Goal: Information Seeking & Learning: Learn about a topic

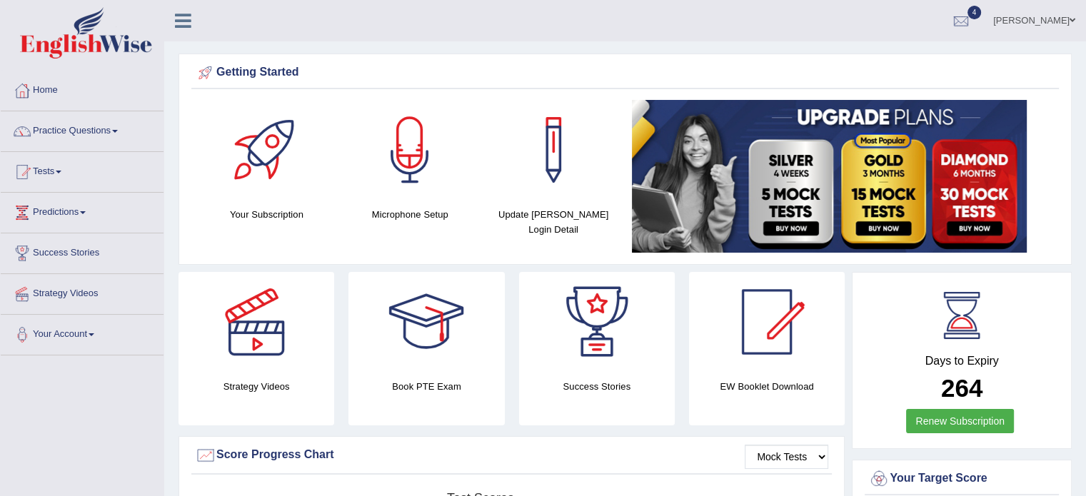
click at [91, 121] on link "Practice Questions" at bounding box center [82, 129] width 163 height 36
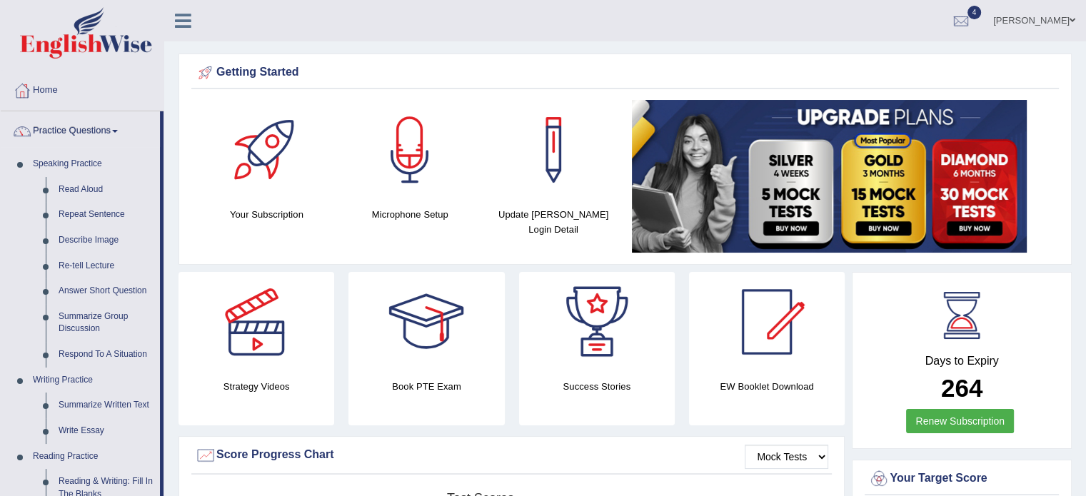
drag, startPoint x: 166, startPoint y: 301, endPoint x: 161, endPoint y: 348, distance: 46.6
drag, startPoint x: 161, startPoint y: 348, endPoint x: 180, endPoint y: 460, distance: 114.3
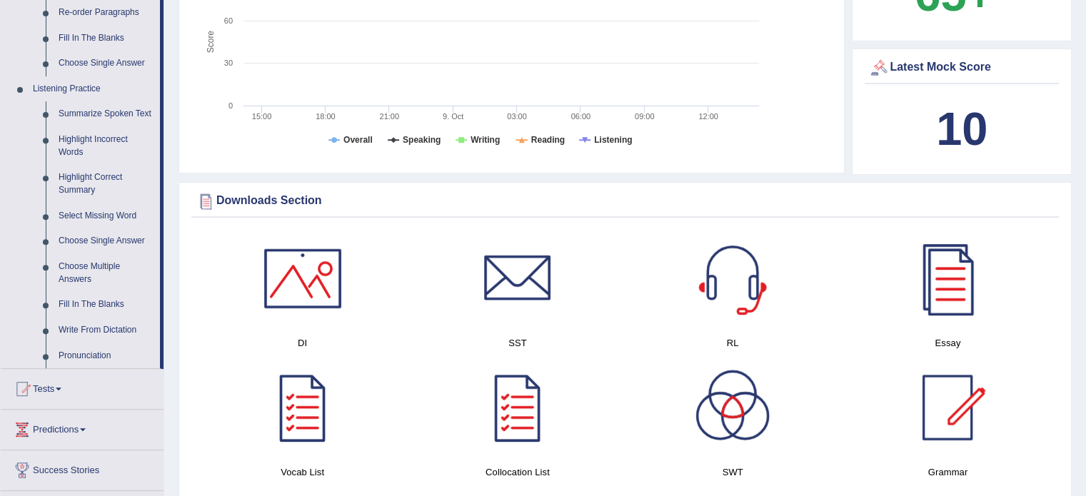
scroll to position [564, 0]
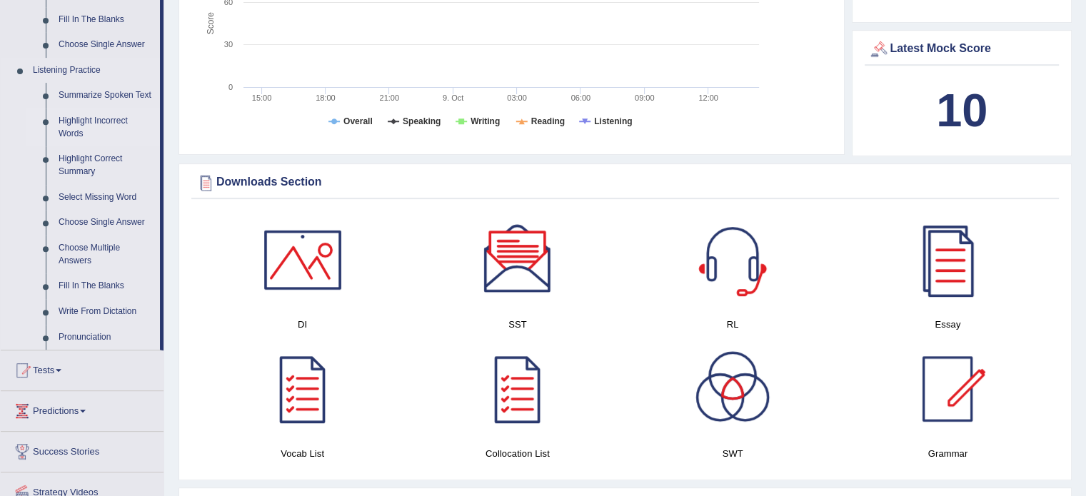
click at [101, 116] on link "Highlight Incorrect Words" at bounding box center [106, 128] width 108 height 38
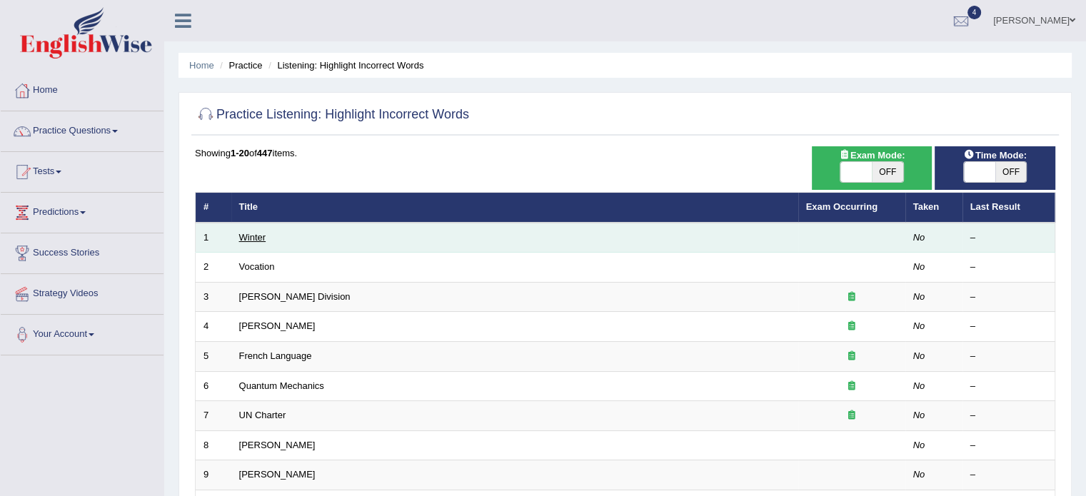
click at [249, 239] on link "Winter" at bounding box center [252, 237] width 27 height 11
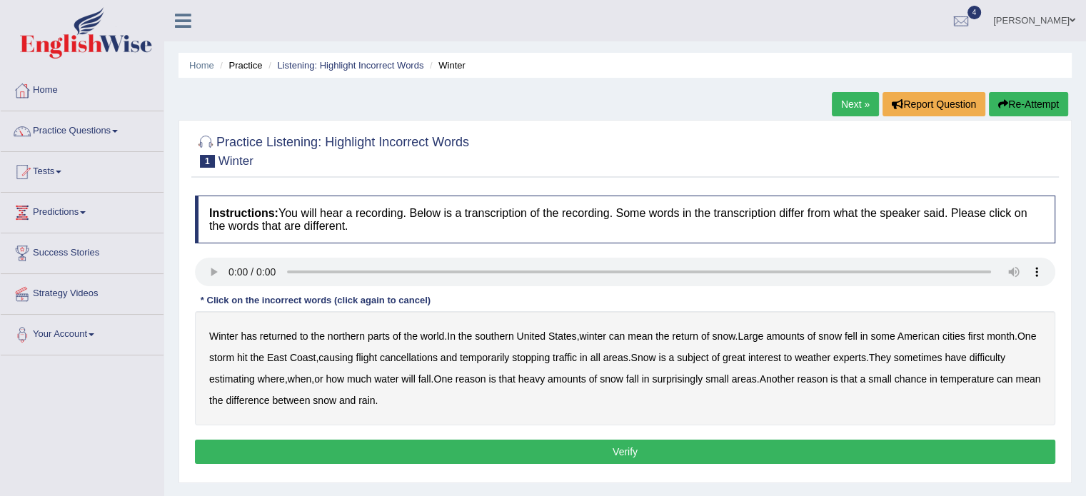
click at [482, 332] on b "southern" at bounding box center [494, 336] width 39 height 11
click at [984, 333] on b "first" at bounding box center [976, 336] width 16 height 11
click at [612, 358] on div "Winter has returned to the northern parts of the world . In the southern United…" at bounding box center [625, 368] width 860 height 114
click at [600, 357] on b "all" at bounding box center [595, 357] width 10 height 11
click at [232, 375] on b "estimating" at bounding box center [232, 378] width 46 height 11
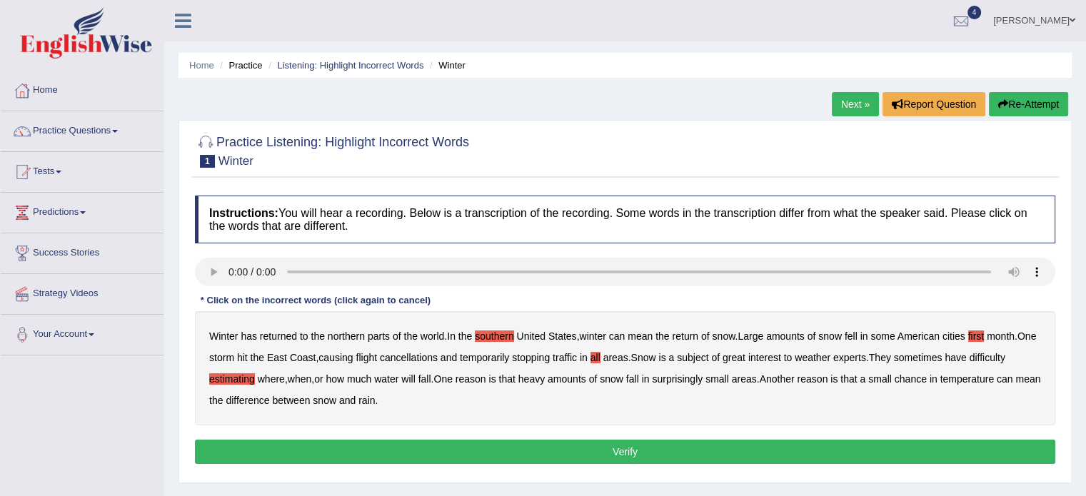
click at [397, 376] on b "water" at bounding box center [386, 378] width 24 height 11
click at [927, 378] on b "chance" at bounding box center [910, 378] width 32 height 11
click at [530, 444] on button "Verify" at bounding box center [625, 452] width 860 height 24
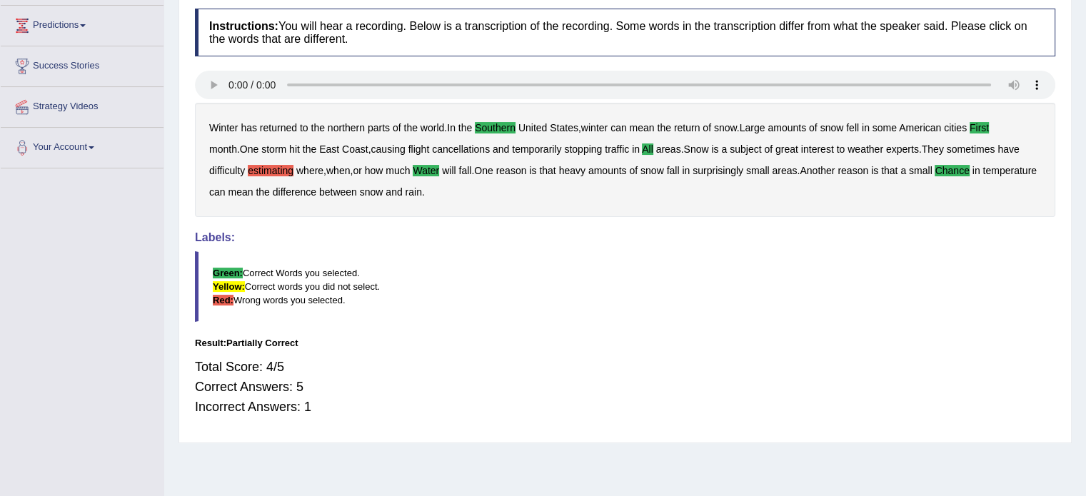
scroll to position [192, 0]
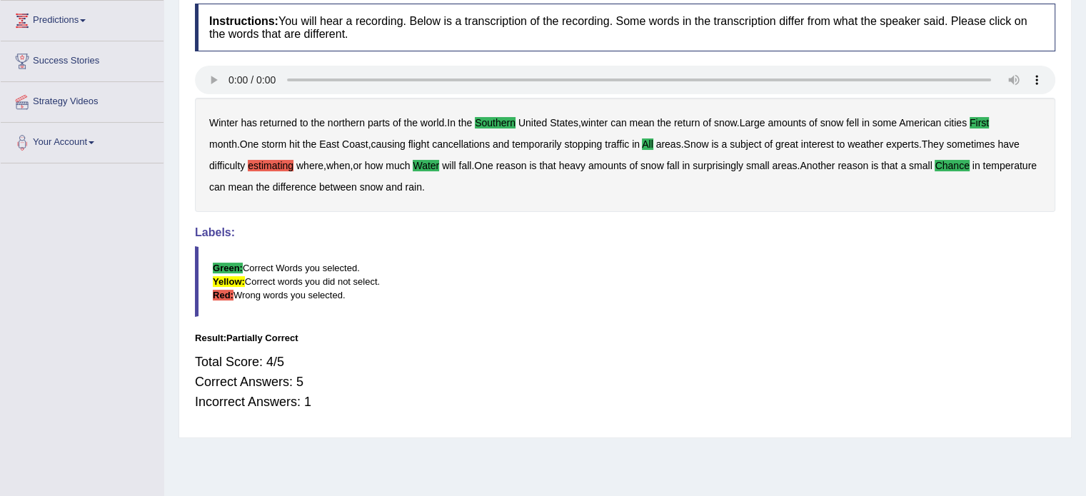
drag, startPoint x: 260, startPoint y: 265, endPoint x: 278, endPoint y: 294, distance: 34.7
click at [278, 294] on blockquote "Green: Correct Words you selected. Yellow: Correct words you did not select. Re…" at bounding box center [625, 281] width 860 height 71
click at [248, 164] on b "estimating" at bounding box center [271, 165] width 46 height 11
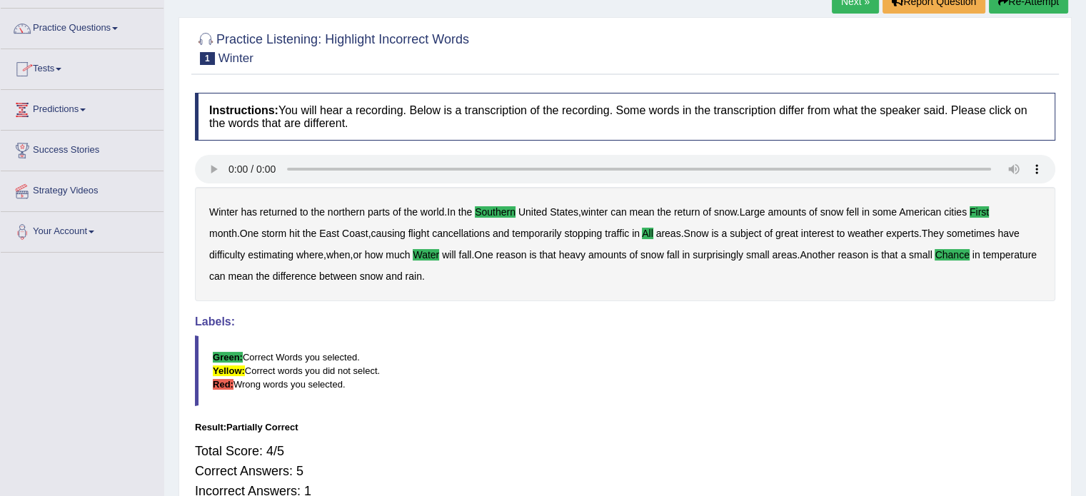
scroll to position [102, 0]
click at [854, 3] on link "Next »" at bounding box center [855, 2] width 47 height 24
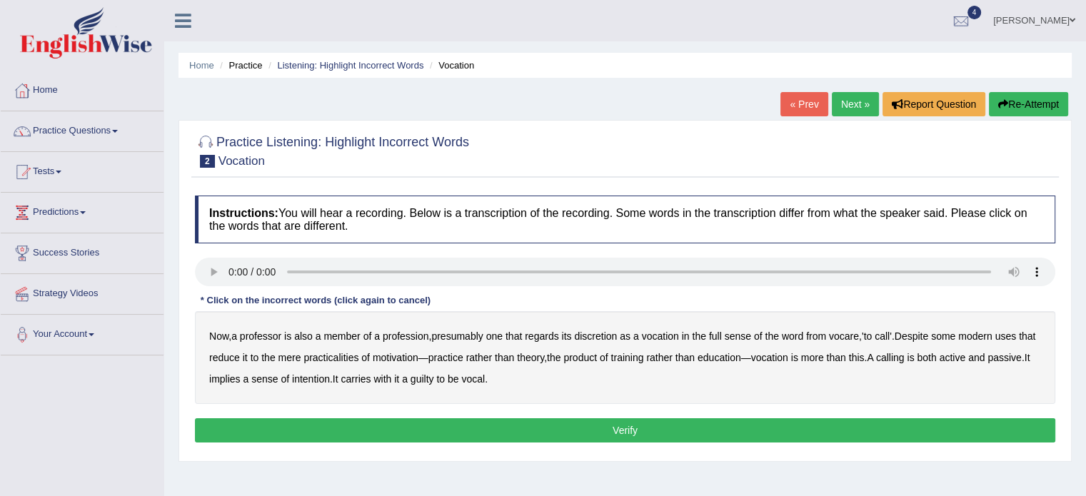
click at [603, 338] on b "discretion" at bounding box center [595, 336] width 43 height 11
click at [353, 356] on b "practicalities" at bounding box center [330, 357] width 55 height 11
click at [400, 361] on b "motivation" at bounding box center [396, 357] width 46 height 11
click at [330, 378] on b "intention" at bounding box center [311, 378] width 38 height 11
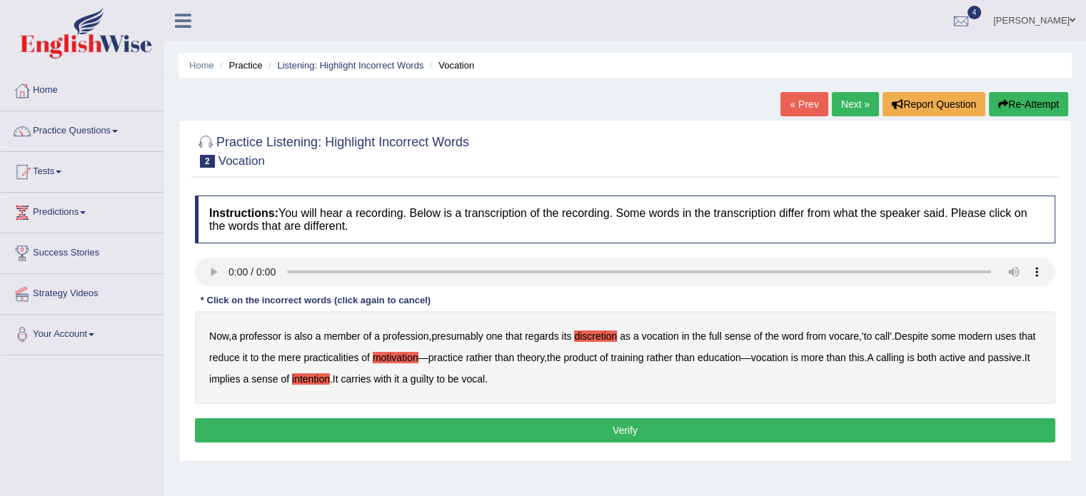
click at [434, 379] on b "guilty" at bounding box center [422, 378] width 24 height 11
click at [603, 422] on button "Verify" at bounding box center [625, 430] width 860 height 24
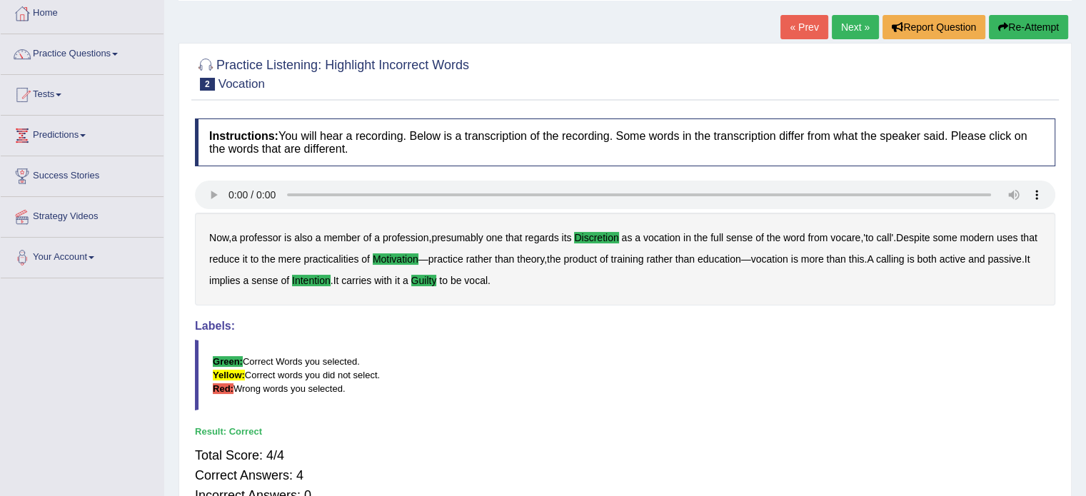
scroll to position [74, 0]
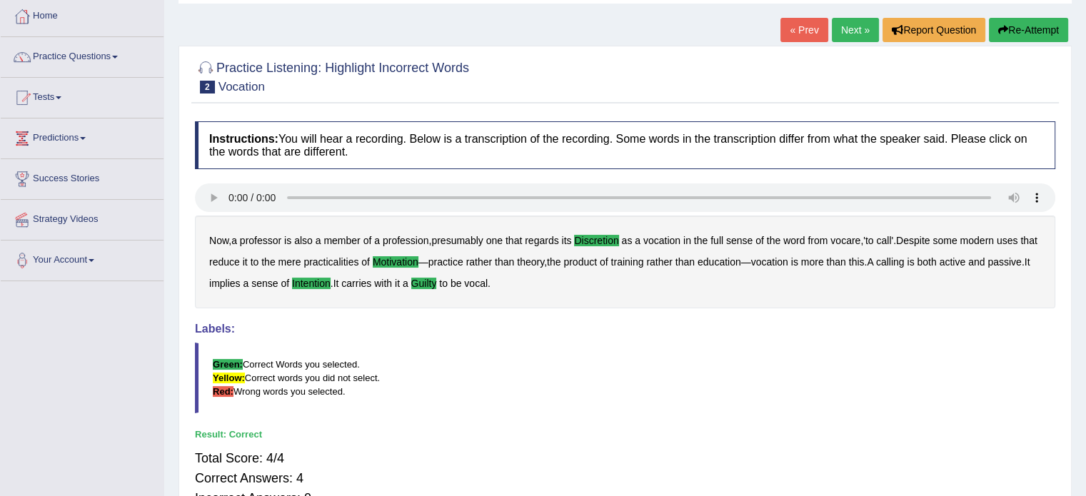
click at [850, 39] on link "Next »" at bounding box center [855, 30] width 47 height 24
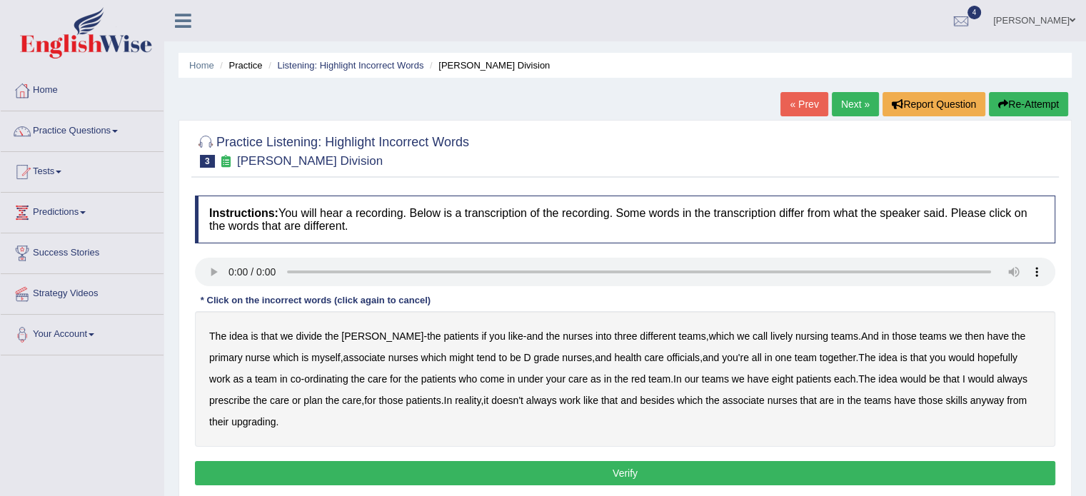
click at [752, 336] on b "call" at bounding box center [759, 336] width 15 height 11
click at [795, 336] on b "nursing" at bounding box center [811, 336] width 33 height 11
click at [752, 331] on b "call" at bounding box center [759, 336] width 15 height 11
click at [343, 358] on b "associate" at bounding box center [364, 357] width 42 height 11
click at [667, 355] on b "officials" at bounding box center [683, 357] width 33 height 11
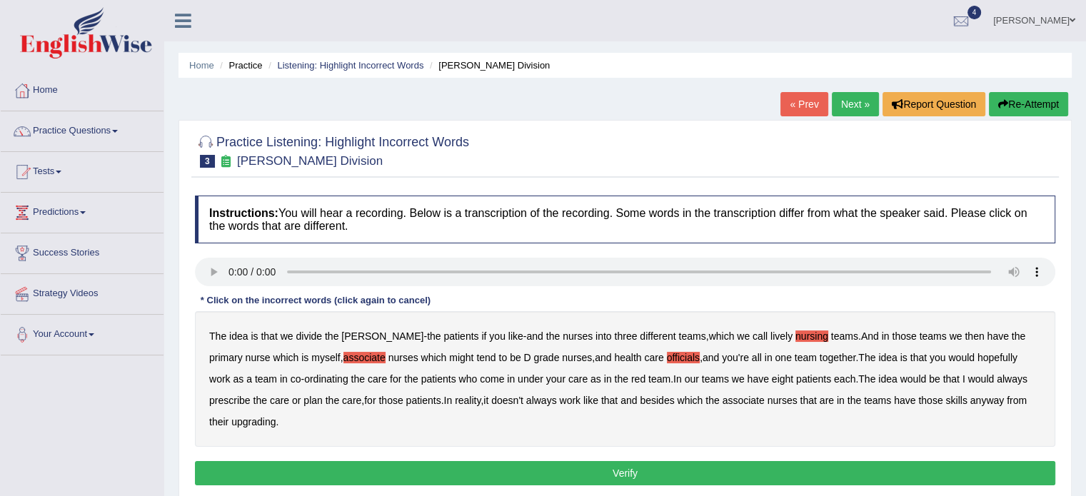
click at [590, 376] on b "as" at bounding box center [595, 378] width 11 height 11
click at [705, 399] on b "the" at bounding box center [712, 400] width 14 height 11
click at [722, 405] on b "associate" at bounding box center [743, 400] width 42 height 11
click at [705, 398] on b "the" at bounding box center [712, 400] width 14 height 11
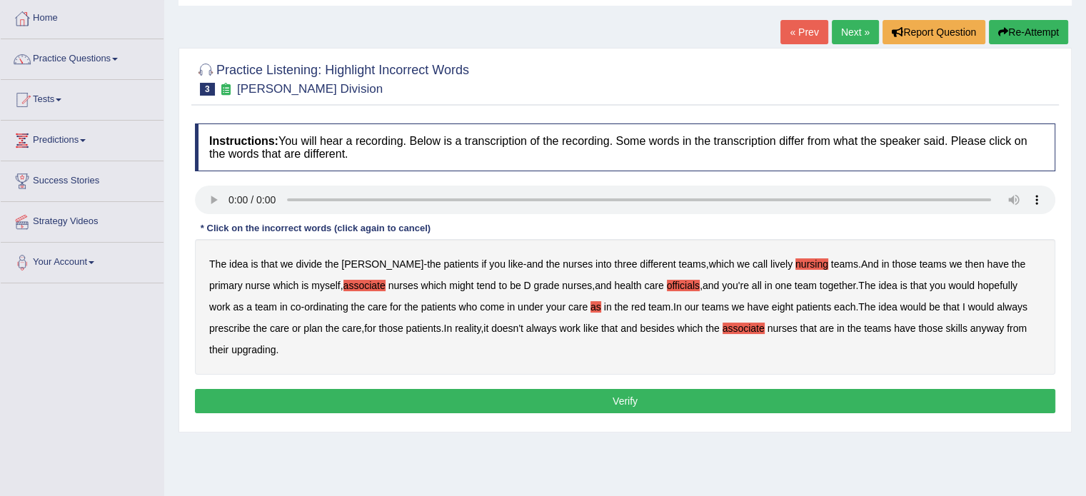
scroll to position [79, 0]
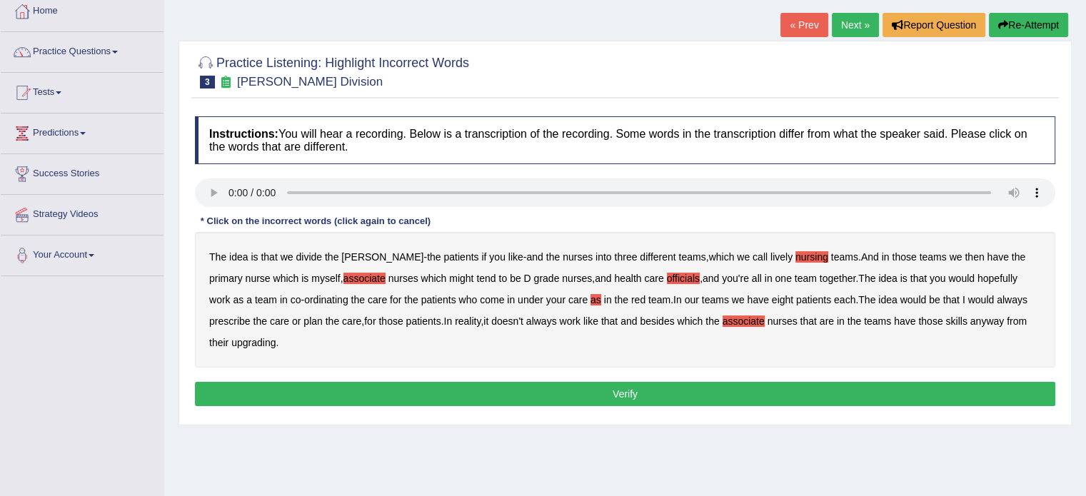
click at [243, 340] on b "upgrading" at bounding box center [253, 342] width 44 height 11
click at [500, 390] on button "Verify" at bounding box center [625, 394] width 860 height 24
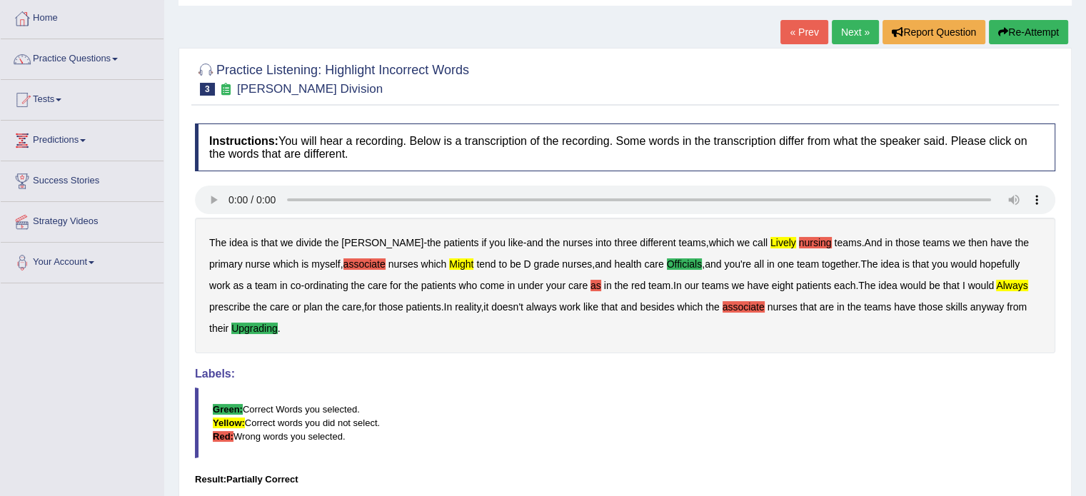
scroll to position [60, 0]
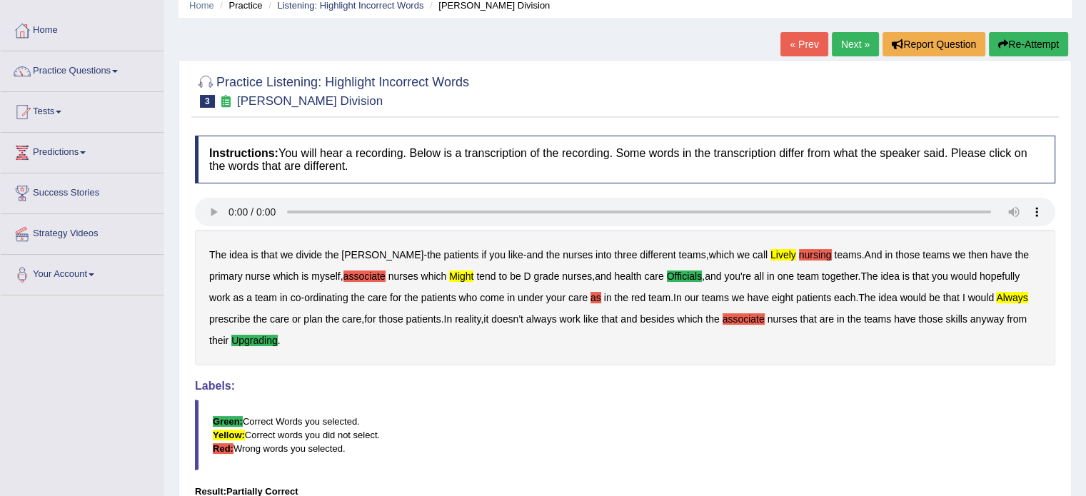
click at [832, 45] on link "Next »" at bounding box center [855, 44] width 47 height 24
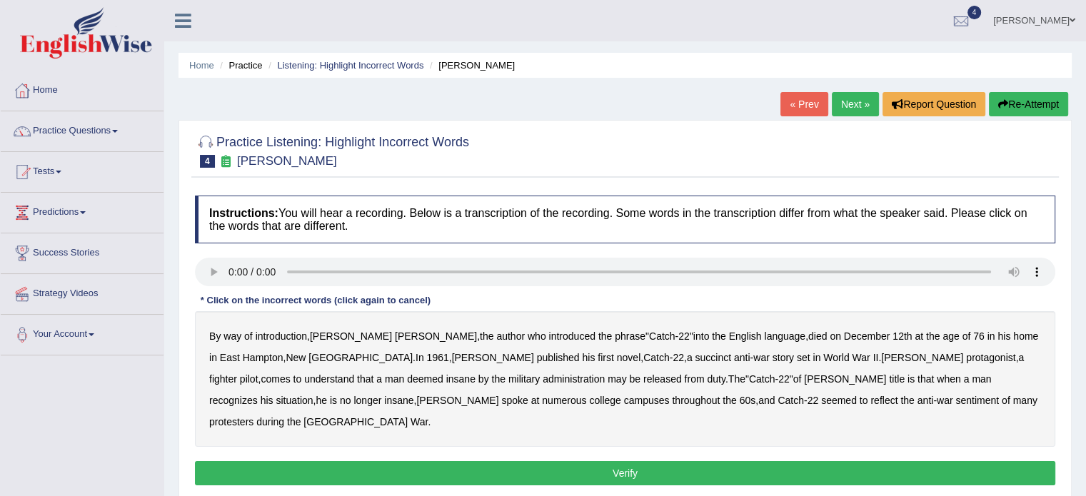
click at [695, 359] on b "succinct" at bounding box center [713, 357] width 36 height 11
click at [543, 373] on b "administration" at bounding box center [574, 378] width 62 height 11
click at [313, 395] on b "situation" at bounding box center [294, 400] width 37 height 11
click at [870, 397] on b "reflect" at bounding box center [883, 400] width 27 height 11
click at [668, 461] on button "Verify" at bounding box center [625, 473] width 860 height 24
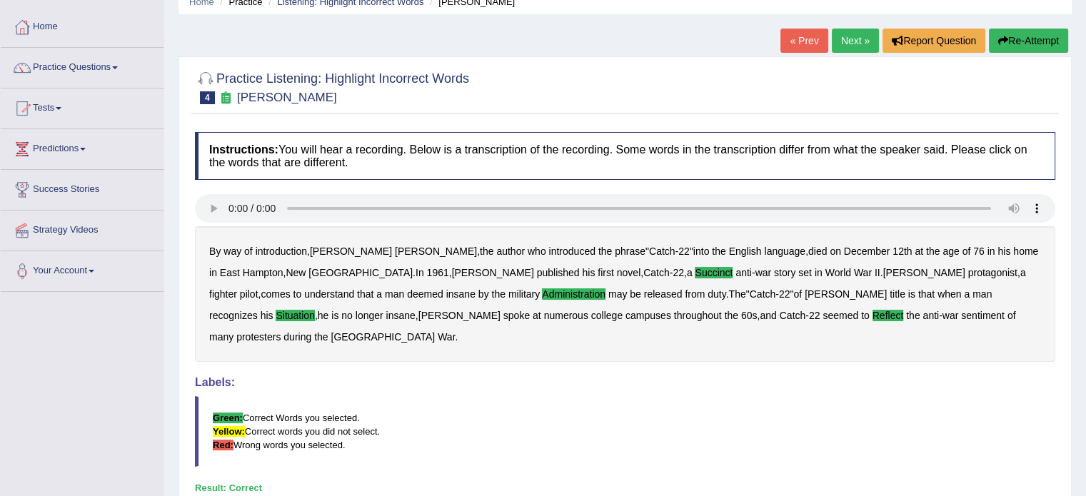
scroll to position [40, 0]
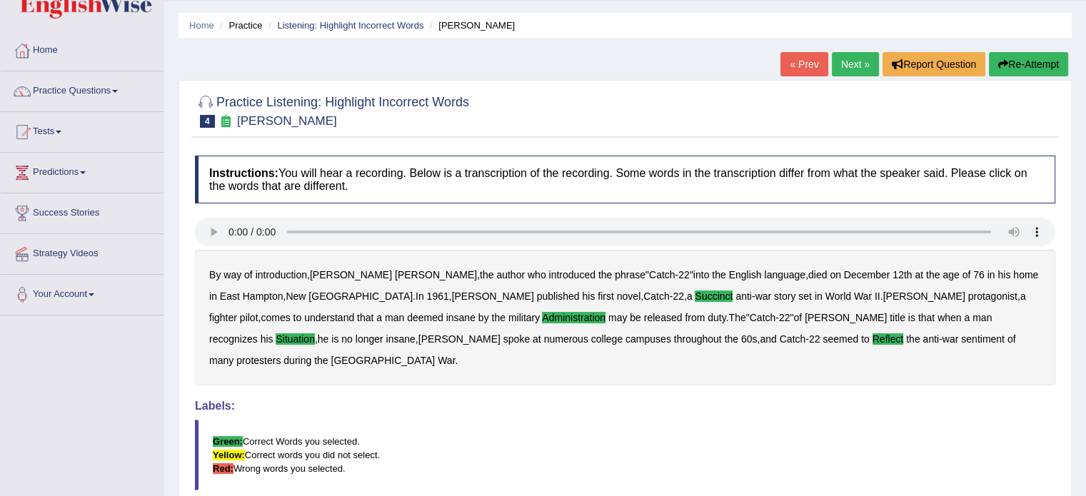
click at [860, 66] on link "Next »" at bounding box center [855, 64] width 47 height 24
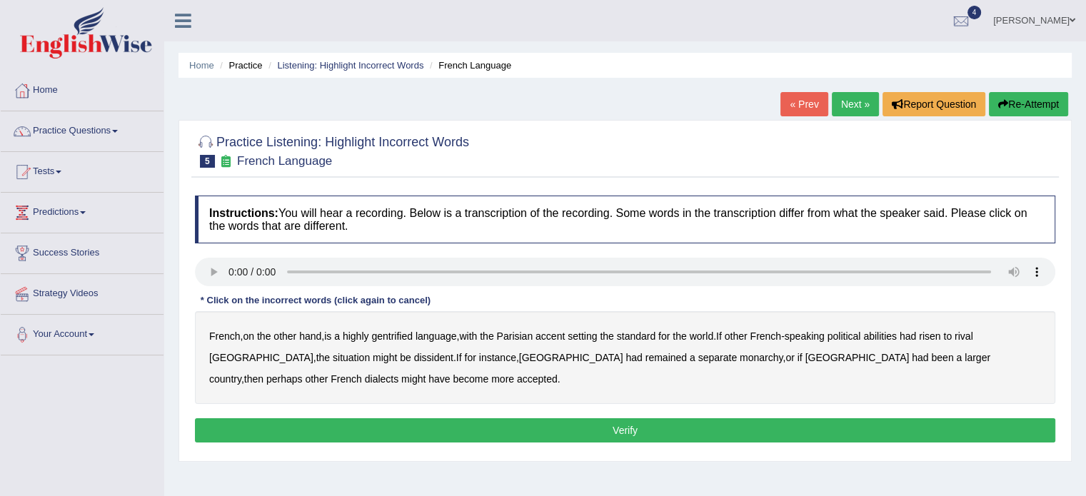
click at [407, 331] on b "gentrified" at bounding box center [391, 336] width 41 height 11
click at [891, 339] on b "abilities" at bounding box center [880, 336] width 34 height 11
click at [414, 355] on b "dissident" at bounding box center [433, 357] width 39 height 11
click at [740, 360] on b "monarchy" at bounding box center [761, 357] width 43 height 11
click at [734, 423] on button "Verify" at bounding box center [625, 430] width 860 height 24
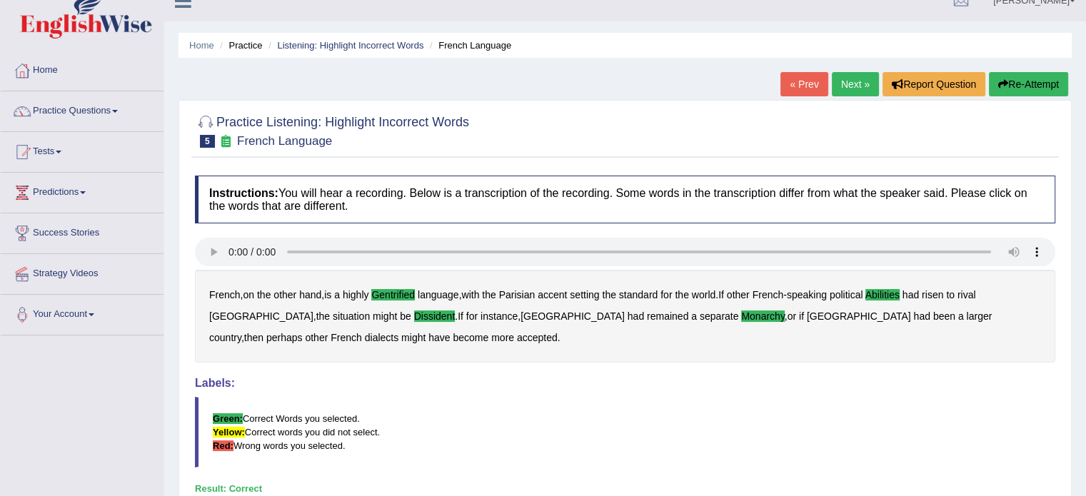
scroll to position [19, 0]
click at [847, 93] on link "Next »" at bounding box center [855, 85] width 47 height 24
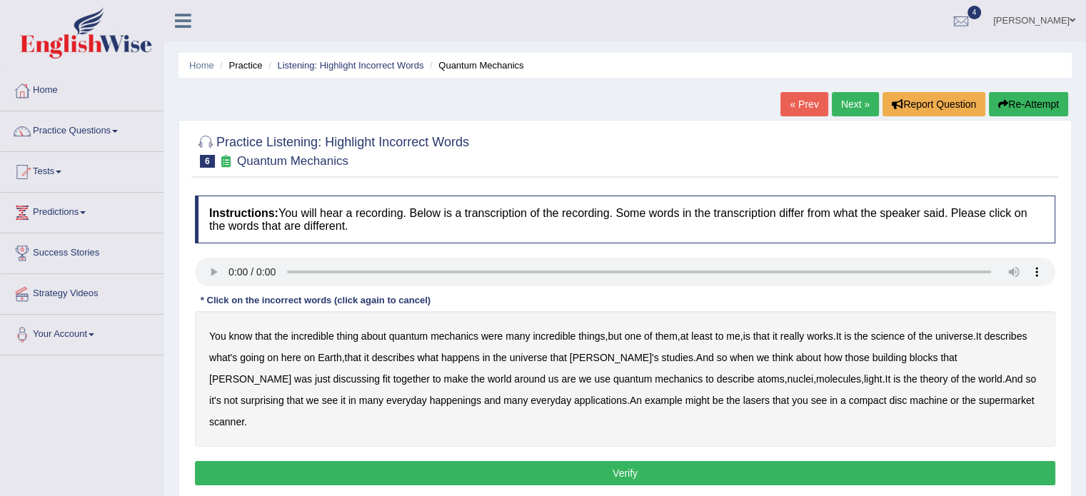
click at [895, 338] on b "science" at bounding box center [888, 336] width 34 height 11
click at [430, 398] on b "happenings" at bounding box center [455, 400] width 51 height 11
click at [909, 401] on b "machine" at bounding box center [928, 400] width 38 height 11
click at [732, 433] on div "Instructions: You will hear a recording. Below is a transcription of the record…" at bounding box center [624, 342] width 867 height 308
click at [715, 461] on button "Verify" at bounding box center [625, 473] width 860 height 24
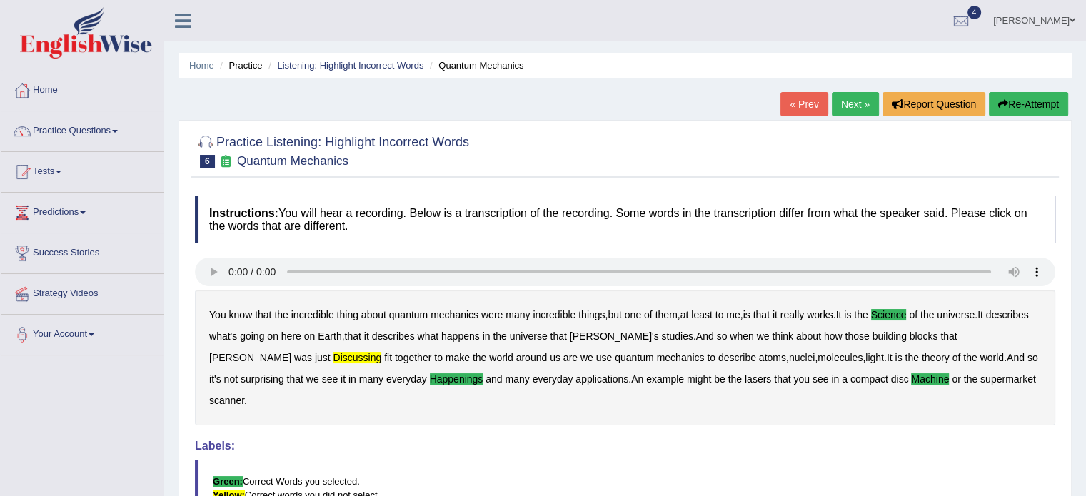
click at [853, 114] on link "Next »" at bounding box center [855, 104] width 47 height 24
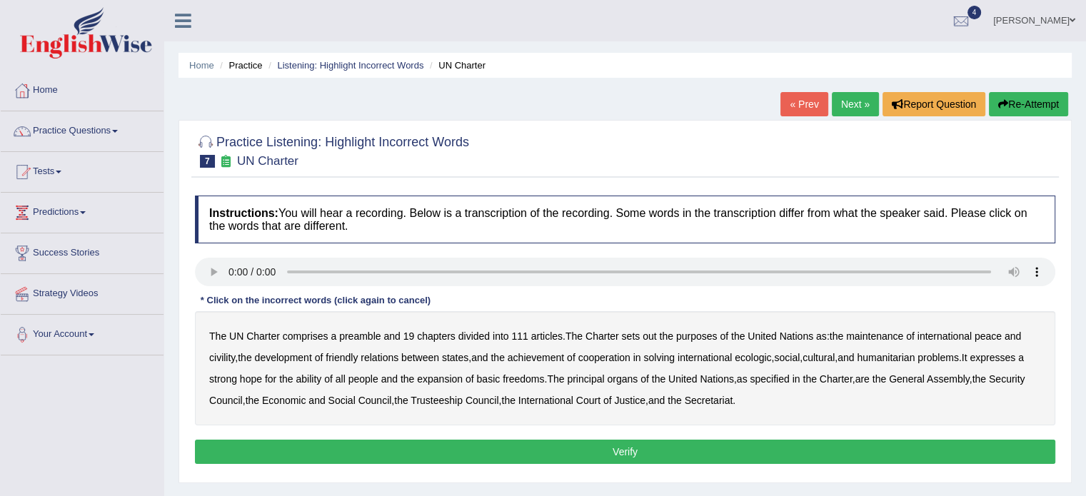
click at [667, 336] on b "the" at bounding box center [666, 336] width 14 height 11
click at [652, 335] on b "out" at bounding box center [649, 336] width 14 height 11
click at [665, 338] on b "the" at bounding box center [666, 336] width 14 height 11
click at [211, 358] on b "civility" at bounding box center [222, 357] width 26 height 11
click at [771, 356] on b "ecologic" at bounding box center [753, 357] width 36 height 11
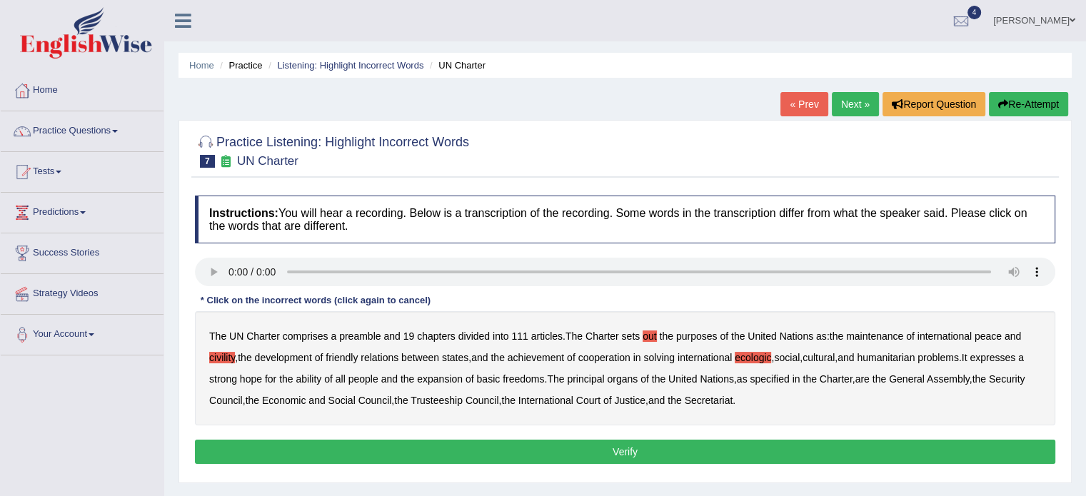
click at [317, 376] on b "ability" at bounding box center [309, 378] width 26 height 11
click at [665, 448] on button "Verify" at bounding box center [625, 452] width 860 height 24
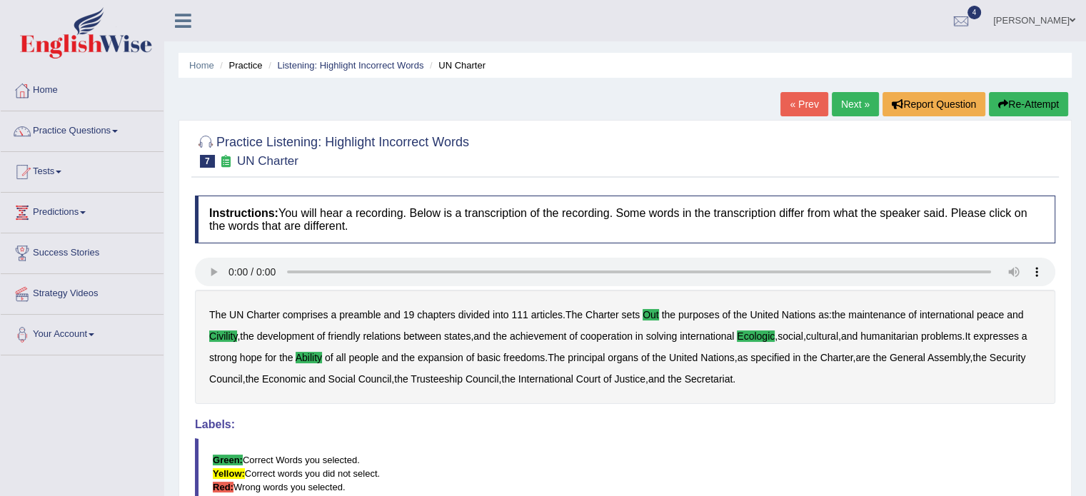
click at [852, 101] on link "Next »" at bounding box center [855, 104] width 47 height 24
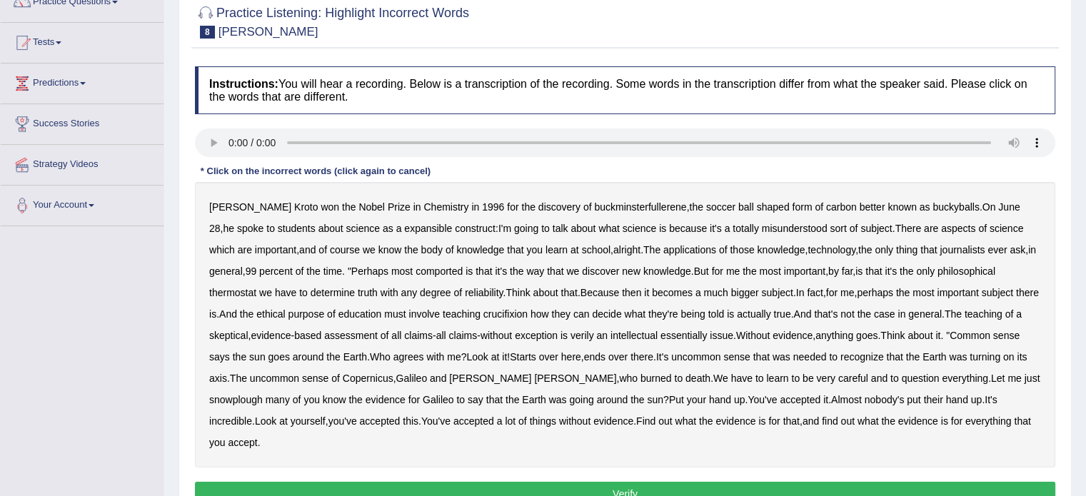
scroll to position [131, 0]
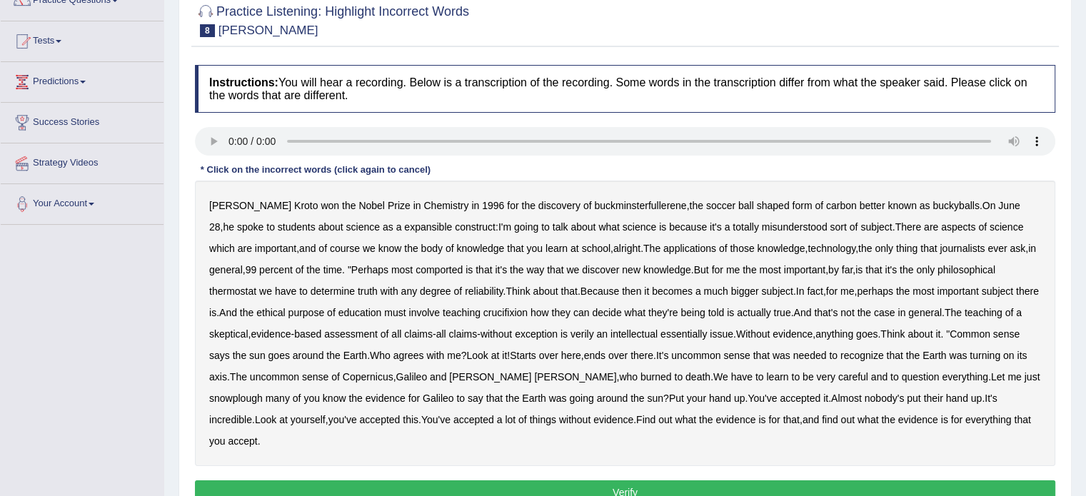
click at [404, 224] on b "expansible" at bounding box center [428, 226] width 48 height 11
click at [452, 266] on b "comported" at bounding box center [438, 269] width 47 height 11
click at [231, 286] on b "thermostat" at bounding box center [232, 291] width 47 height 11
click at [528, 316] on b "crucifixion" at bounding box center [505, 312] width 44 height 11
click at [594, 332] on b "verily" at bounding box center [582, 333] width 24 height 11
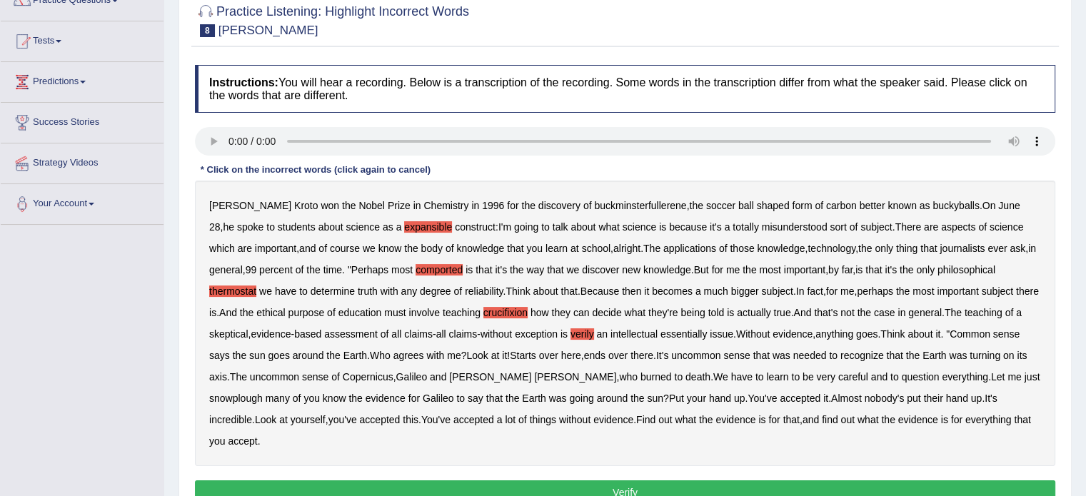
click at [705, 332] on b "essentially" at bounding box center [683, 333] width 46 height 11
click at [367, 350] on b "Earth" at bounding box center [355, 355] width 24 height 11
click at [367, 351] on b "Earth" at bounding box center [355, 355] width 24 height 11
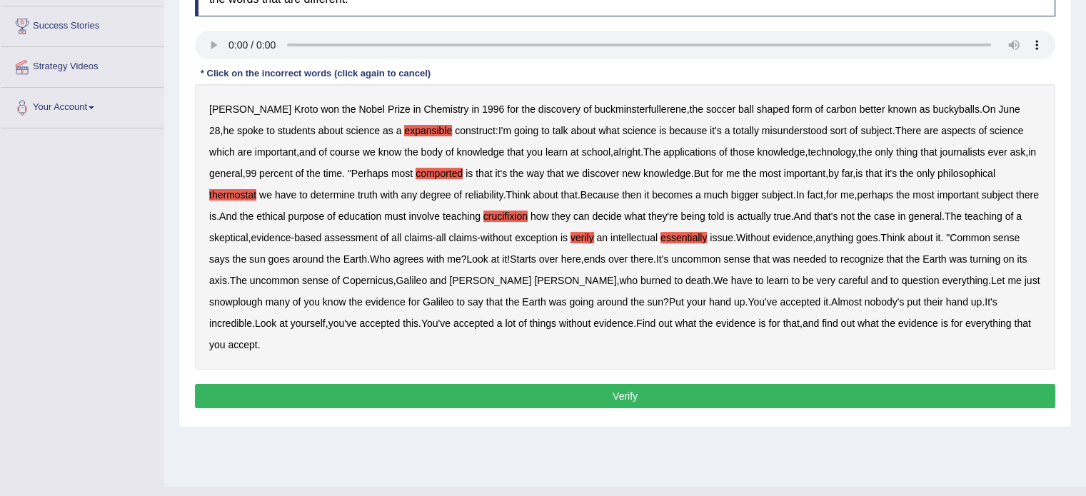
scroll to position [231, 0]
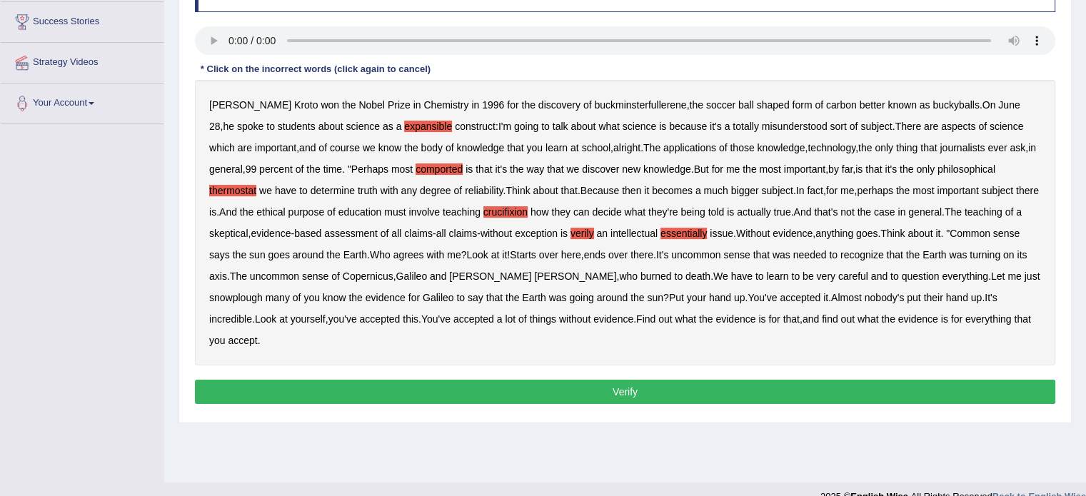
click at [229, 296] on b "snowplough" at bounding box center [236, 297] width 54 height 11
click at [741, 297] on b "up" at bounding box center [739, 297] width 11 height 11
click at [979, 298] on b "up" at bounding box center [976, 297] width 11 height 11
click at [649, 395] on button "Verify" at bounding box center [625, 392] width 860 height 24
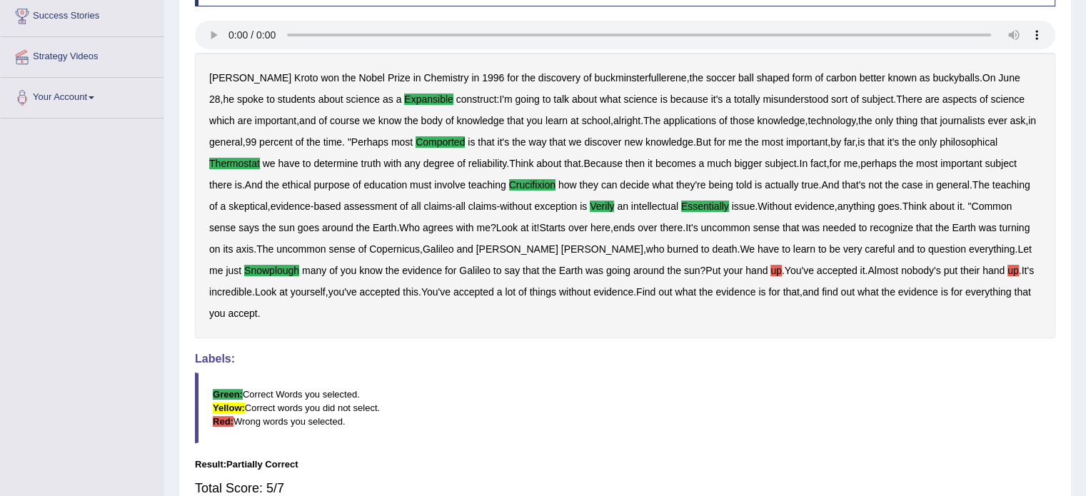
scroll to position [236, 0]
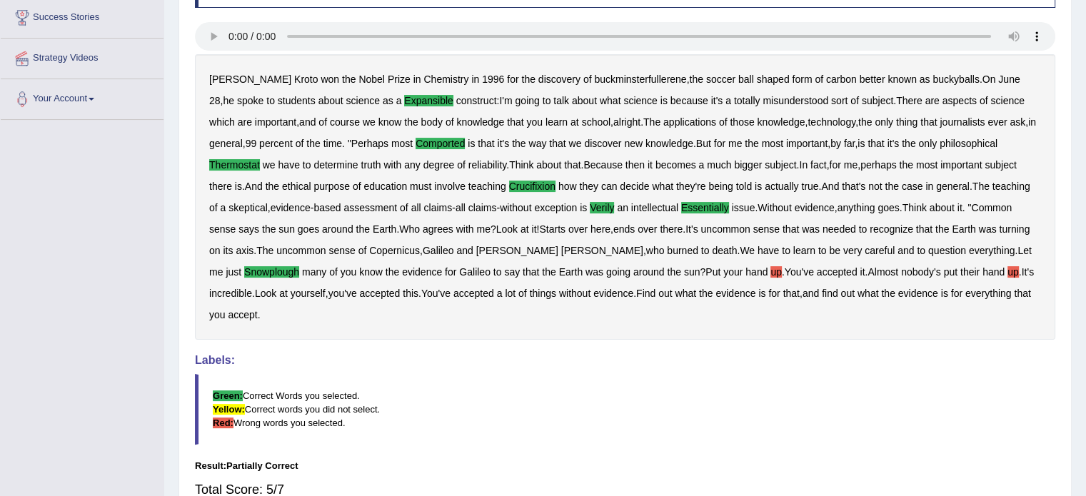
click at [744, 264] on div "Harold Kroto won the Nobel Prize in Chemistry in 1996 for the discovery of buck…" at bounding box center [625, 197] width 860 height 286
click at [770, 268] on b "up" at bounding box center [775, 271] width 11 height 11
click at [982, 266] on b "hand" at bounding box center [993, 271] width 22 height 11
click at [1007, 271] on b "up" at bounding box center [1012, 271] width 11 height 11
click at [954, 273] on div "Harold Kroto won the Nobel Prize in Chemistry in 1996 for the discovery of buck…" at bounding box center [625, 197] width 860 height 286
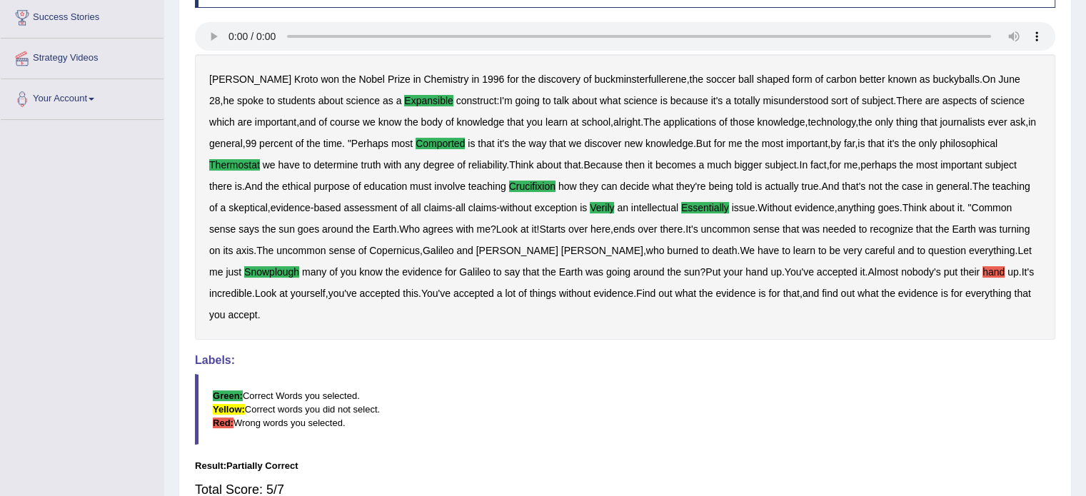
click at [982, 270] on b "hand" at bounding box center [993, 271] width 22 height 11
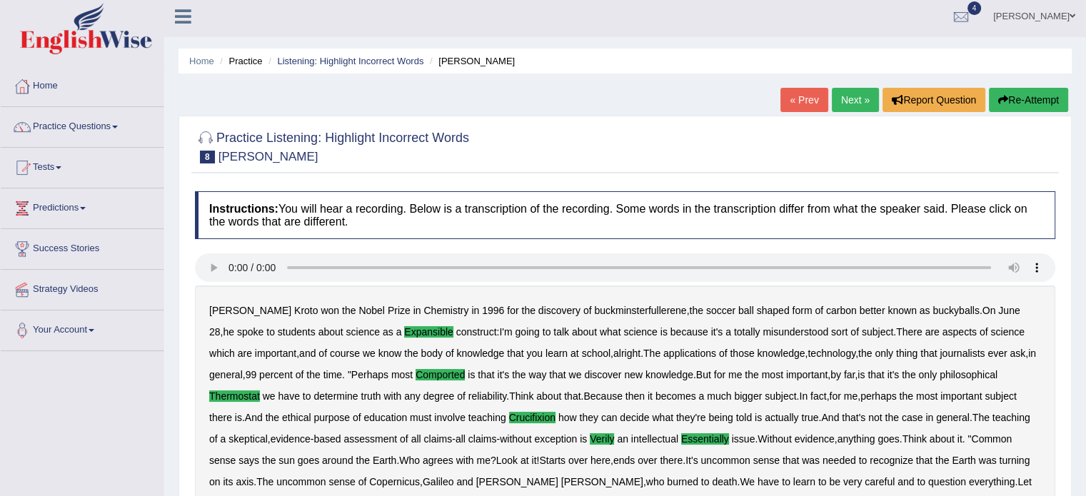
scroll to position [2, 0]
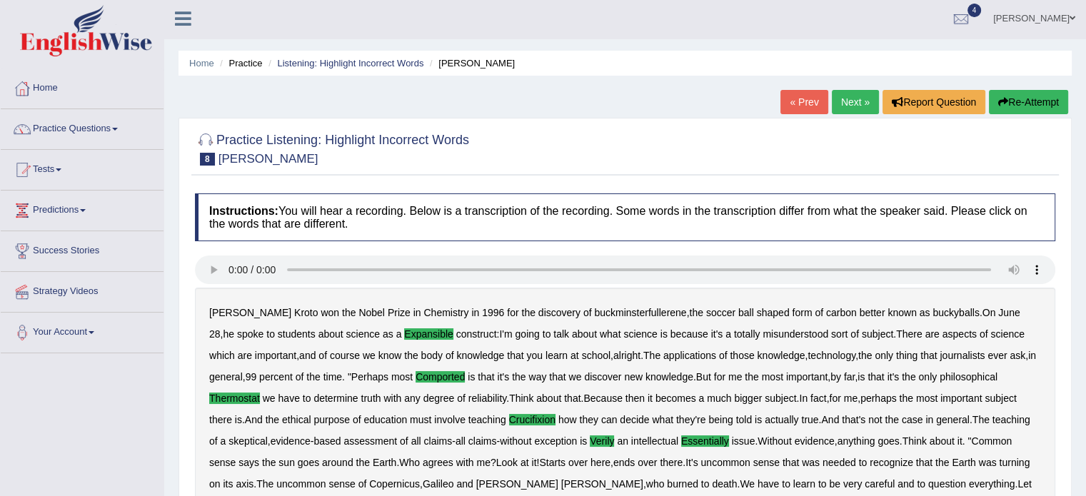
click at [853, 96] on link "Next »" at bounding box center [855, 102] width 47 height 24
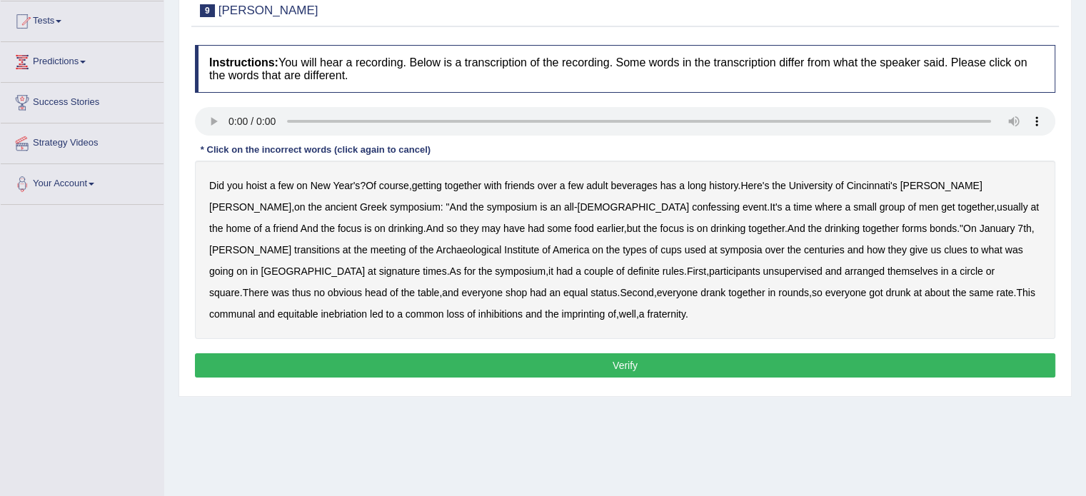
scroll to position [154, 0]
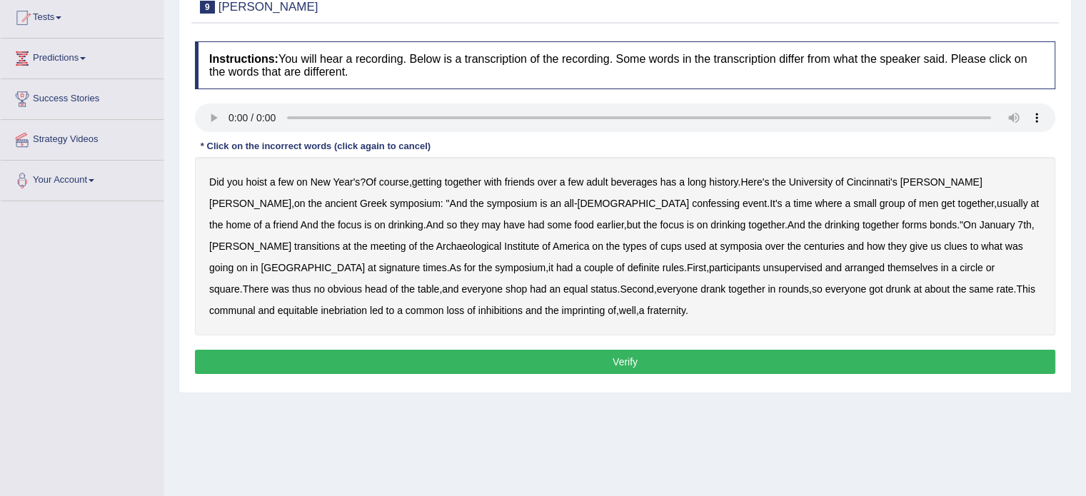
click at [692, 201] on b "confessing" at bounding box center [716, 203] width 48 height 11
click at [340, 241] on b "transitions" at bounding box center [317, 246] width 46 height 11
click at [420, 262] on b "signature" at bounding box center [399, 267] width 41 height 11
click at [762, 268] on b "unsupervised" at bounding box center [791, 267] width 59 height 11
click at [505, 291] on b "shop" at bounding box center [515, 288] width 21 height 11
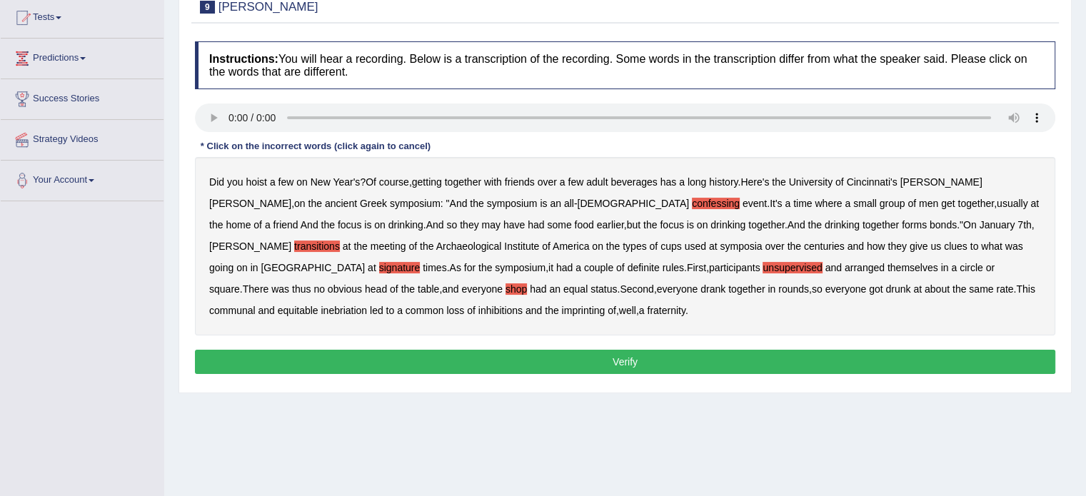
click at [562, 311] on b "imprinting" at bounding box center [584, 310] width 44 height 11
click at [521, 359] on button "Verify" at bounding box center [625, 362] width 860 height 24
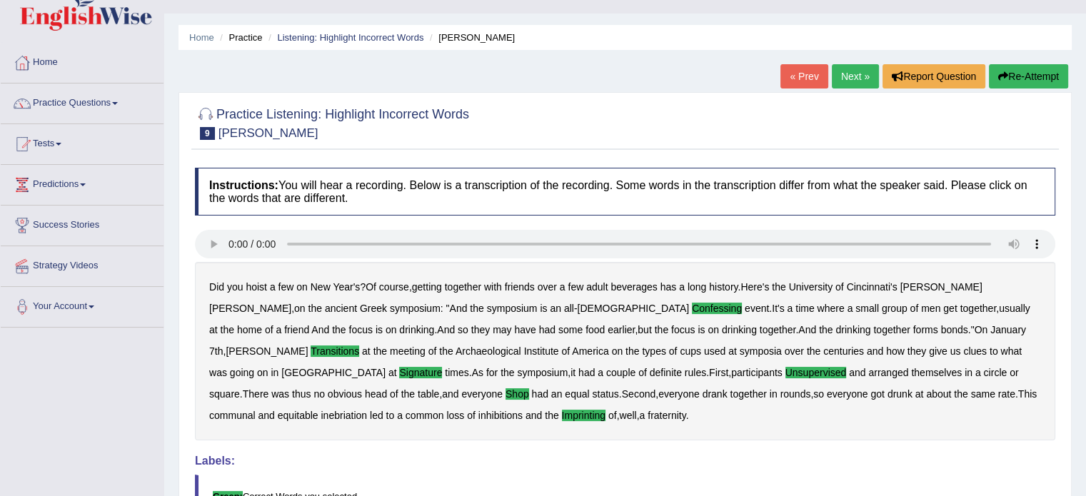
scroll to position [9, 0]
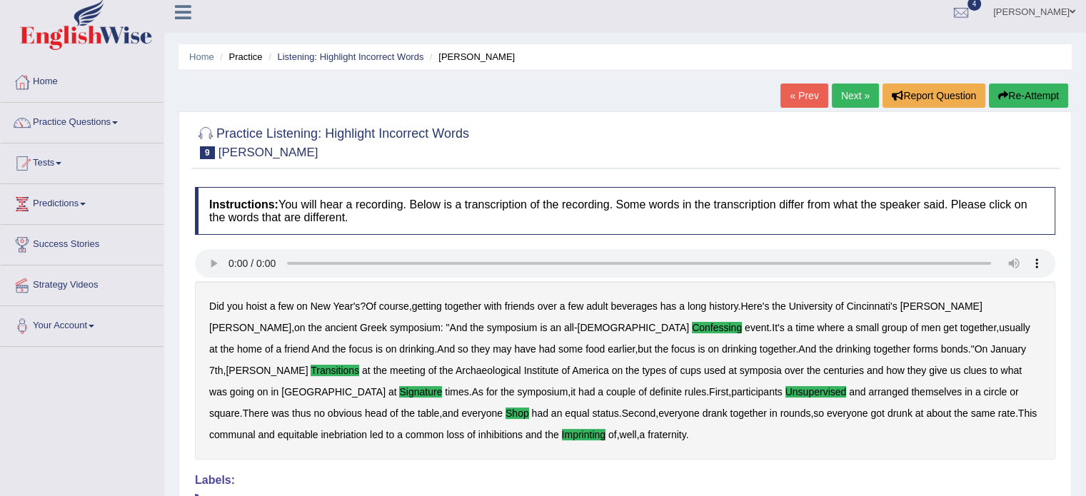
click at [852, 94] on link "Next »" at bounding box center [855, 96] width 47 height 24
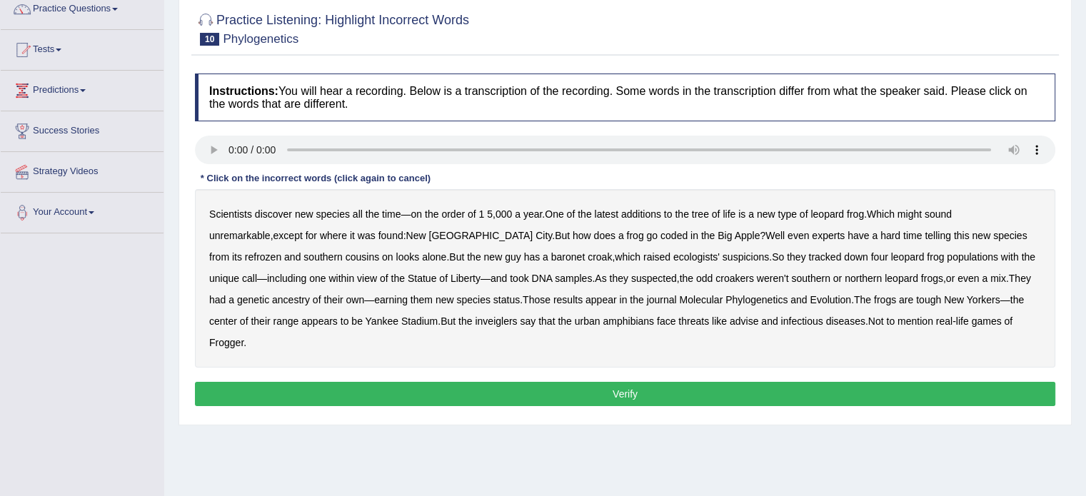
scroll to position [126, 0]
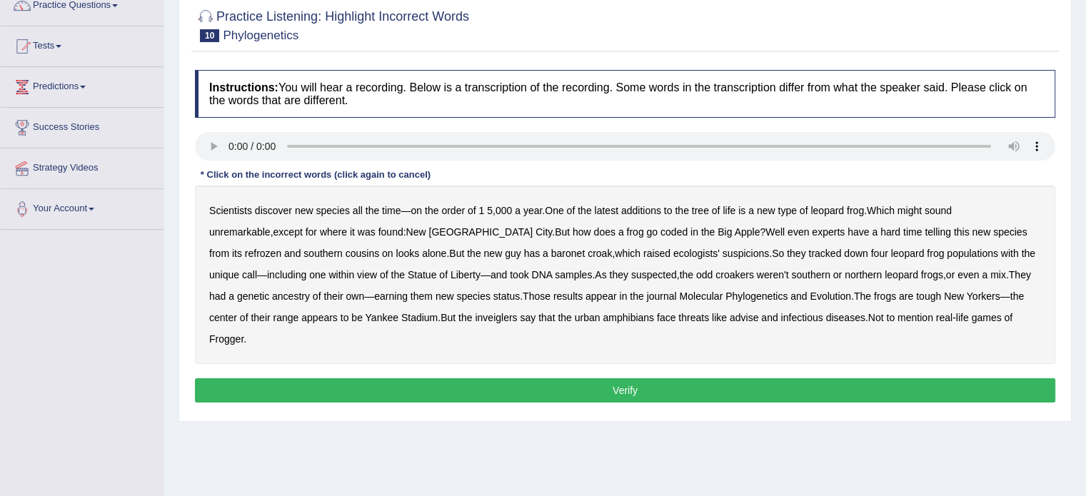
click at [660, 231] on b "coded" at bounding box center [673, 231] width 27 height 11
click at [281, 248] on b "refrozen" at bounding box center [263, 253] width 36 height 11
click at [551, 248] on b "baronet" at bounding box center [568, 253] width 34 height 11
click at [475, 319] on b "inveiglers" at bounding box center [496, 317] width 42 height 11
click at [730, 315] on b "advise" at bounding box center [744, 317] width 29 height 11
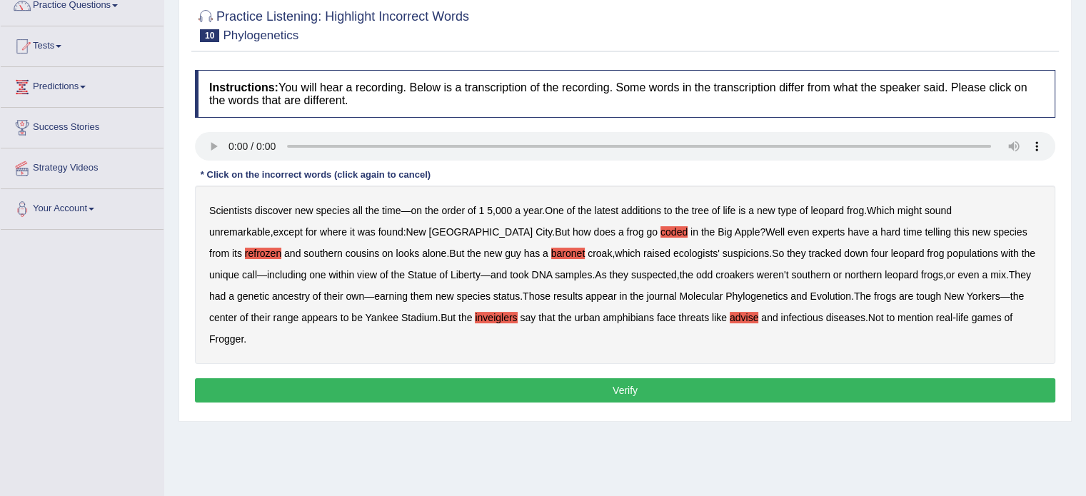
click at [777, 378] on button "Verify" at bounding box center [625, 390] width 860 height 24
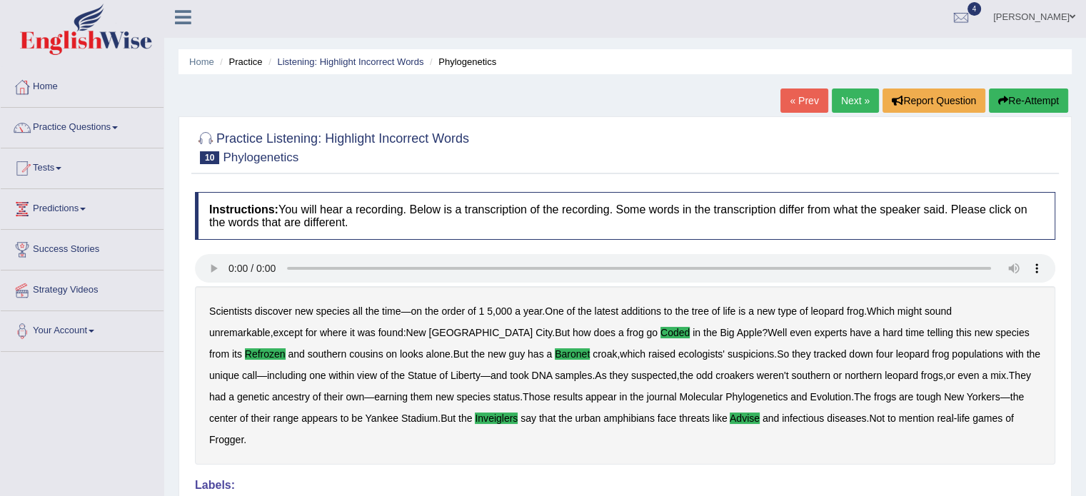
scroll to position [0, 0]
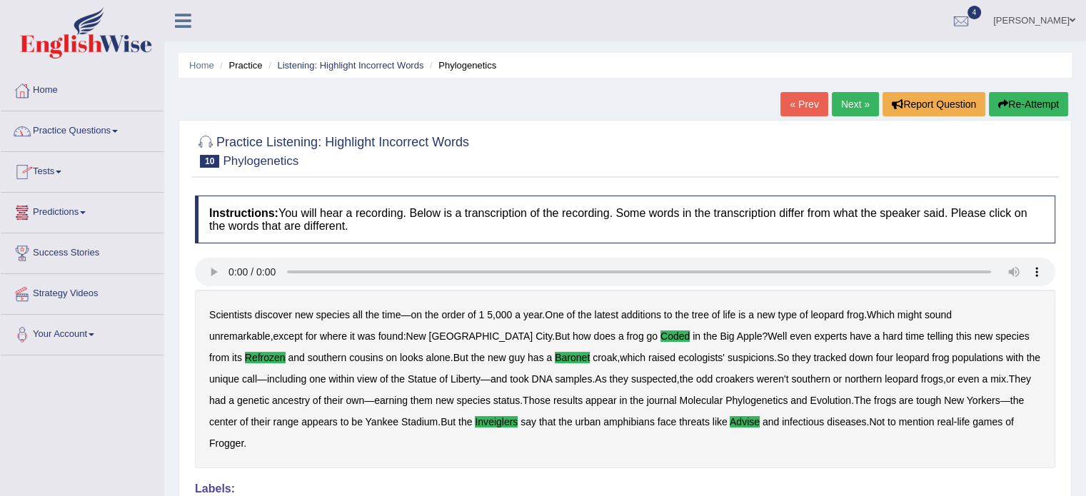
click at [87, 128] on link "Practice Questions" at bounding box center [82, 129] width 163 height 36
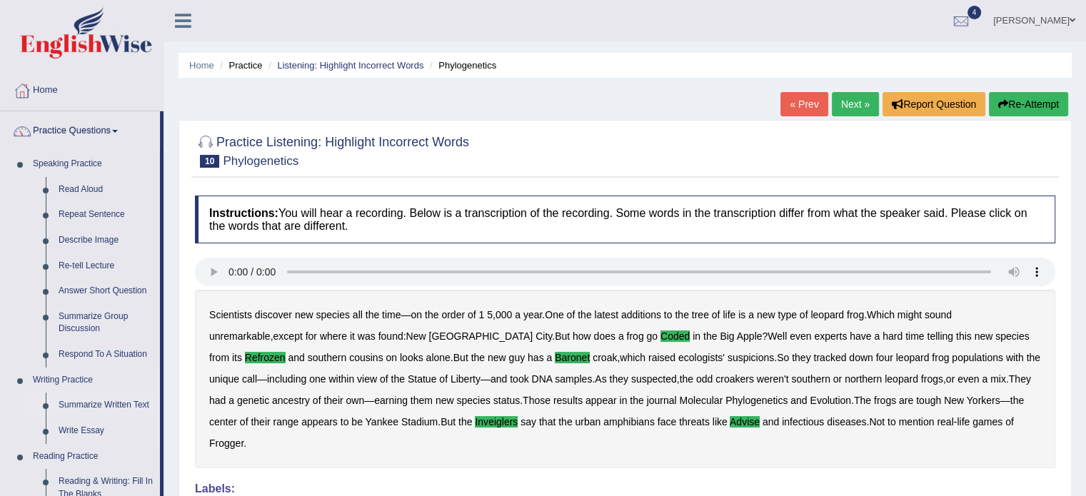
drag, startPoint x: 161, startPoint y: 268, endPoint x: 146, endPoint y: 408, distance: 140.8
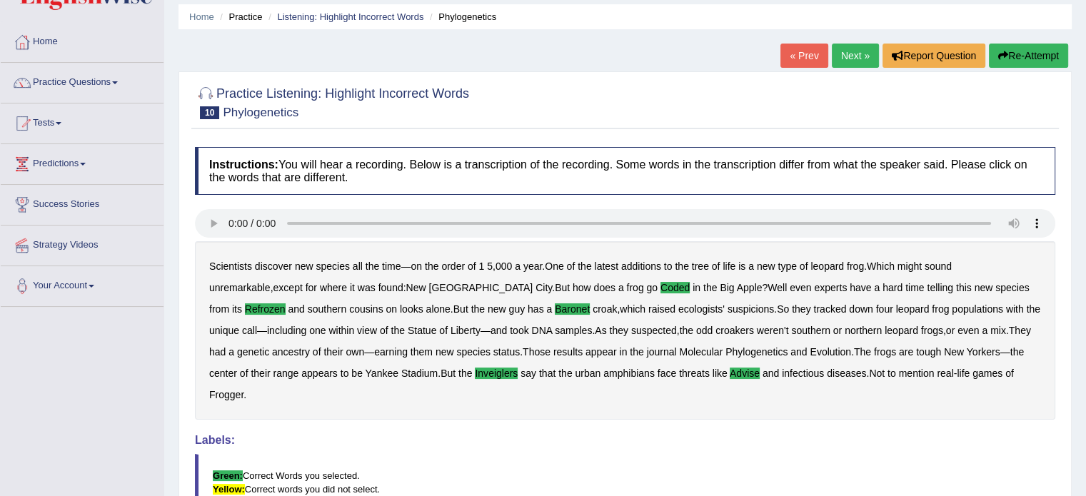
scroll to position [39, 0]
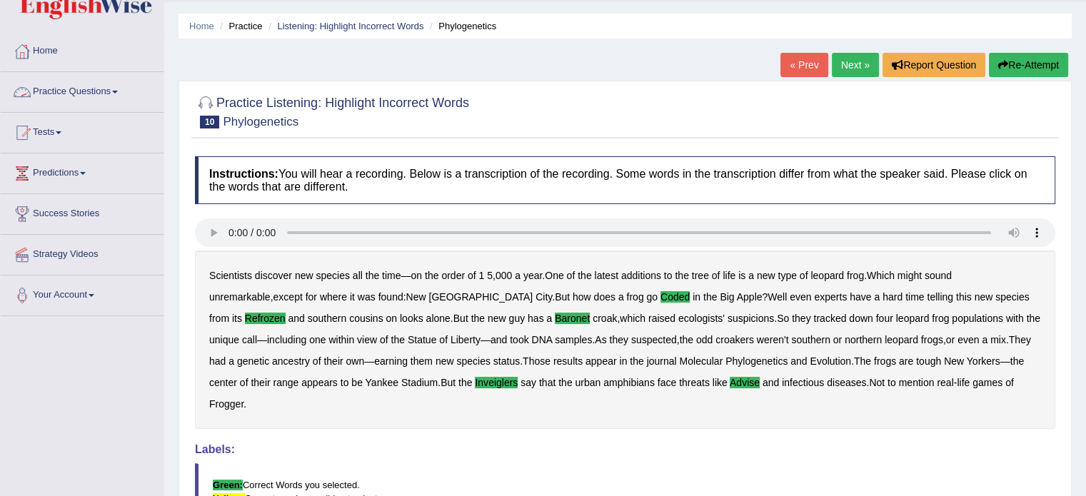
click at [119, 87] on link "Practice Questions" at bounding box center [82, 90] width 163 height 36
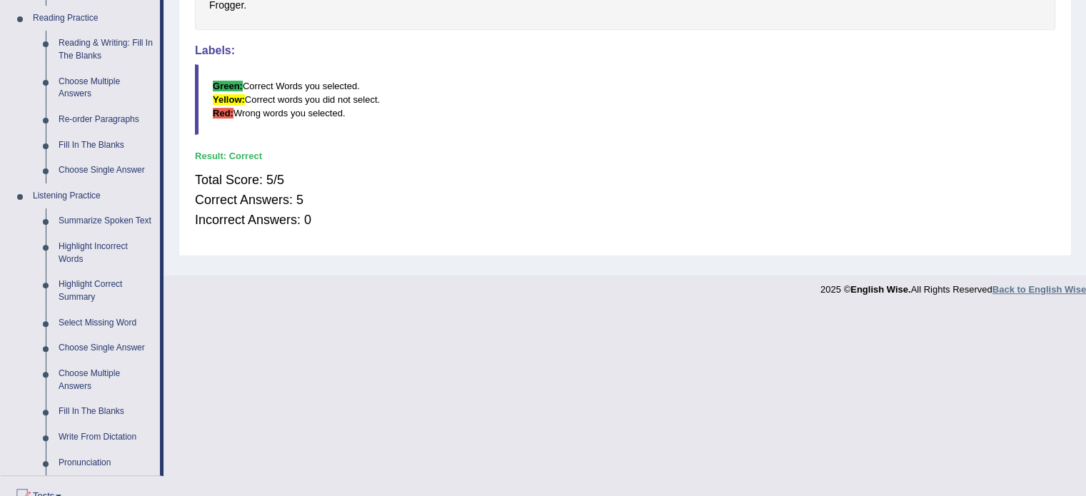
scroll to position [434, 0]
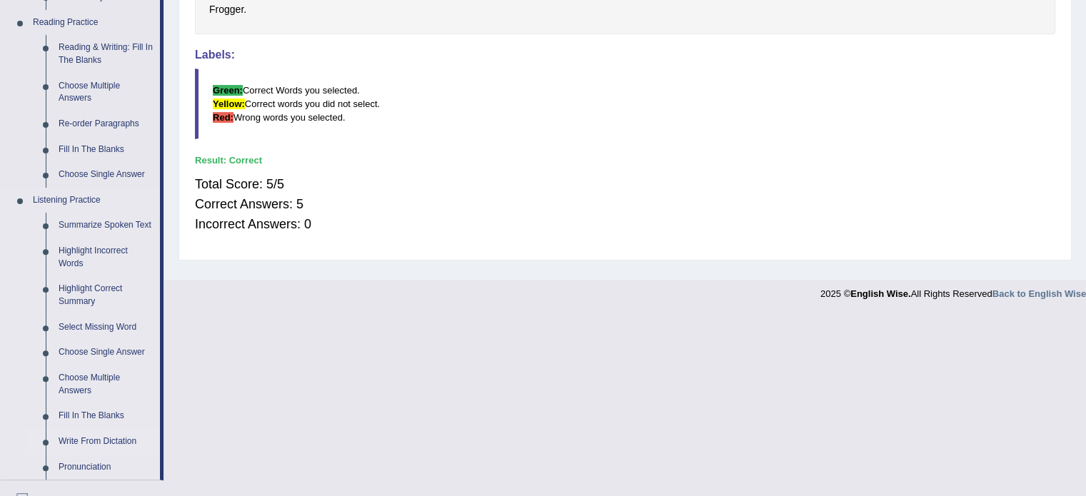
click at [71, 442] on link "Write From Dictation" at bounding box center [106, 442] width 108 height 26
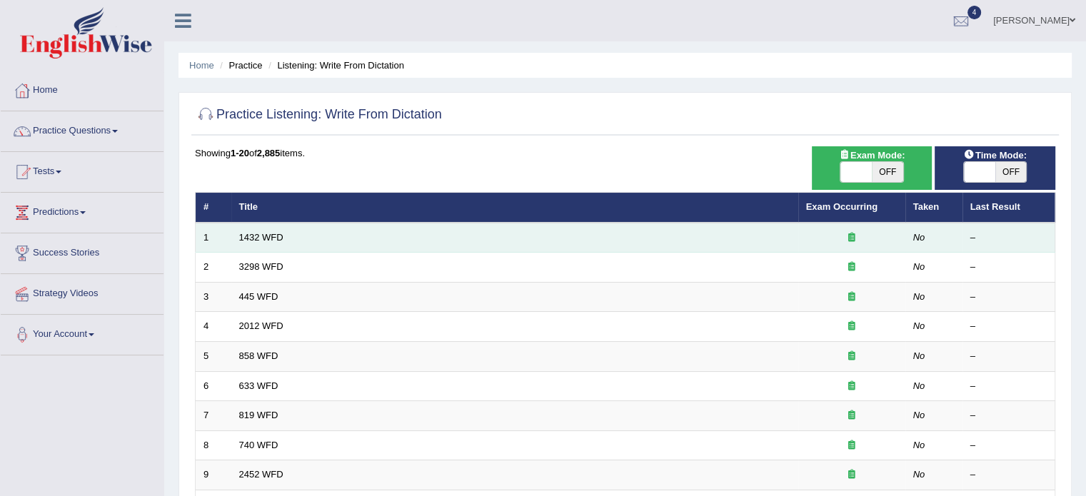
click at [287, 245] on td "1432 WFD" at bounding box center [514, 238] width 567 height 30
click at [277, 238] on link "1432 WFD" at bounding box center [261, 237] width 44 height 11
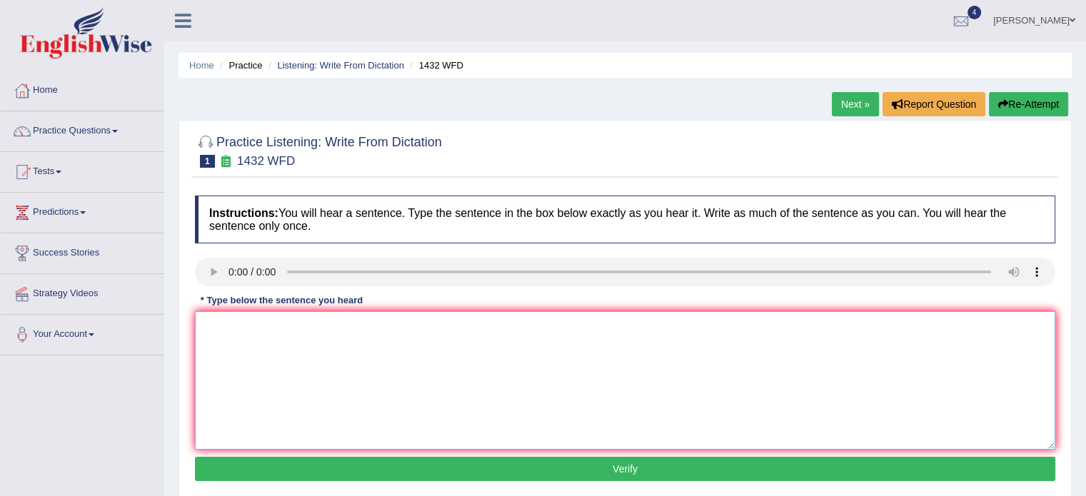
click at [288, 348] on textarea at bounding box center [625, 380] width 860 height 138
click at [220, 333] on div "Instructions: You will hear a sentence. Type the sentence in the box below exac…" at bounding box center [624, 340] width 867 height 304
click at [220, 333] on textarea at bounding box center [625, 380] width 860 height 138
click at [208, 323] on textarea at bounding box center [625, 380] width 860 height 138
type textarea "More physical activity is beneficial to your health."
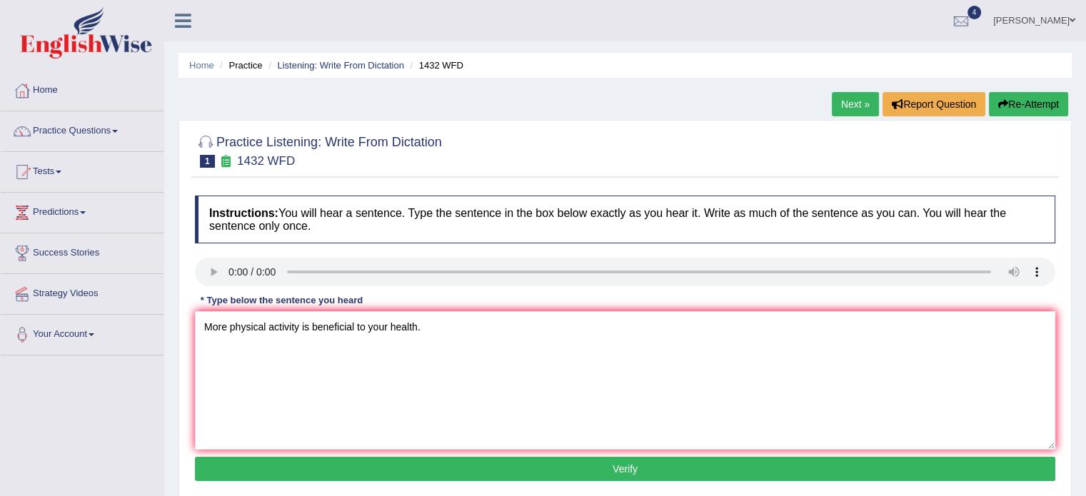
click at [563, 475] on button "Verify" at bounding box center [625, 469] width 860 height 24
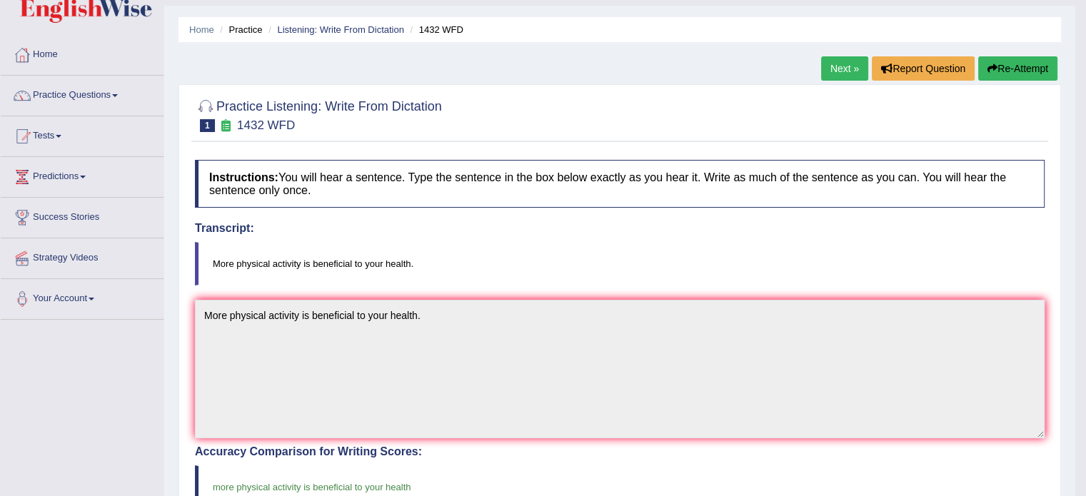
scroll to position [32, 0]
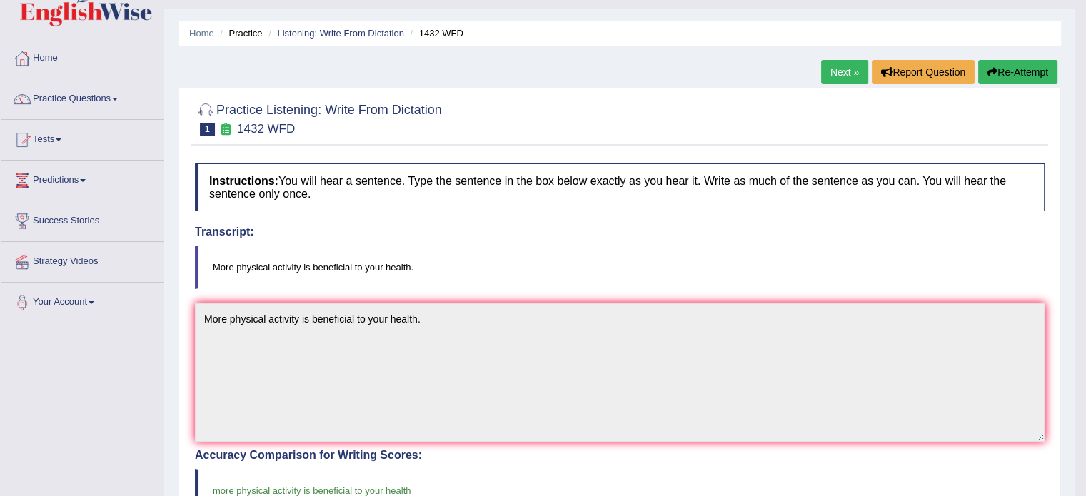
click at [843, 79] on link "Next »" at bounding box center [844, 72] width 47 height 24
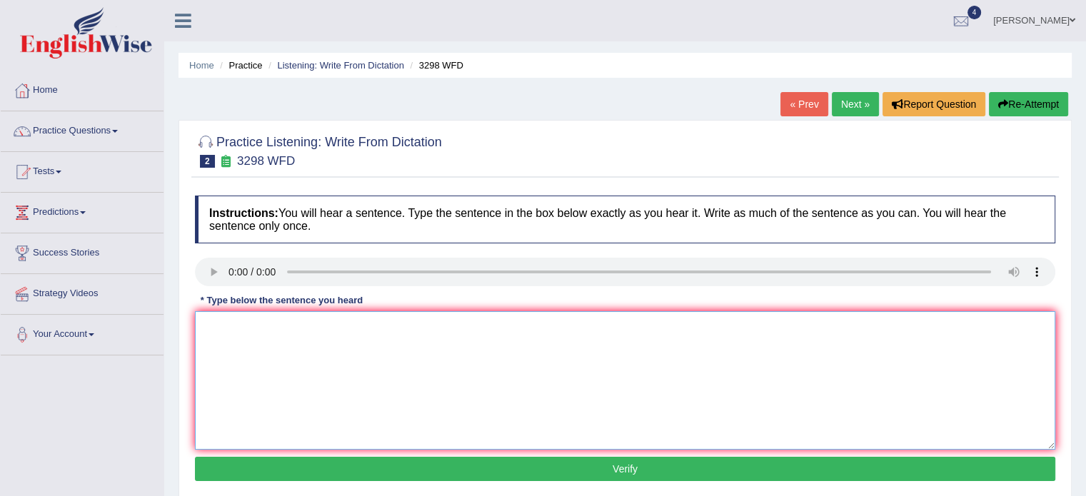
click at [277, 359] on textarea at bounding box center [625, 380] width 860 height 138
click at [228, 343] on textarea at bounding box center [625, 380] width 860 height 138
click at [240, 331] on textarea "An beha apper to contain both similar and distinct aspects to human" at bounding box center [625, 380] width 860 height 138
click at [215, 325] on textarea "An behavior apper to contain both similar and distinct aspects to human" at bounding box center [625, 380] width 860 height 138
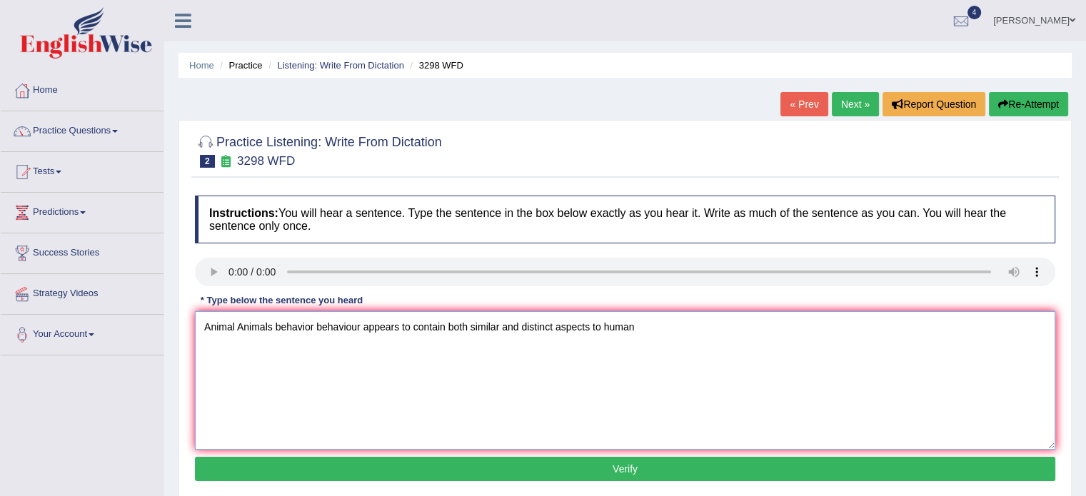
click at [647, 329] on textarea "Animal Animals behavior behaviour appears to contain both similar and distinct …" at bounding box center [625, 380] width 860 height 138
type textarea "Animal Animals behavior behaviour appears to contain both similar and distinct …"
click at [593, 465] on button "Verify" at bounding box center [625, 469] width 860 height 24
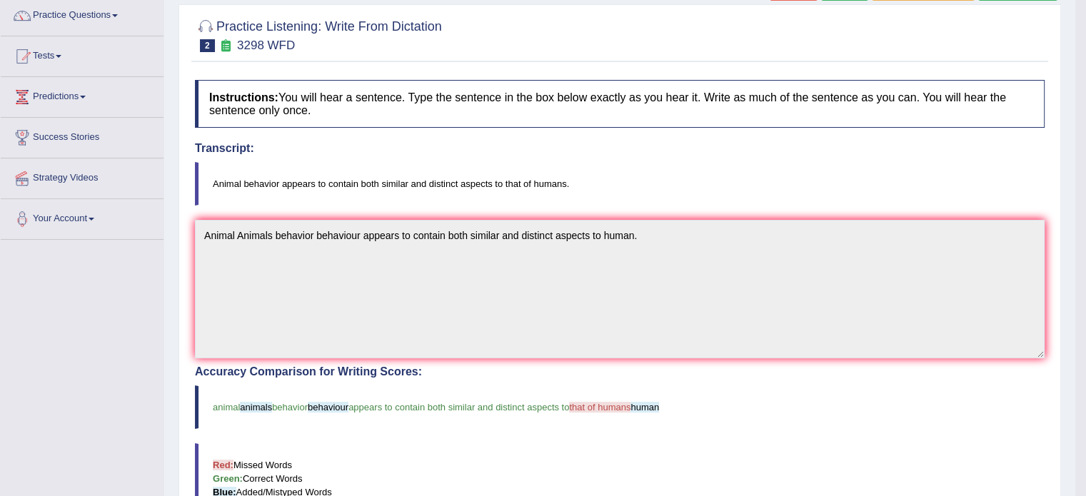
scroll to position [108, 0]
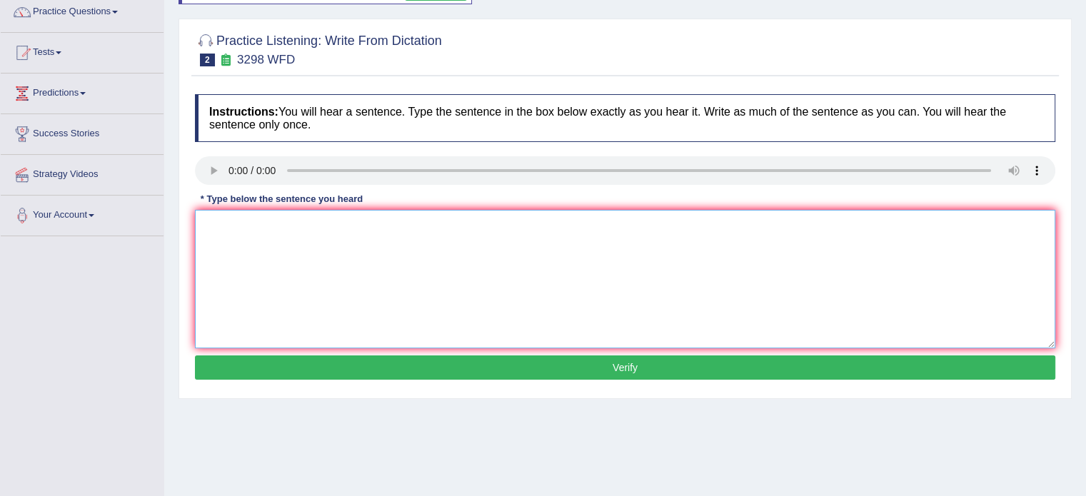
click at [217, 235] on textarea at bounding box center [625, 279] width 860 height 138
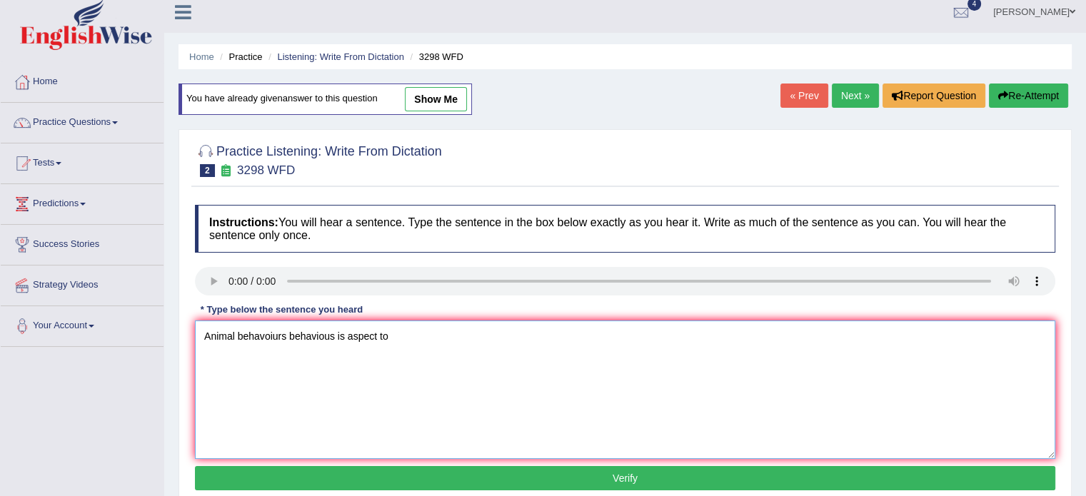
scroll to position [4, 0]
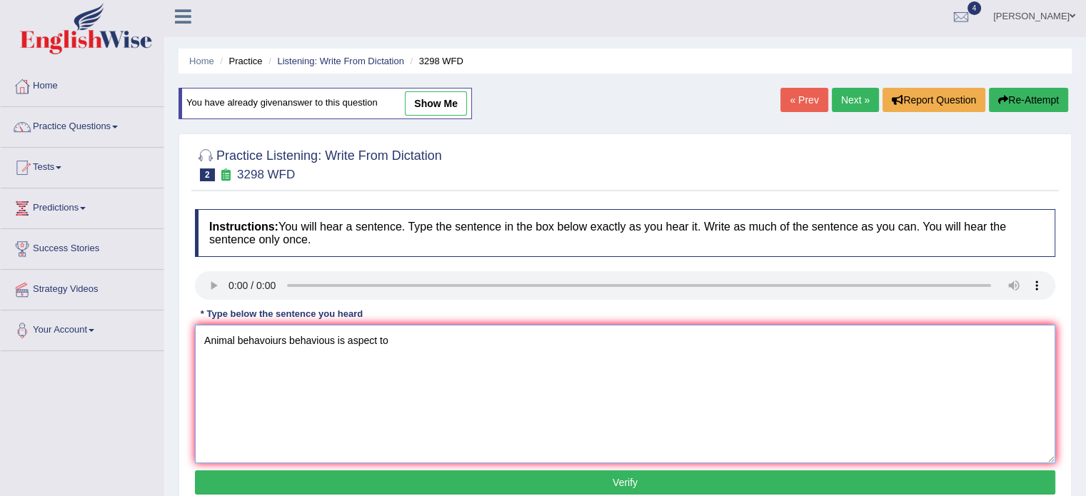
type textarea "Animal behavoiurs behavious is aspect to"
click at [858, 96] on link "Next »" at bounding box center [855, 100] width 47 height 24
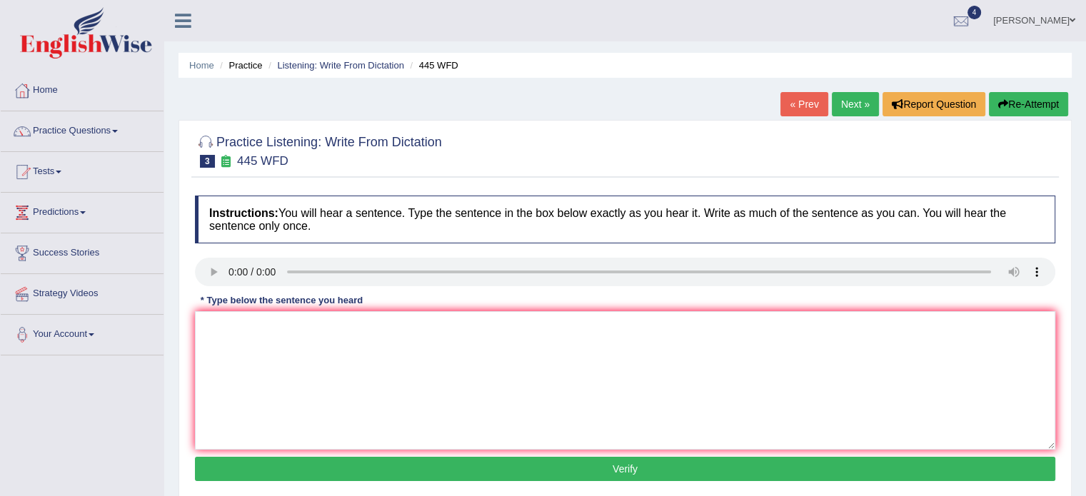
click at [258, 357] on textarea at bounding box center [625, 380] width 860 height 138
click at [211, 336] on textarea at bounding box center [625, 380] width 860 height 138
click at [232, 323] on textarea "the Am ast made a plan for landing a ship from Mars" at bounding box center [625, 380] width 860 height 138
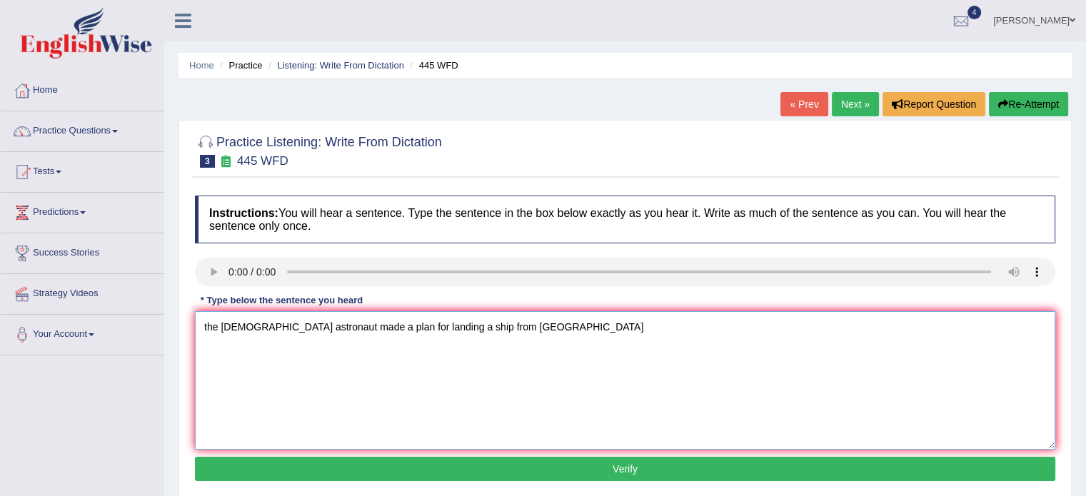
click at [206, 326] on textarea "the American astronaut made a plan for landing a ship from Mars" at bounding box center [625, 380] width 860 height 138
click at [512, 330] on textarea "The American astronaut made a plan for landing a ship from Mars" at bounding box center [625, 380] width 860 height 138
click at [311, 331] on textarea "The American astronaut made a plan for landing a ship from Mars." at bounding box center [625, 380] width 860 height 138
type textarea "The American astronaut astronomer made a plan for landing a ship from Mars."
click at [548, 478] on button "Verify" at bounding box center [625, 469] width 860 height 24
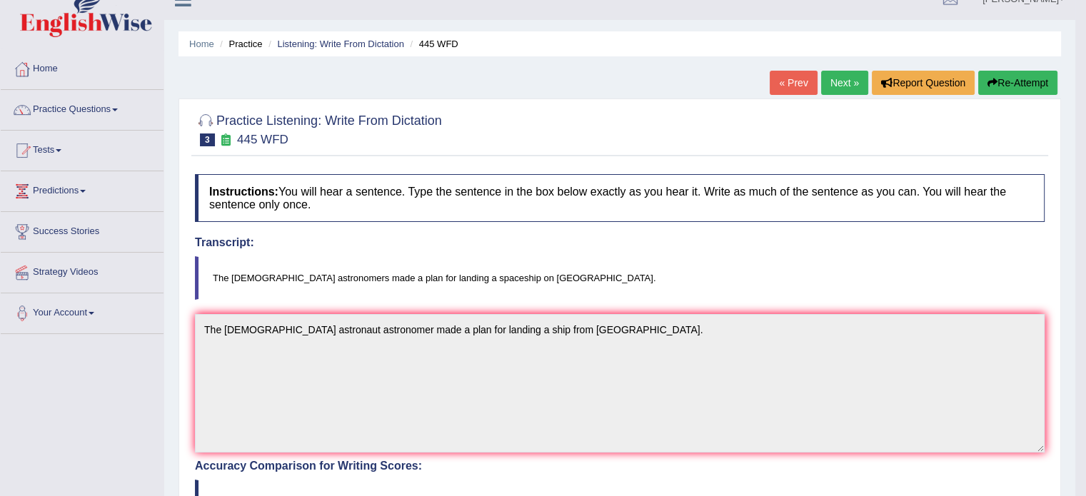
scroll to position [16, 0]
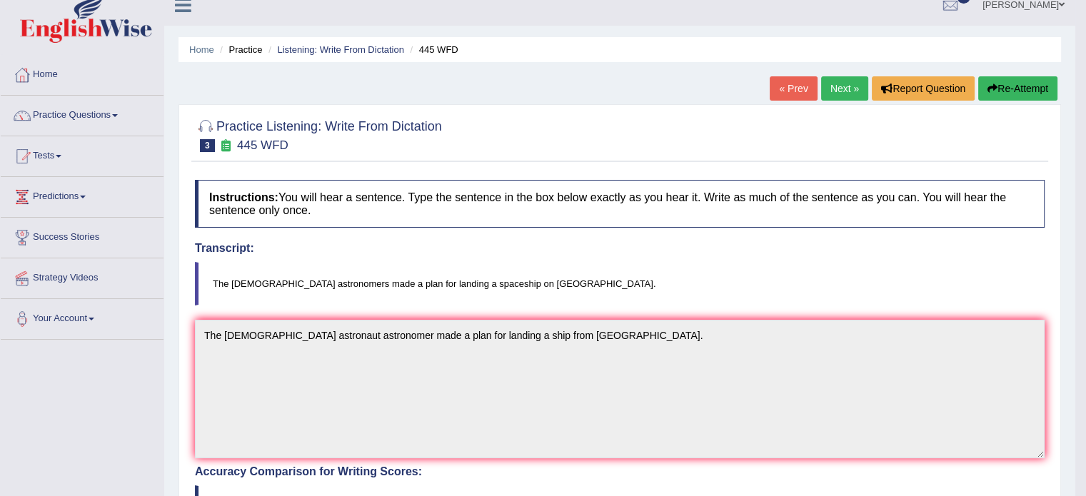
click at [825, 90] on link "Next »" at bounding box center [844, 88] width 47 height 24
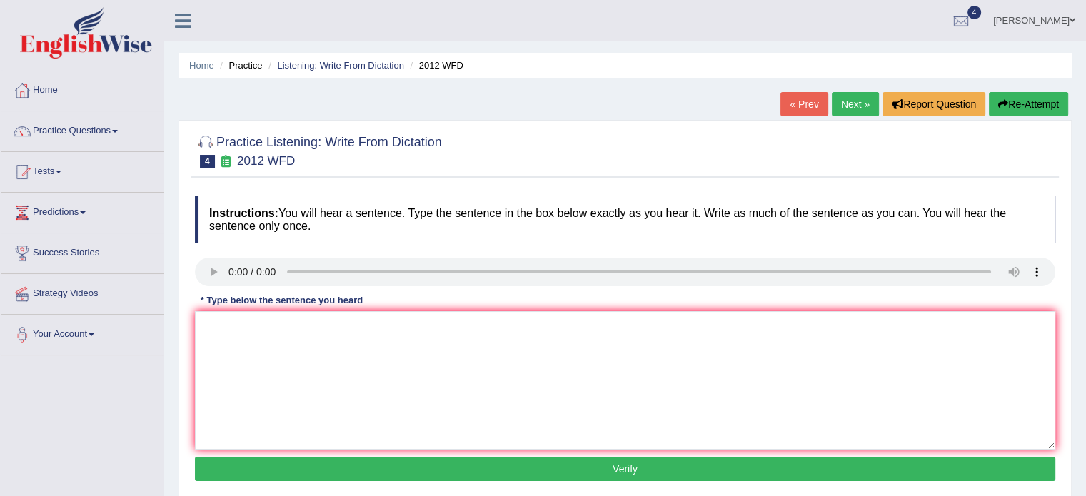
click at [256, 356] on textarea at bounding box center [625, 380] width 860 height 138
click at [215, 326] on textarea at bounding box center [625, 380] width 860 height 138
click at [211, 328] on textarea "there is a great deal of detabe on that topic." at bounding box center [625, 380] width 860 height 138
click at [343, 325] on textarea "There is a great deal of detabe on that topic." at bounding box center [625, 380] width 860 height 138
click at [433, 324] on textarea "There is a great deal of detabe debates on that topic." at bounding box center [625, 380] width 860 height 138
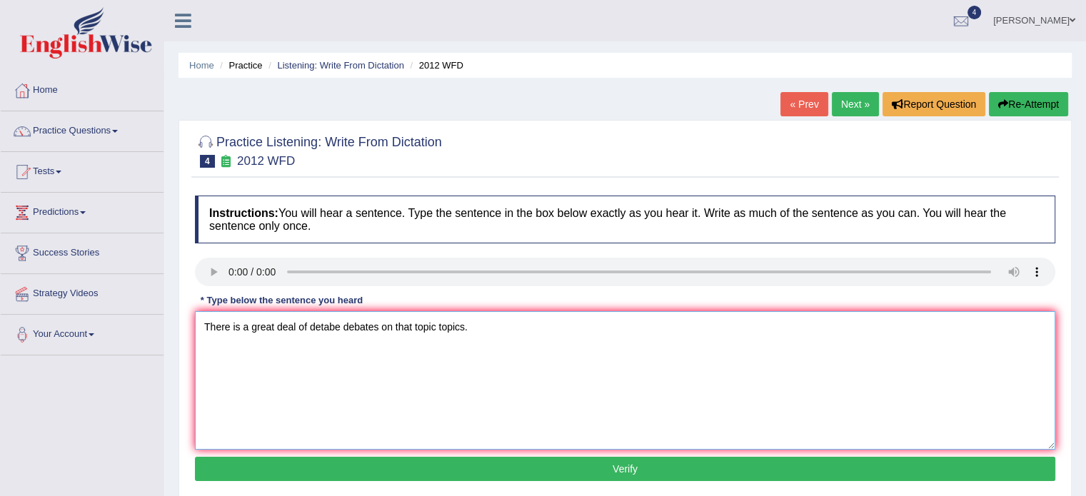
click at [416, 325] on textarea "There is a great deal of detabe debates on that topic topics." at bounding box center [625, 380] width 860 height 138
type textarea "There is a great deal of detabe debates on that this topic topics."
click at [550, 462] on button "Verify" at bounding box center [625, 469] width 860 height 24
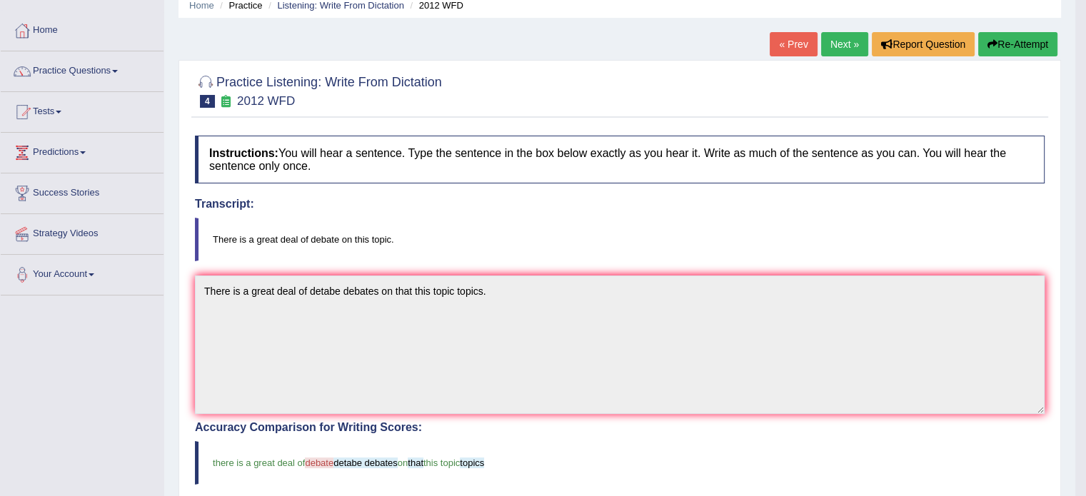
scroll to position [53, 0]
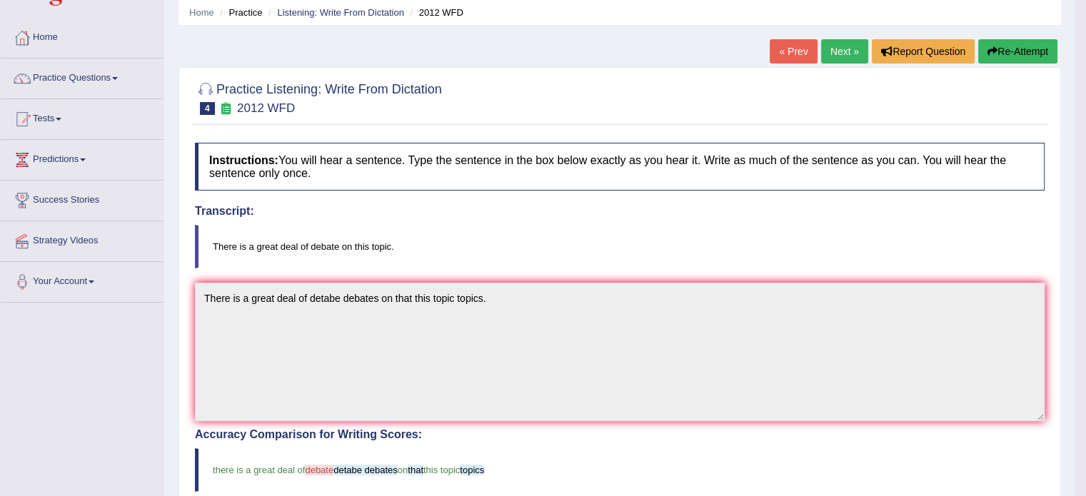
click at [834, 56] on link "Next »" at bounding box center [844, 51] width 47 height 24
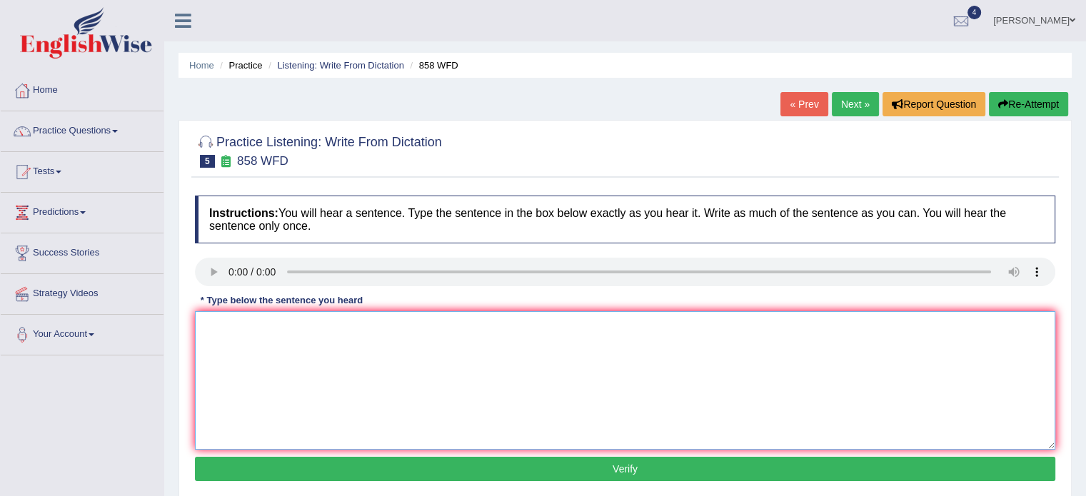
click at [346, 313] on textarea at bounding box center [625, 380] width 860 height 138
click at [226, 351] on textarea at bounding box center [625, 380] width 860 height 138
type textarea "The year when the ship about the"
click at [613, 470] on button "Verify" at bounding box center [625, 469] width 860 height 24
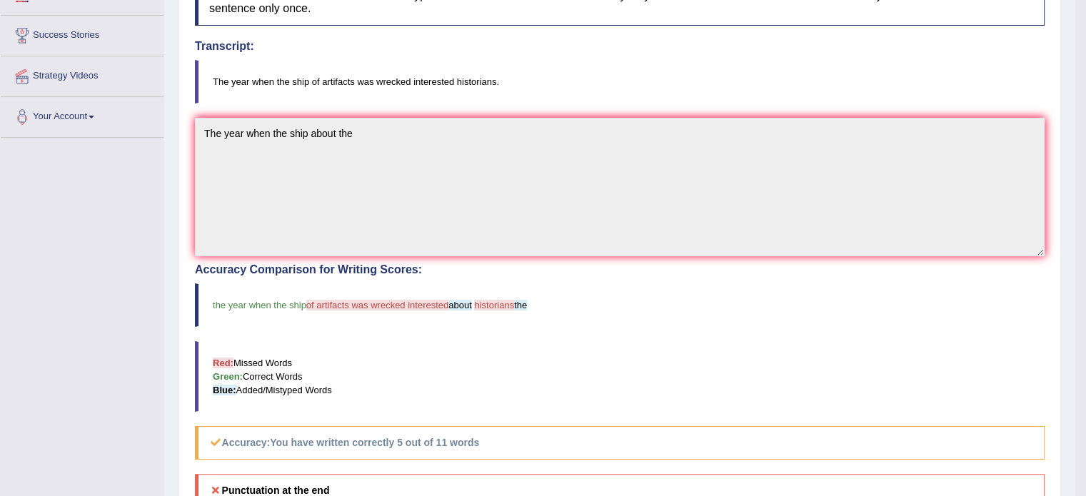
scroll to position [191, 0]
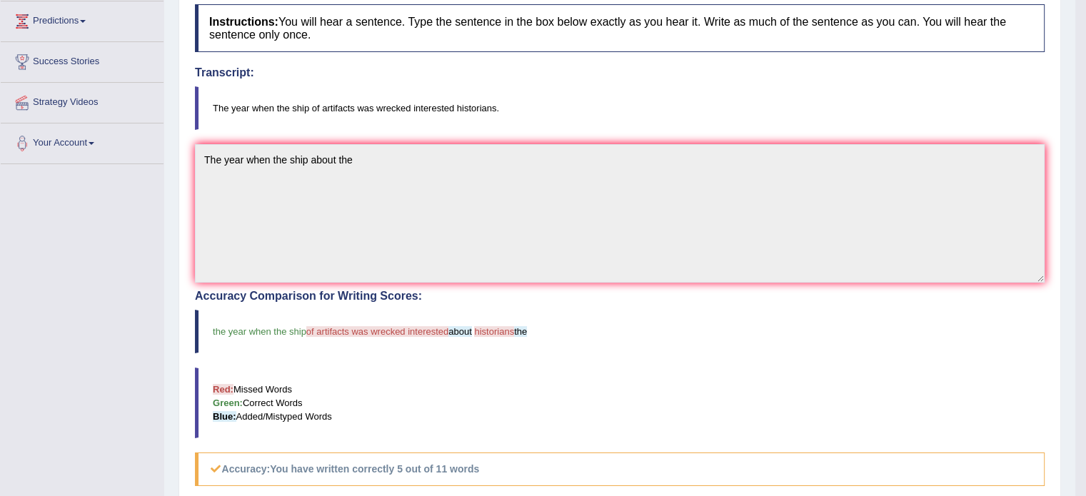
drag, startPoint x: 325, startPoint y: 111, endPoint x: 565, endPoint y: 116, distance: 239.9
click at [565, 116] on blockquote "The year when the ship of artifacts was wrecked interested historians." at bounding box center [620, 108] width 850 height 44
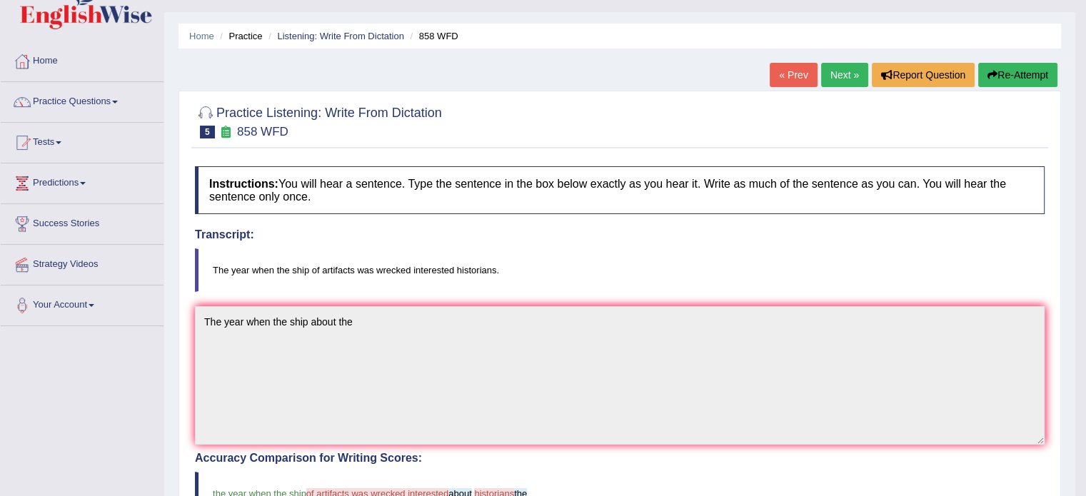
scroll to position [0, 0]
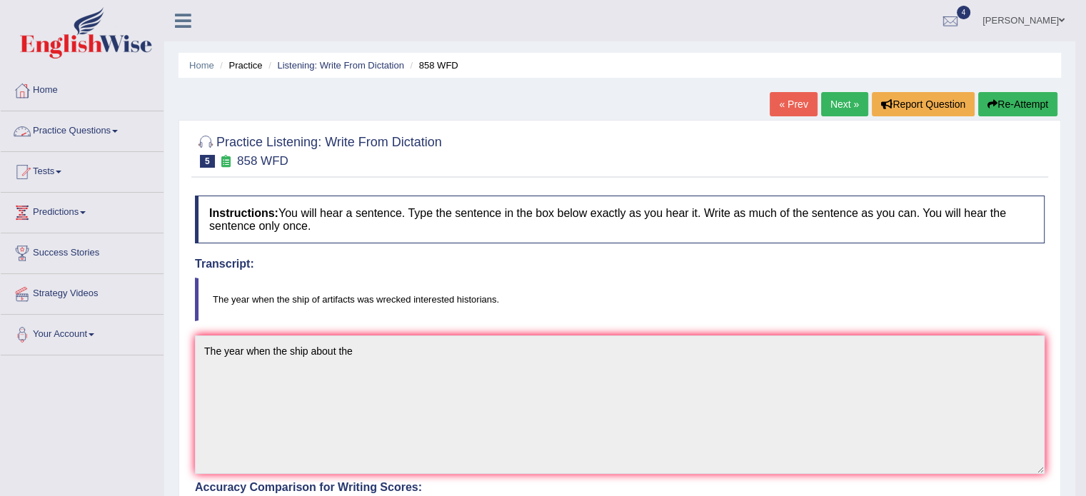
click at [77, 136] on link "Practice Questions" at bounding box center [82, 129] width 163 height 36
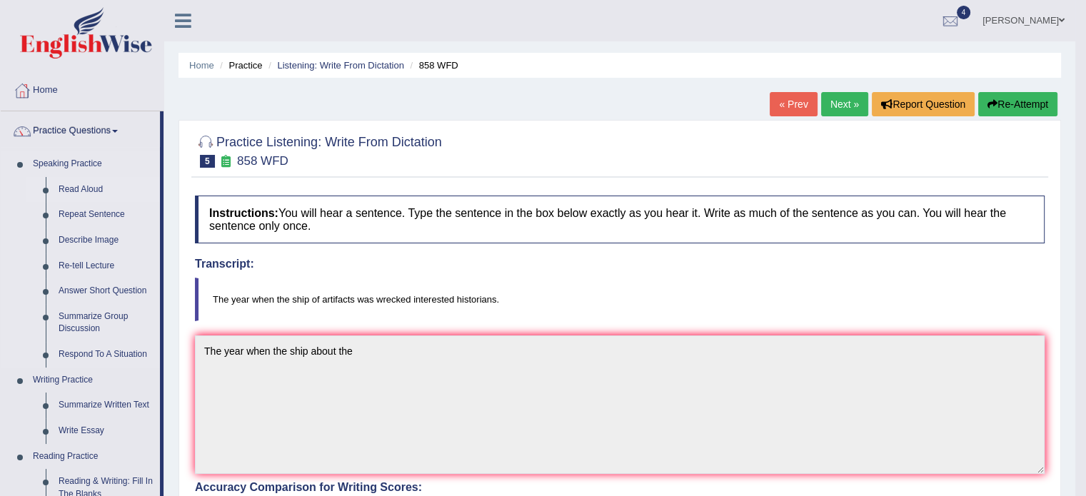
click at [160, 199] on link "Read Aloud" at bounding box center [106, 190] width 108 height 26
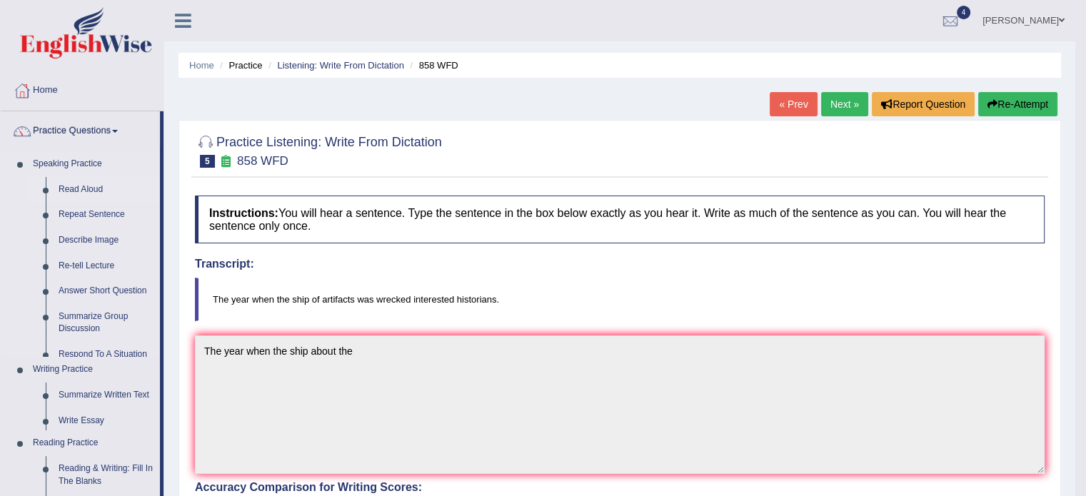
click at [160, 199] on link "Read Aloud" at bounding box center [106, 190] width 108 height 26
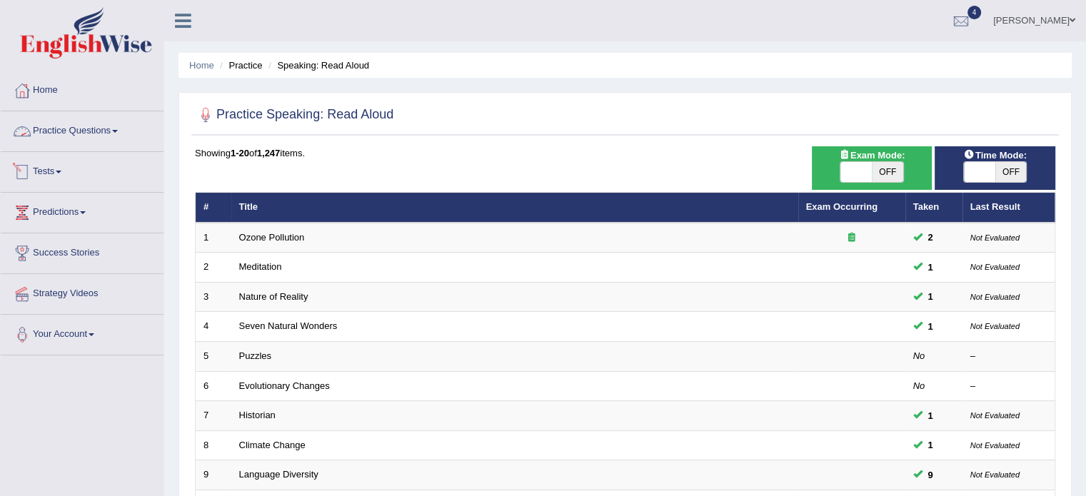
click at [94, 118] on link "Practice Questions" at bounding box center [82, 129] width 163 height 36
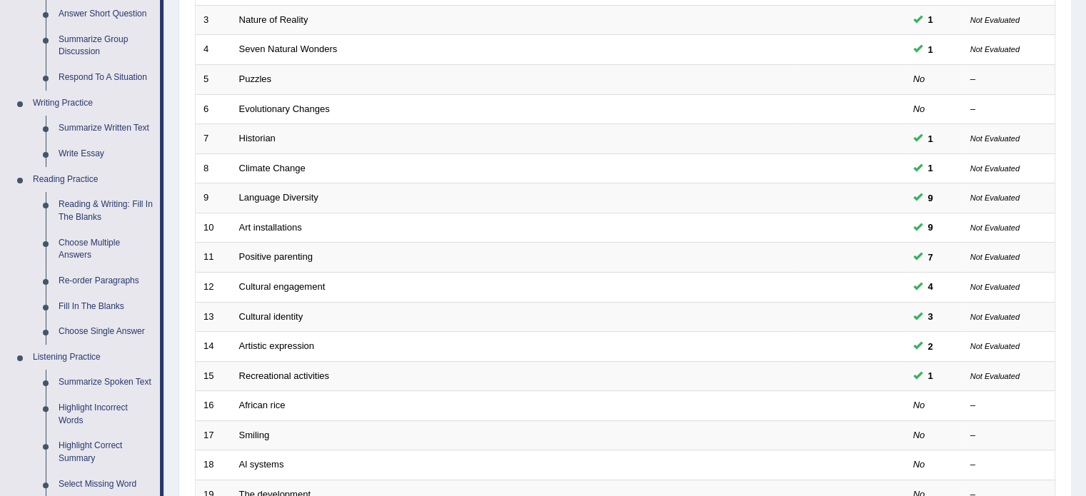
scroll to position [315, 0]
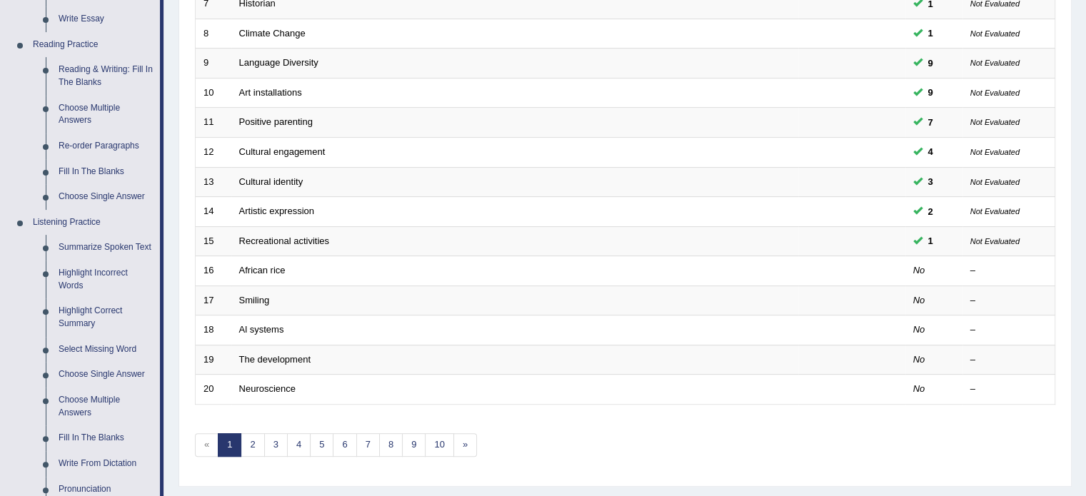
drag, startPoint x: 163, startPoint y: 415, endPoint x: 147, endPoint y: 495, distance: 80.9
click at [147, 495] on div "Home Practice Questions Speaking Practice Read Aloud Repeat Sentence Describe I…" at bounding box center [82, 182] width 184 height 1047
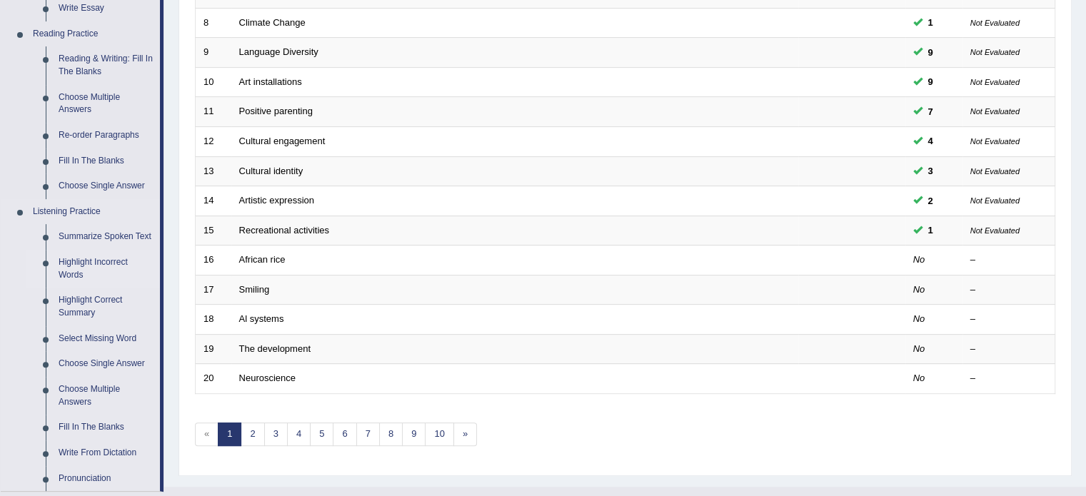
click at [133, 268] on link "Highlight Incorrect Words" at bounding box center [106, 269] width 108 height 38
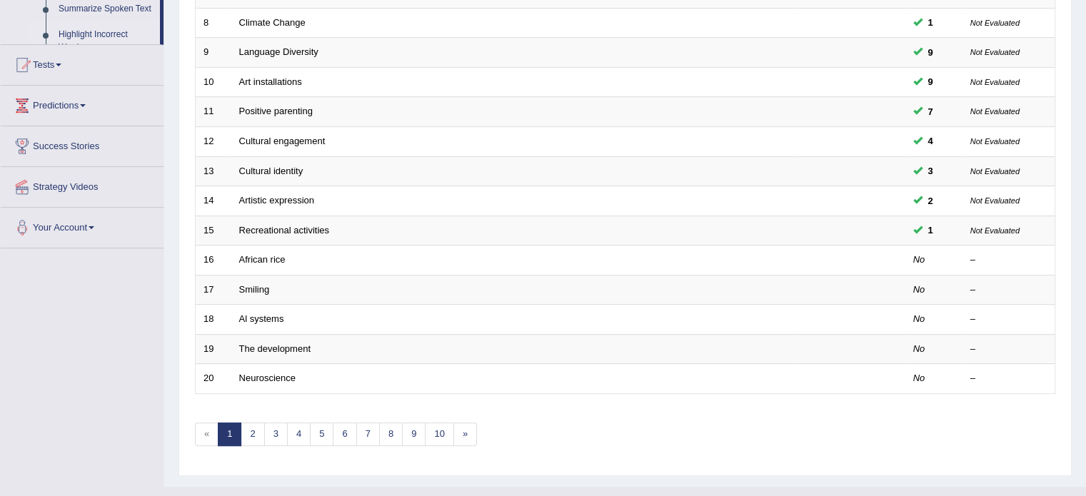
scroll to position [331, 0]
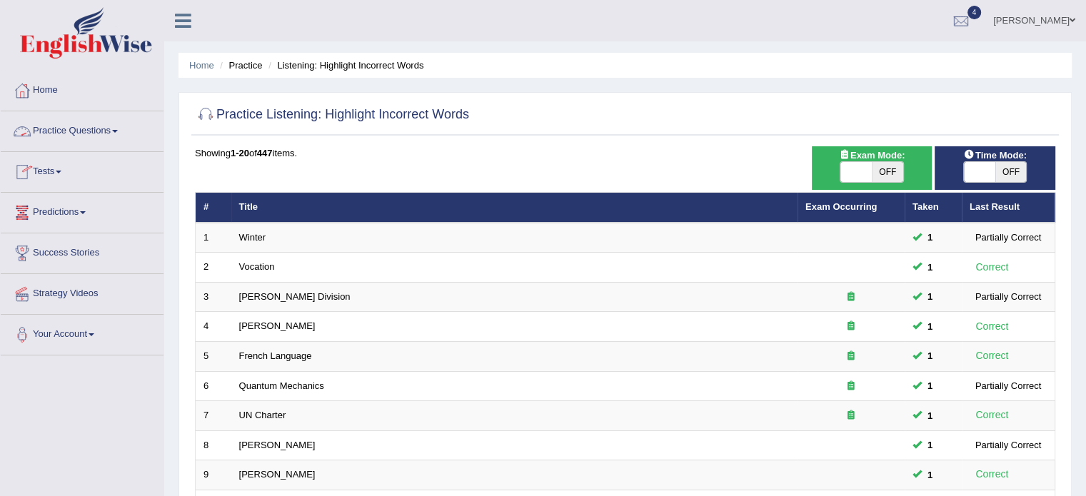
click at [108, 116] on link "Practice Questions" at bounding box center [82, 129] width 163 height 36
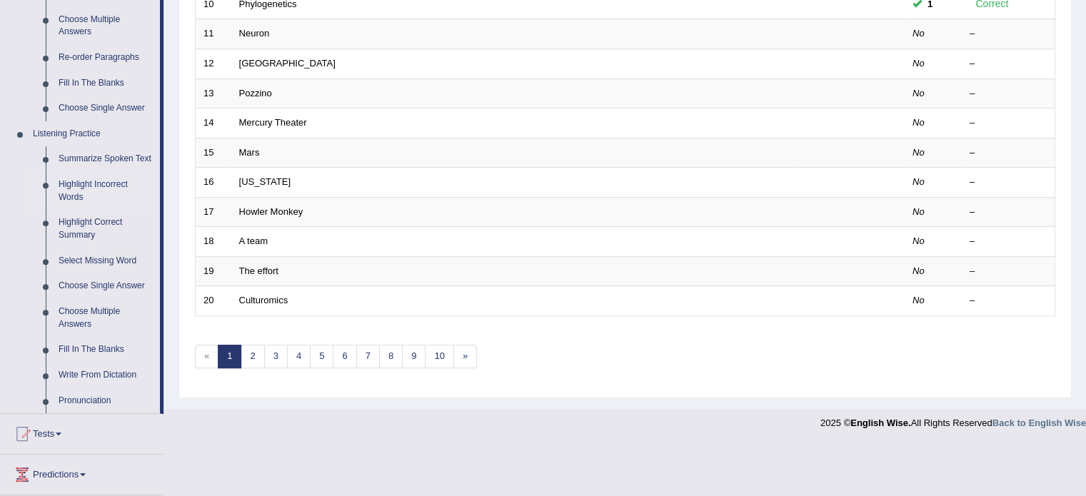
scroll to position [503, 0]
click at [112, 148] on link "Summarize Spoken Text" at bounding box center [106, 157] width 108 height 26
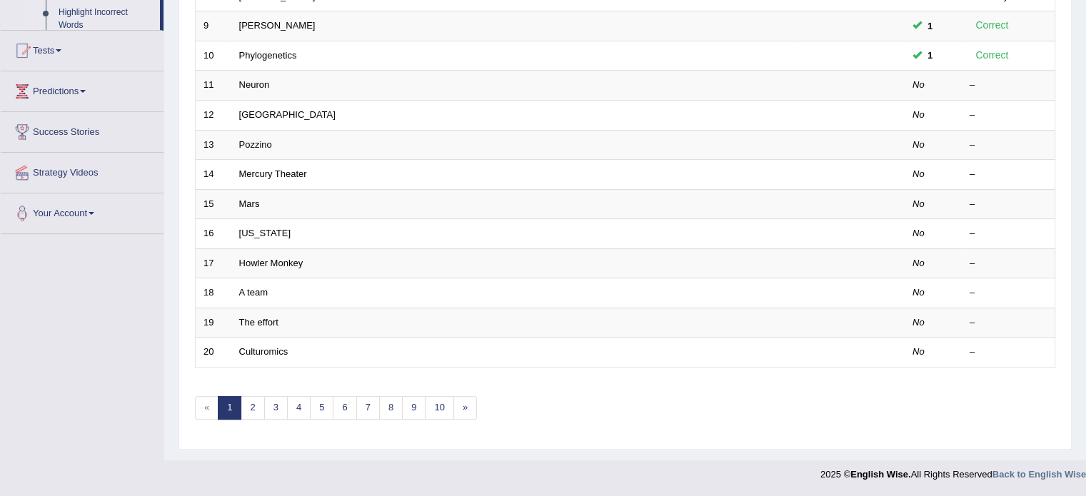
scroll to position [445, 0]
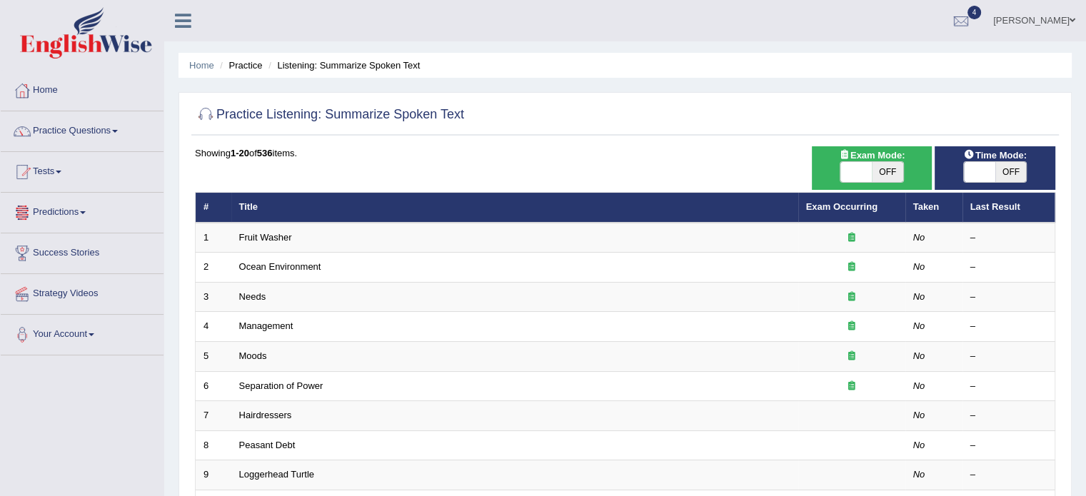
click at [60, 230] on li "Predictions Latest Predictions" at bounding box center [82, 213] width 163 height 41
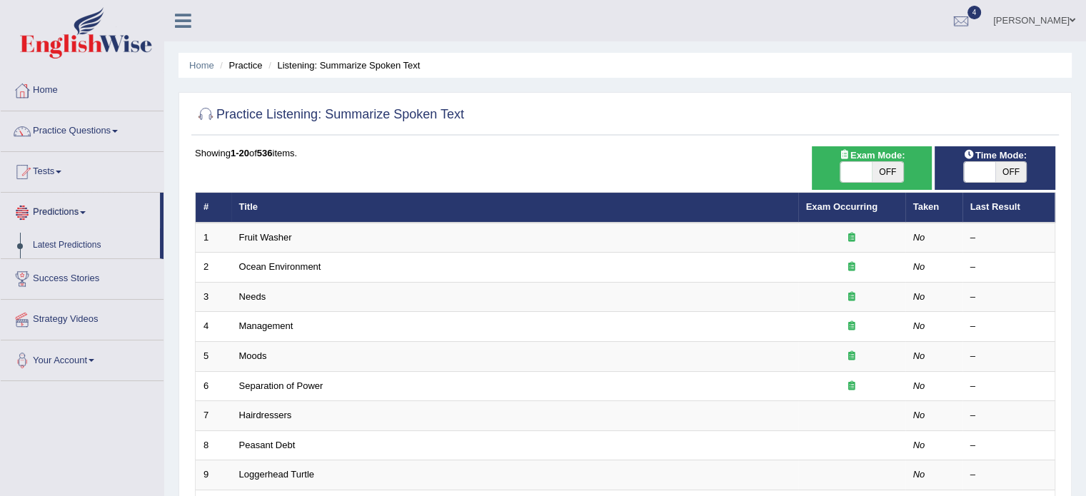
click at [74, 208] on link "Predictions" at bounding box center [80, 211] width 159 height 36
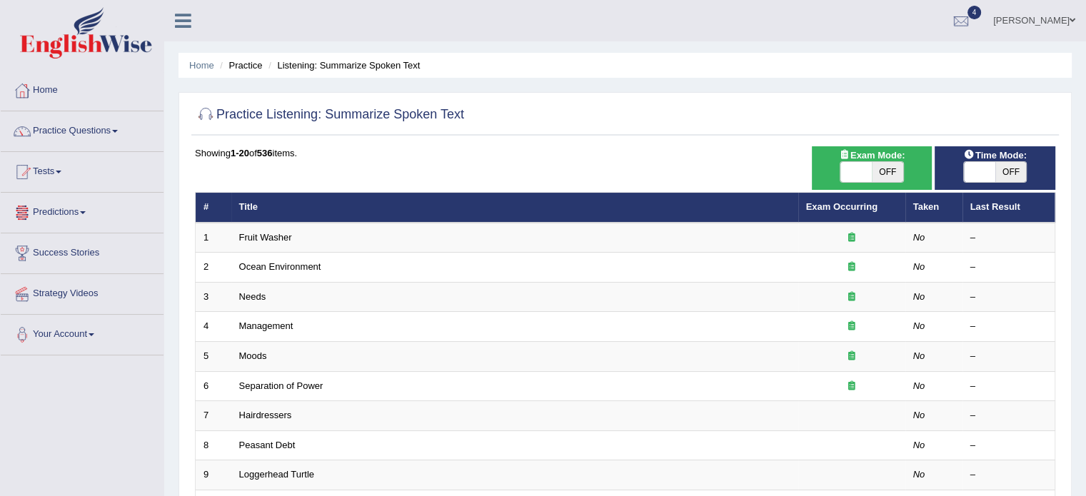
click at [74, 208] on link "Predictions" at bounding box center [82, 211] width 163 height 36
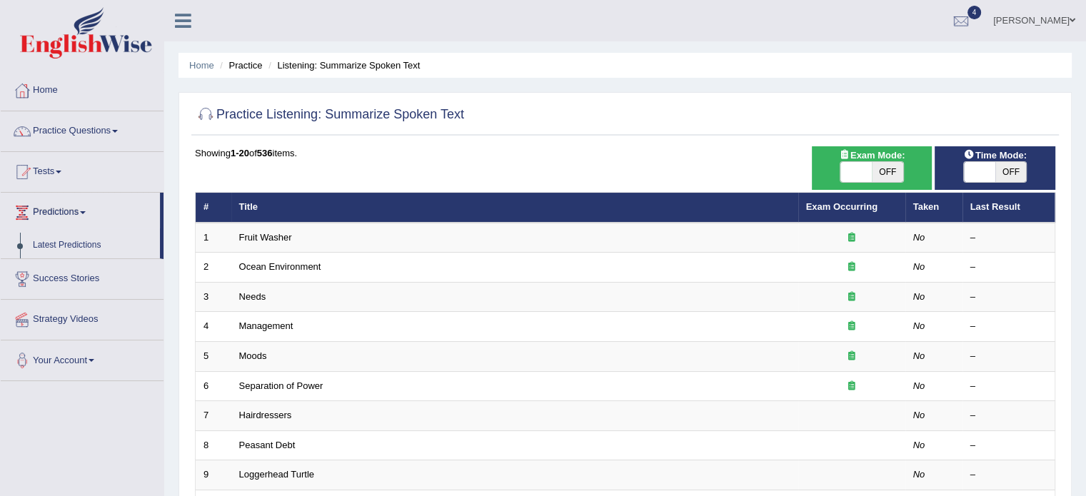
drag, startPoint x: 161, startPoint y: 236, endPoint x: 160, endPoint y: 280, distance: 44.3
click at [160, 280] on ul "Home Practice Questions Speaking Practice Read Aloud Repeat Sentence Describe I…" at bounding box center [82, 226] width 163 height 311
click at [71, 138] on link "Practice Questions" at bounding box center [82, 129] width 163 height 36
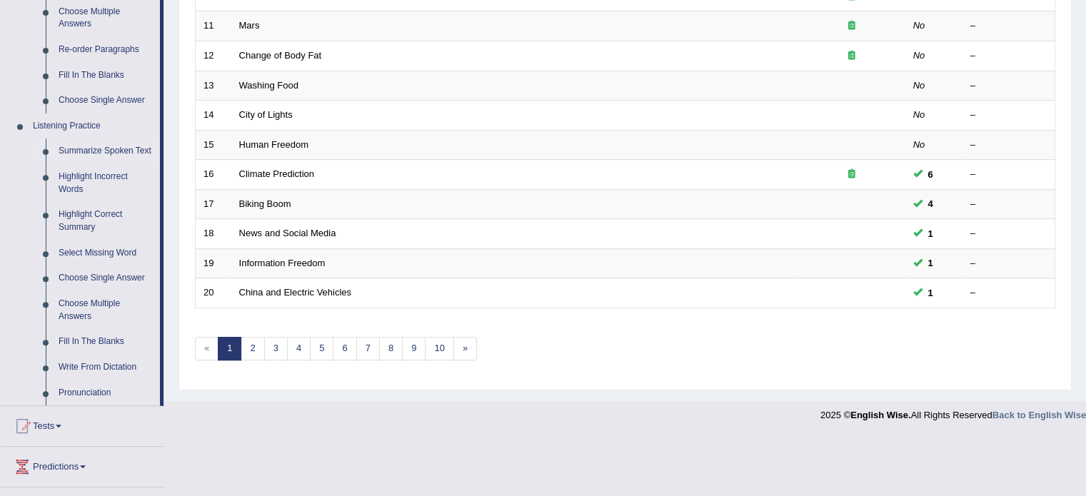
scroll to position [523, 0]
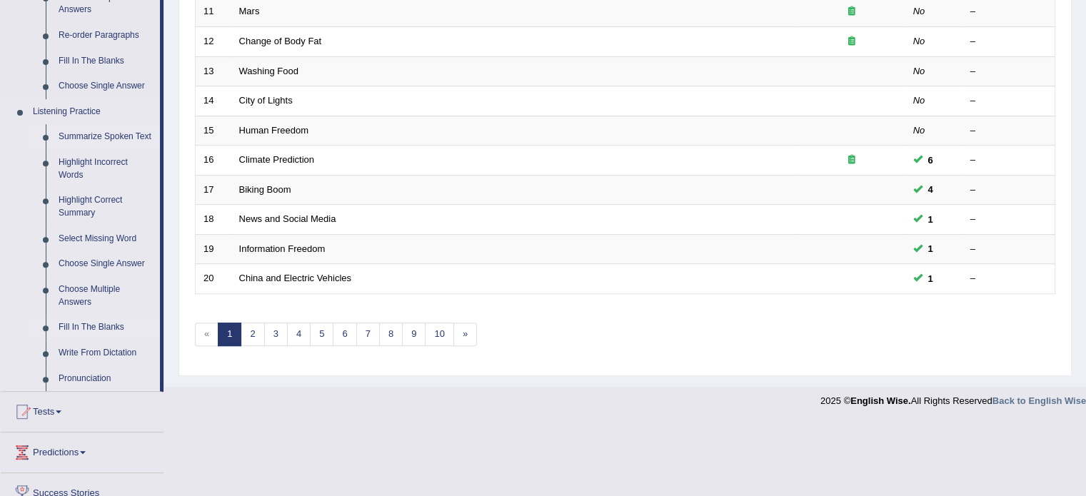
click at [97, 321] on link "Fill In The Blanks" at bounding box center [106, 328] width 108 height 26
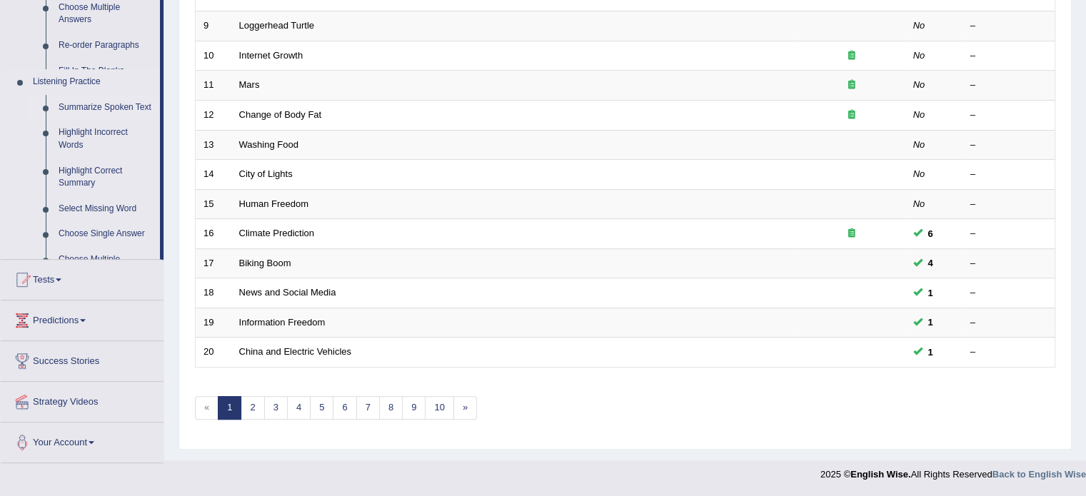
scroll to position [445, 0]
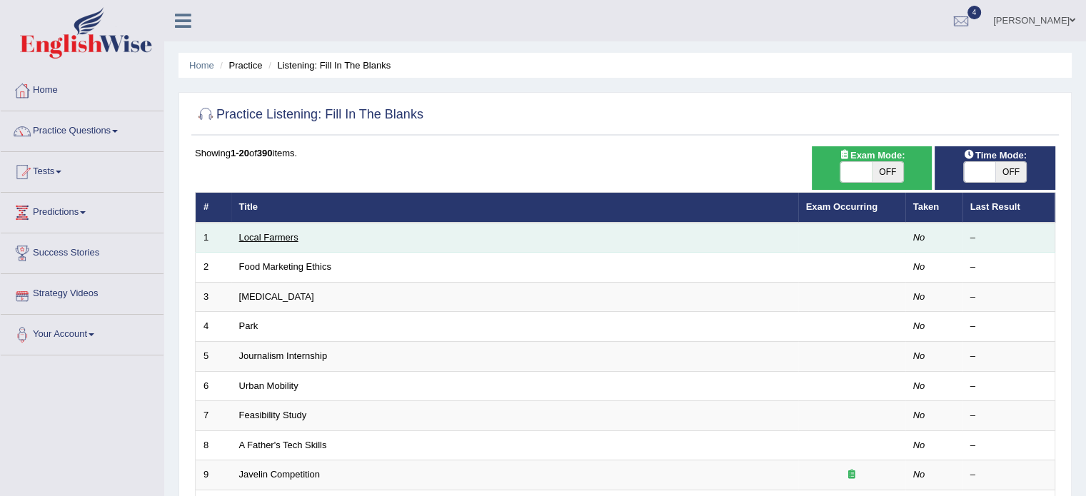
click at [290, 239] on link "Local Farmers" at bounding box center [268, 237] width 59 height 11
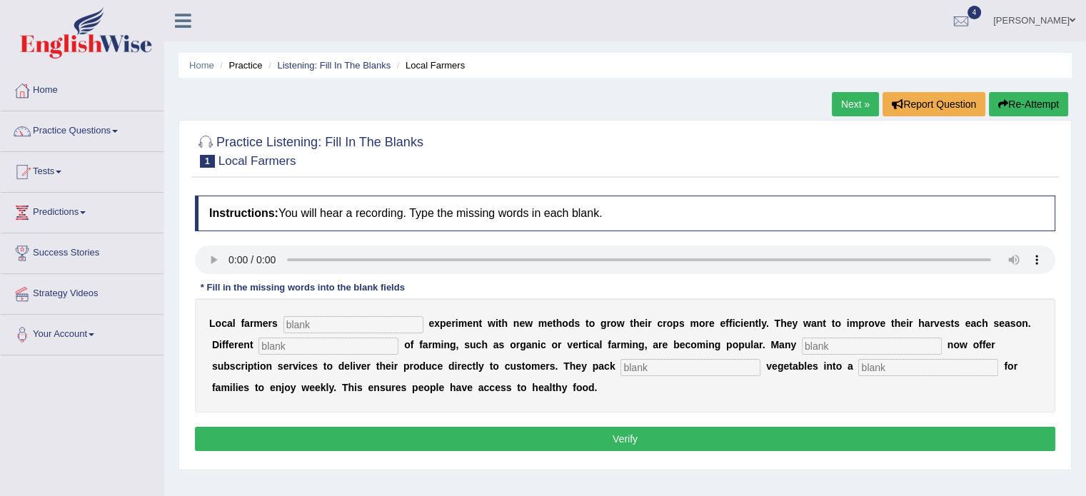
click at [321, 323] on input "text" at bounding box center [353, 324] width 140 height 17
type input "freqa"
click at [273, 343] on input "text" at bounding box center [328, 346] width 140 height 17
type input "styles"
click at [812, 349] on input "text" at bounding box center [872, 346] width 140 height 17
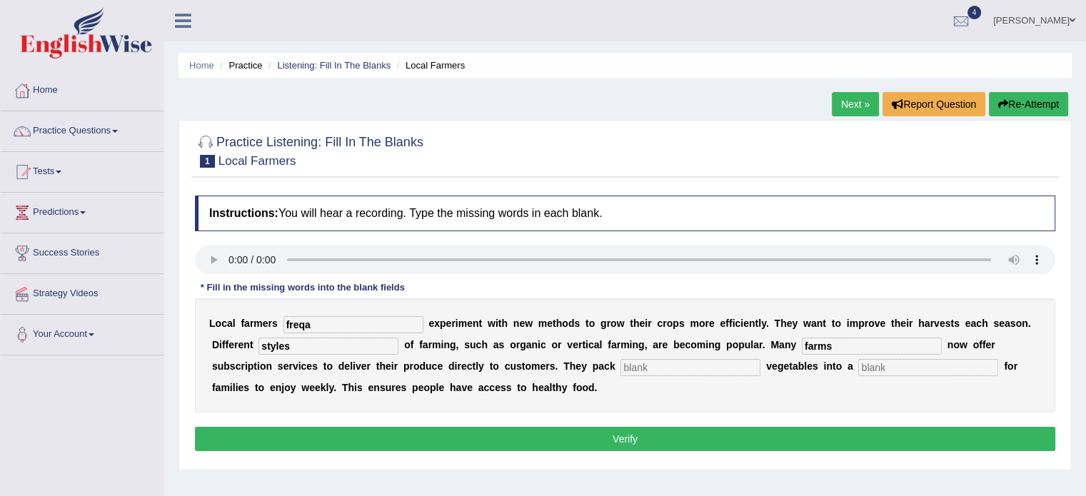
type input "farms"
click at [644, 370] on input "text" at bounding box center [690, 367] width 140 height 17
type input "fresh"
click at [895, 363] on input "text" at bounding box center [928, 367] width 140 height 17
type input "box"
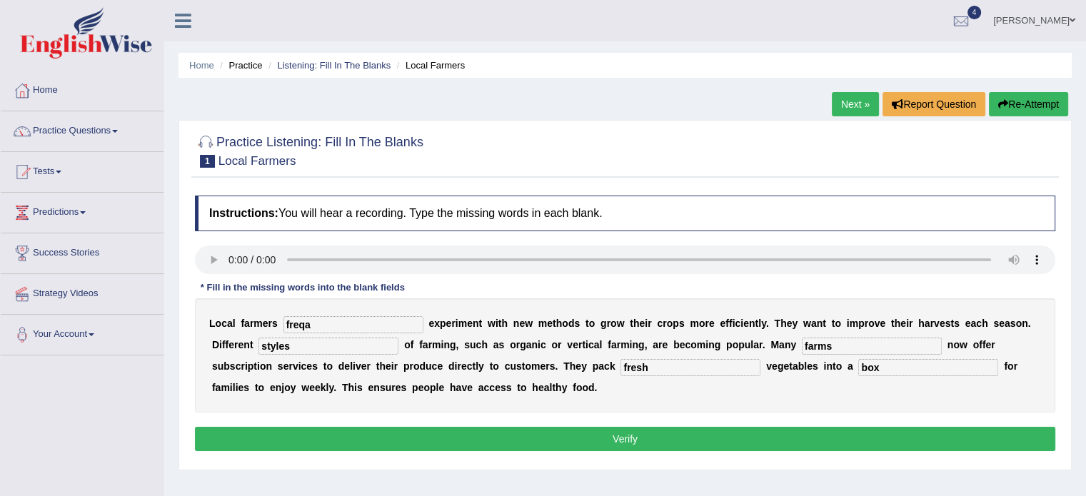
click at [326, 321] on input "freqa" at bounding box center [353, 324] width 140 height 17
type input "frequently"
click at [640, 436] on button "Verify" at bounding box center [625, 439] width 860 height 24
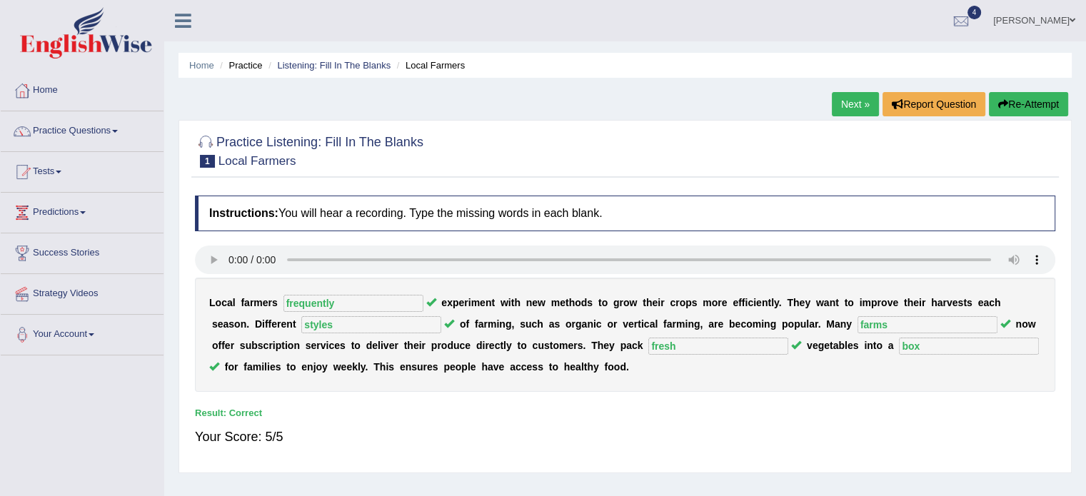
click at [842, 112] on link "Next »" at bounding box center [855, 104] width 47 height 24
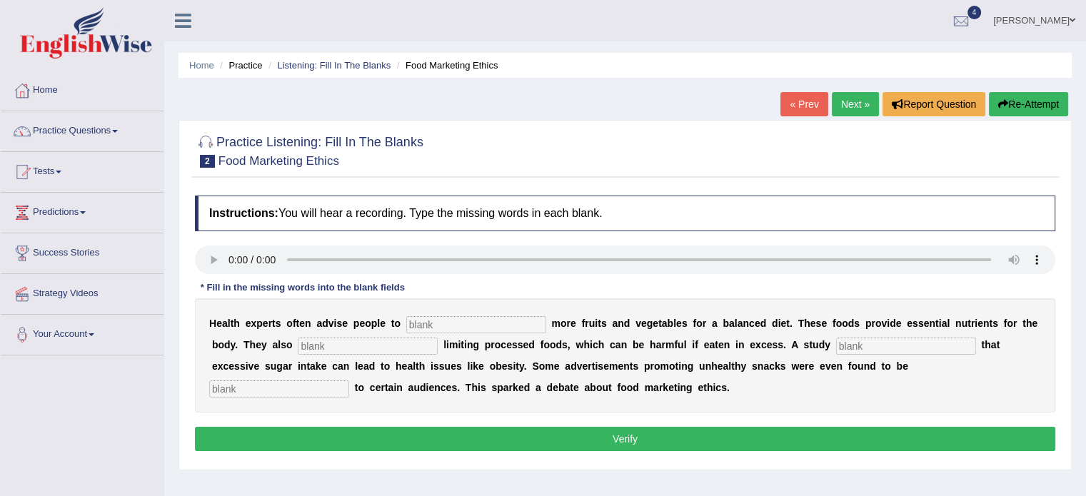
click at [428, 318] on input "text" at bounding box center [476, 324] width 140 height 17
type input "consume"
click at [311, 345] on input "text" at bounding box center [368, 346] width 140 height 17
type input "recomded"
click at [854, 340] on input "text" at bounding box center [906, 346] width 140 height 17
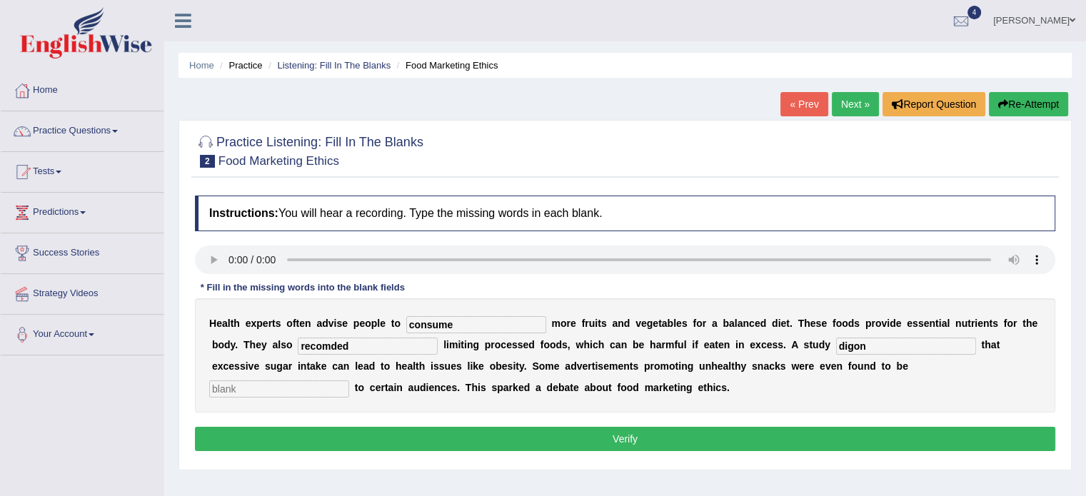
type input "digon"
click at [331, 383] on input "text" at bounding box center [279, 388] width 140 height 17
type input "offensive"
click at [366, 342] on input "recomded" at bounding box center [368, 346] width 140 height 17
type input "recommended"
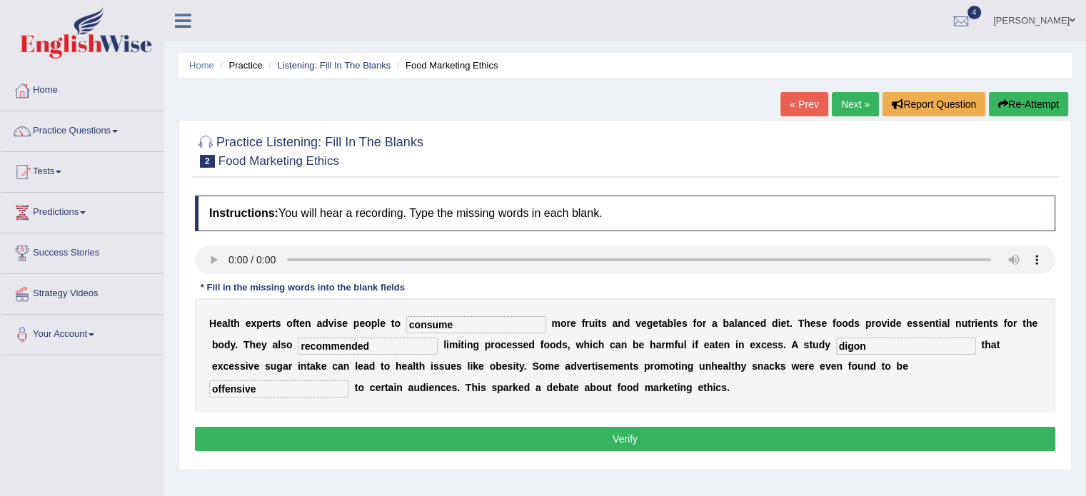
click at [870, 346] on input "digon" at bounding box center [906, 346] width 140 height 17
type input "diagonose"
click at [665, 443] on button "Verify" at bounding box center [625, 439] width 860 height 24
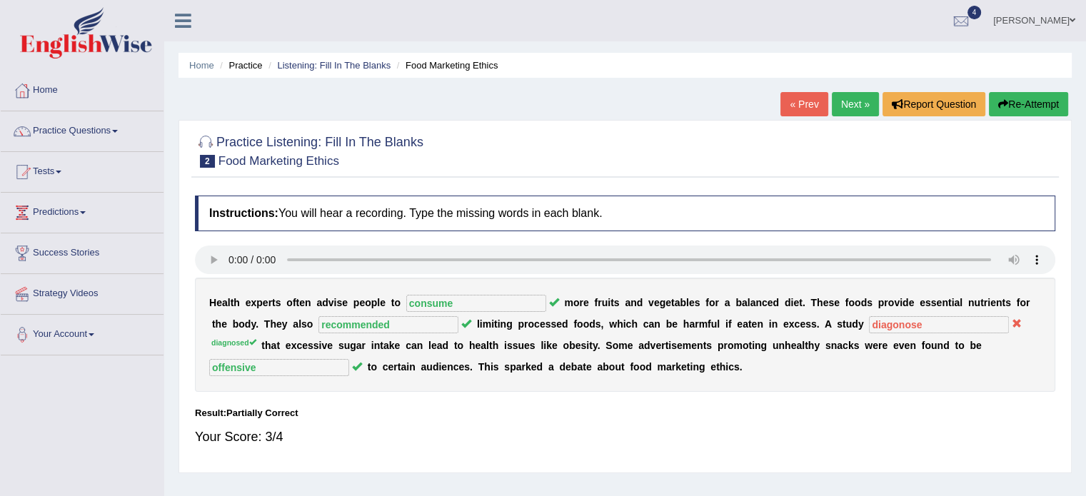
click at [842, 101] on link "Next »" at bounding box center [855, 104] width 47 height 24
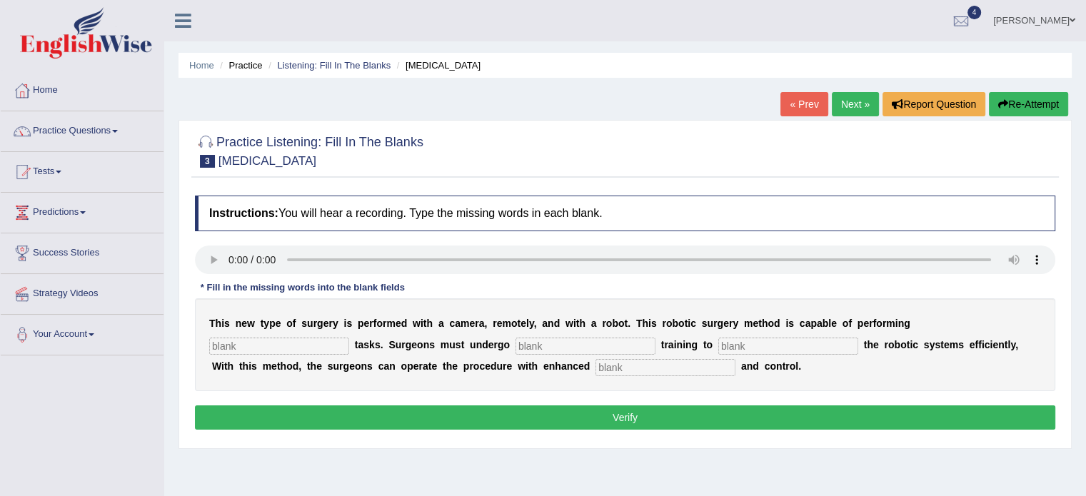
click at [432, 396] on div "Instructions: You will hear a recording. Type the missing words in each blank. …" at bounding box center [624, 314] width 867 height 253
click at [440, 409] on button "Verify" at bounding box center [625, 417] width 860 height 24
click at [321, 348] on input "text" at bounding box center [279, 346] width 140 height 17
type input "complex"
click at [530, 339] on input "text" at bounding box center [585, 346] width 140 height 17
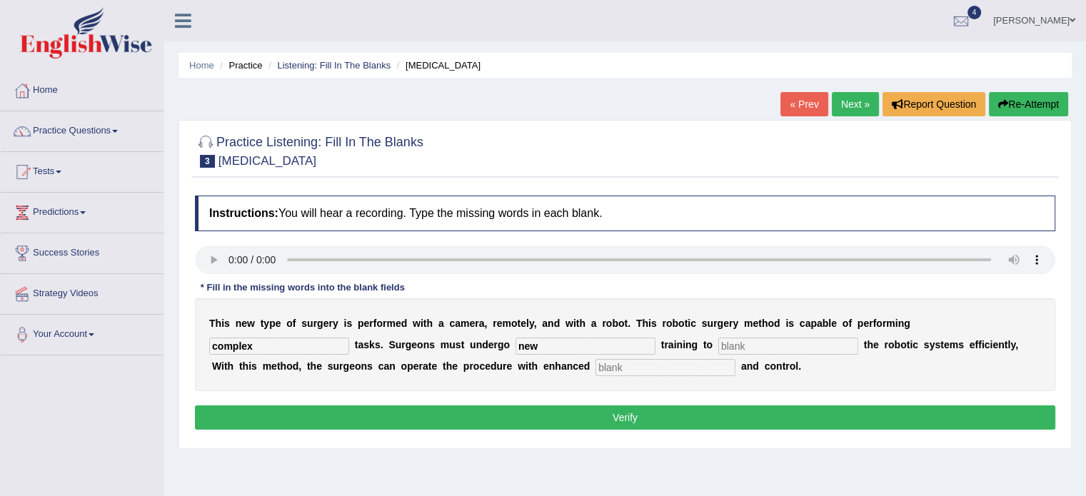
type input "new"
click at [737, 338] on input "text" at bounding box center [788, 346] width 140 height 17
type input "operate"
click at [668, 369] on input "text" at bounding box center [665, 367] width 140 height 17
type input "procedent"
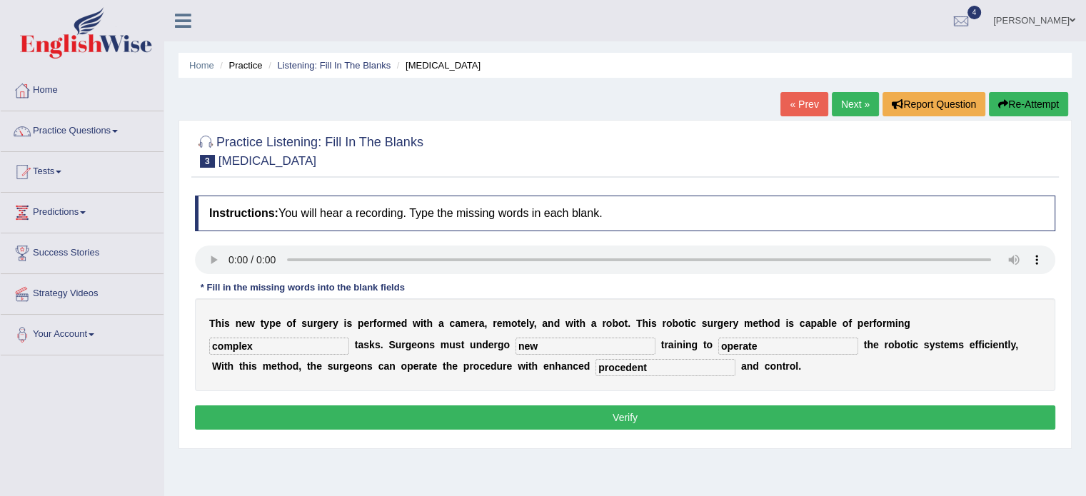
click at [616, 419] on button "Verify" at bounding box center [625, 417] width 860 height 24
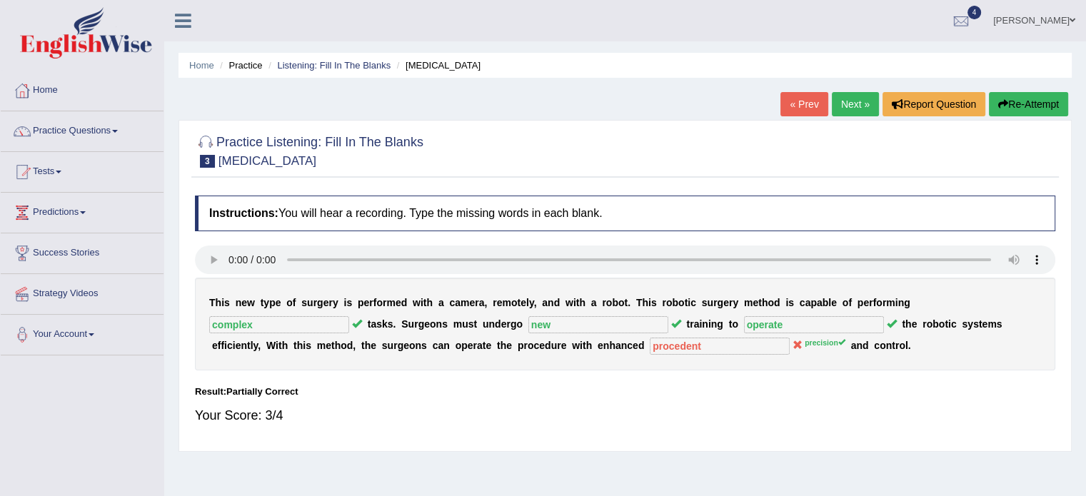
click at [845, 101] on link "Next »" at bounding box center [855, 104] width 47 height 24
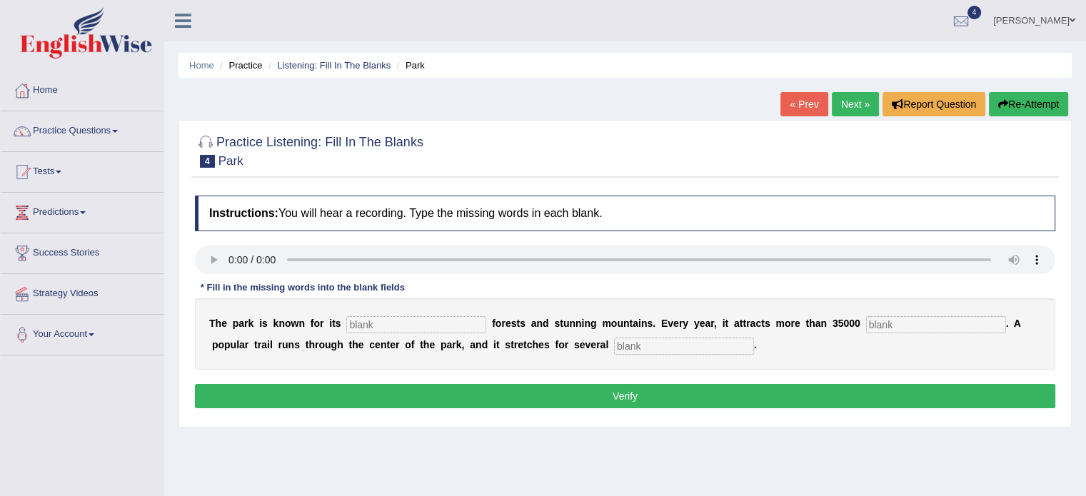
click at [396, 327] on input "text" at bounding box center [416, 324] width 140 height 17
type input "uniqu"
click at [887, 322] on input "text" at bounding box center [936, 324] width 140 height 17
type input "t"
type input "visitors"
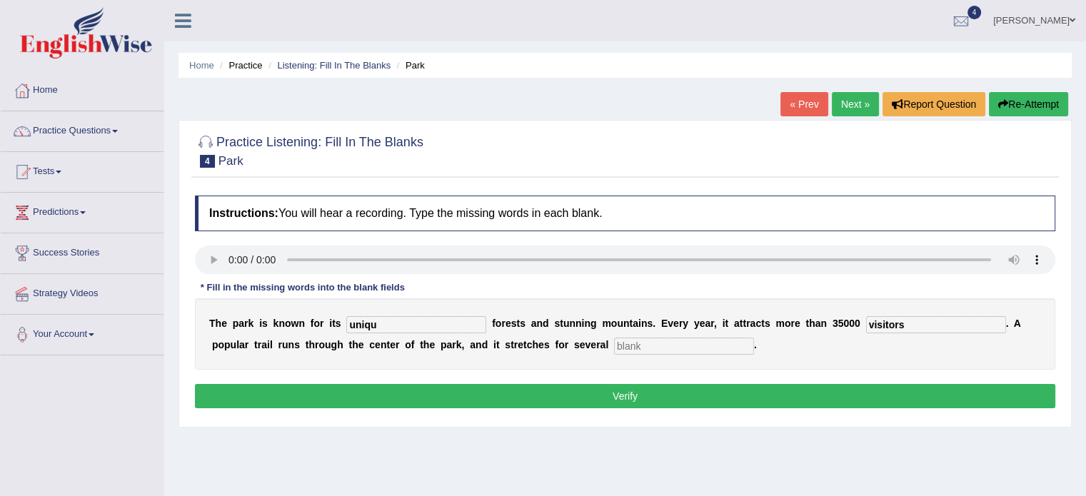
click at [696, 343] on input "text" at bounding box center [684, 346] width 140 height 17
type input "miles"
click at [421, 328] on input "uniqu" at bounding box center [416, 324] width 140 height 17
type input "unique"
click at [670, 388] on button "Verify" at bounding box center [625, 396] width 860 height 24
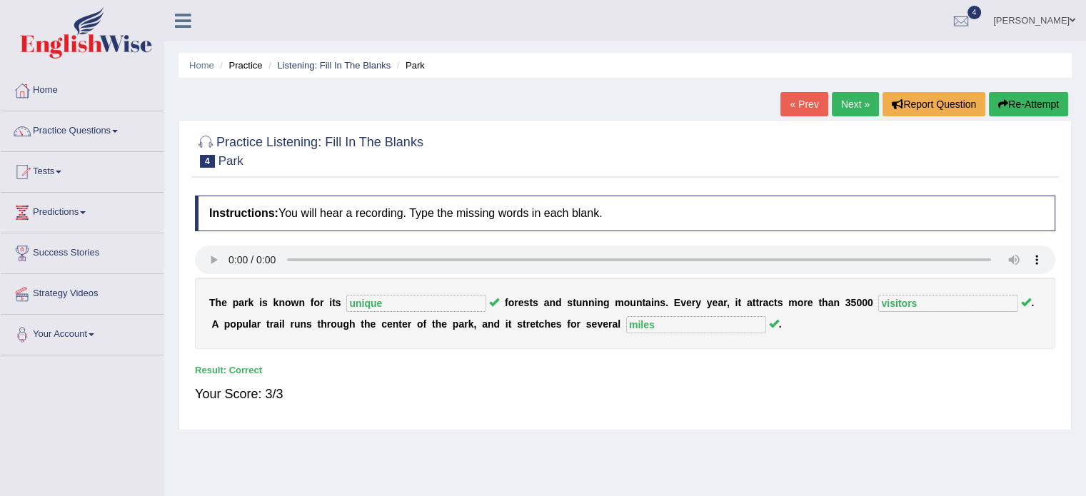
click at [851, 107] on link "Next »" at bounding box center [855, 104] width 47 height 24
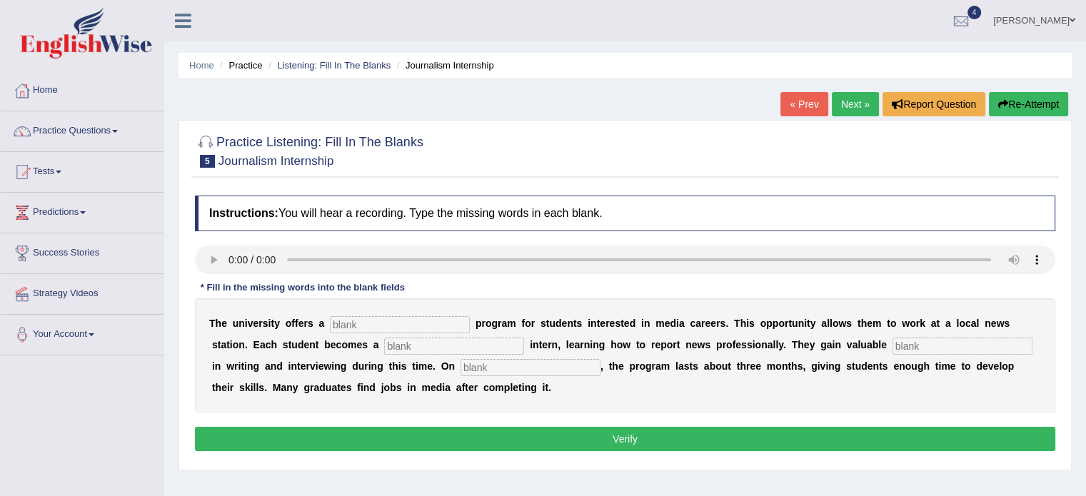
click at [366, 323] on input "text" at bounding box center [400, 324] width 140 height 17
type input "placememnt"
click at [460, 348] on input "text" at bounding box center [454, 346] width 140 height 17
type input "h"
type input "journlis"
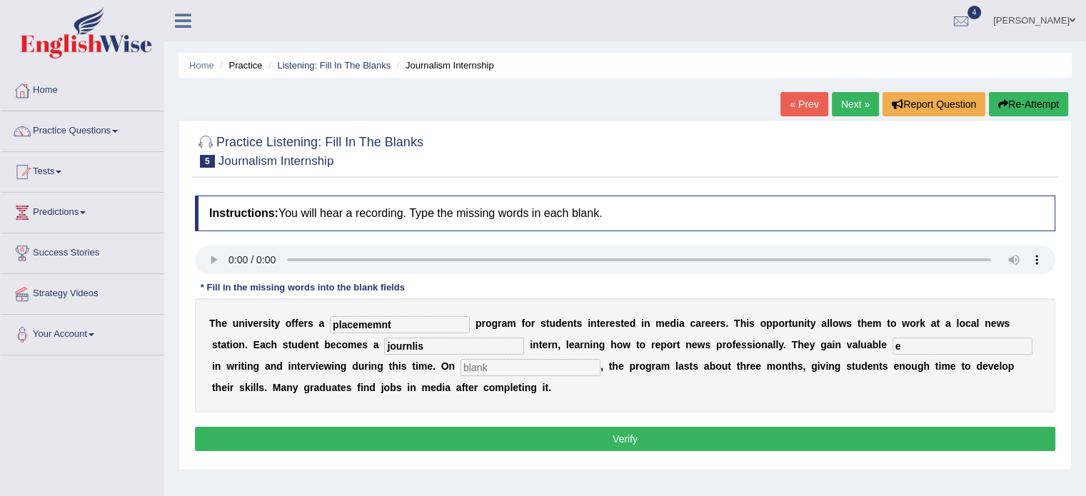
click at [904, 338] on input "e" at bounding box center [962, 346] width 140 height 17
type input "exper"
click at [534, 369] on input "text" at bounding box center [530, 367] width 140 height 17
type input "aver"
click at [434, 345] on input "journlis" at bounding box center [454, 346] width 140 height 17
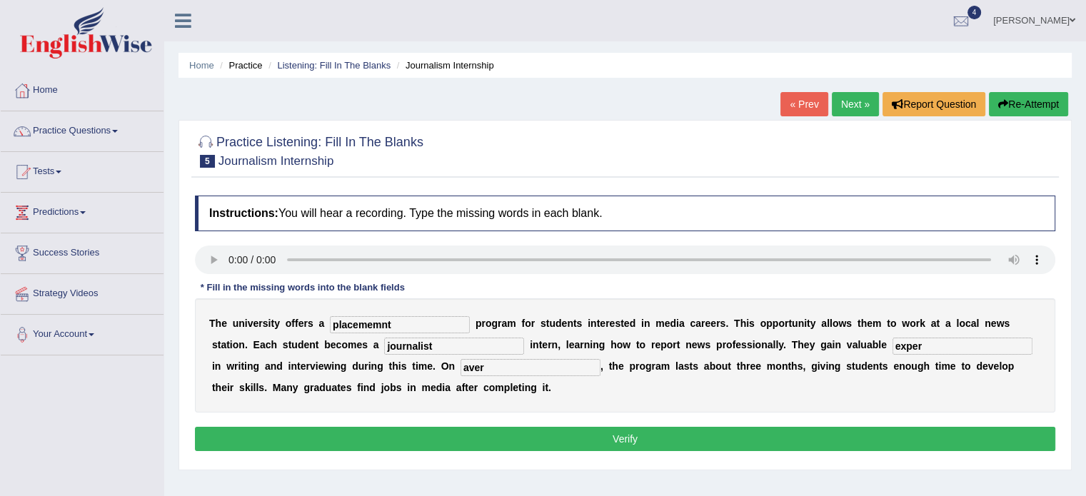
type input "journalist"
click at [942, 348] on input "exper" at bounding box center [962, 346] width 140 height 17
type input "experience"
click at [498, 359] on input "aver" at bounding box center [530, 367] width 140 height 17
type input "average"
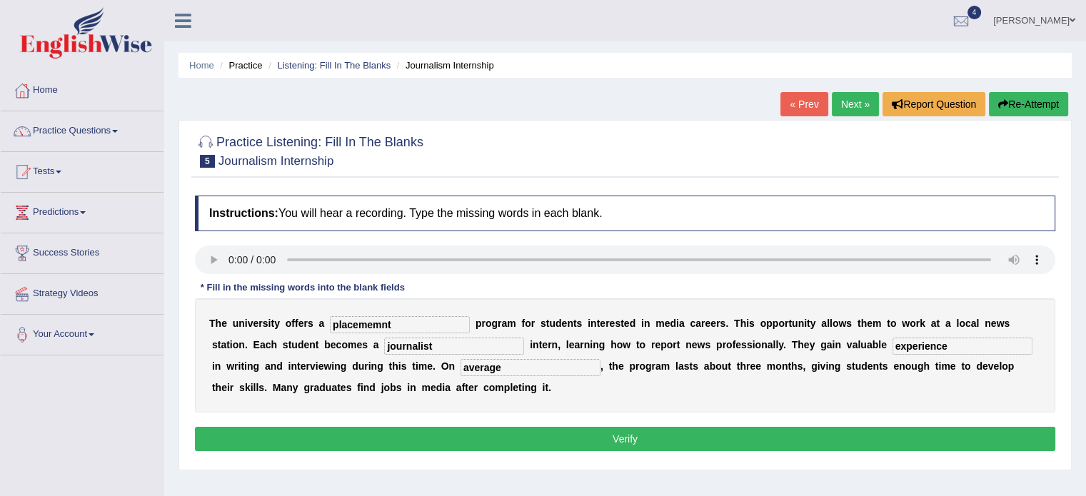
click at [378, 322] on input "placememnt" at bounding box center [400, 324] width 140 height 17
type input "placement"
click at [575, 427] on button "Verify" at bounding box center [625, 439] width 860 height 24
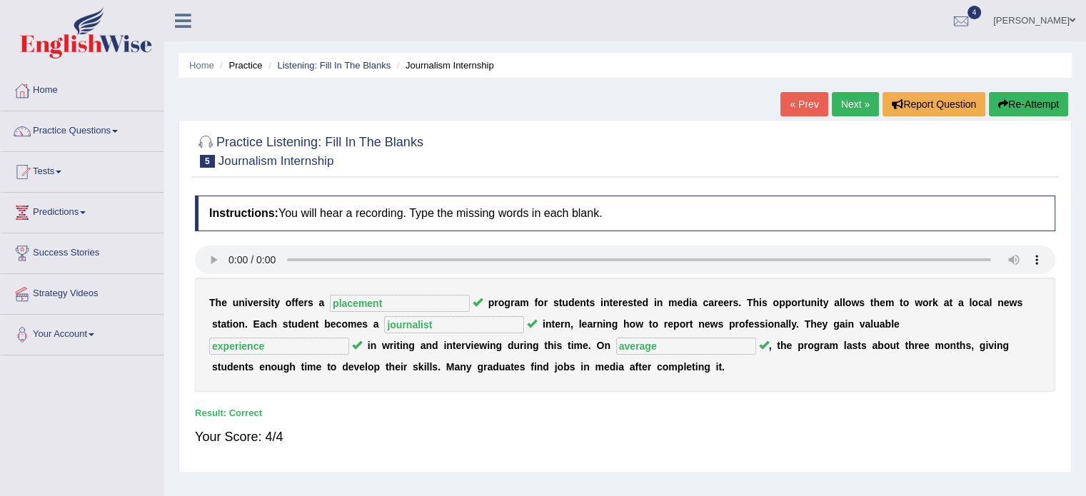
click at [855, 115] on link "Next »" at bounding box center [855, 104] width 47 height 24
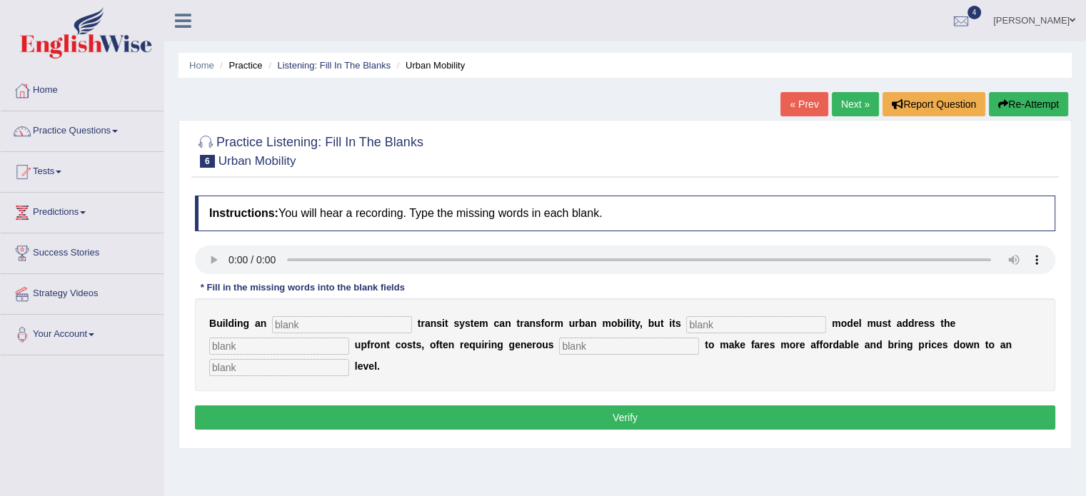
click at [288, 316] on input "text" at bounding box center [342, 324] width 140 height 17
type input "undergnd"
click at [702, 323] on input "text" at bounding box center [756, 324] width 140 height 17
type input "pricingf"
click at [291, 345] on input "e" at bounding box center [279, 346] width 140 height 17
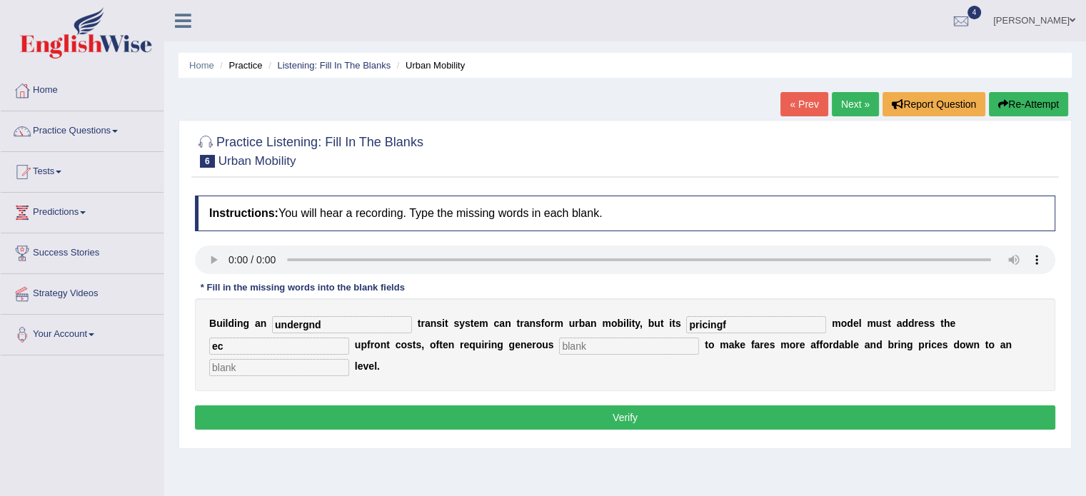
type input "ec"
click at [629, 338] on input "s" at bounding box center [629, 346] width 140 height 17
type input "sustainibilty"
click at [257, 385] on div "B u i l d i n g a n undergnd t r a n s i t s y s t e m c a n t r a n s f o r m …" at bounding box center [625, 344] width 860 height 93
click at [248, 372] on input "text" at bounding box center [279, 367] width 140 height 17
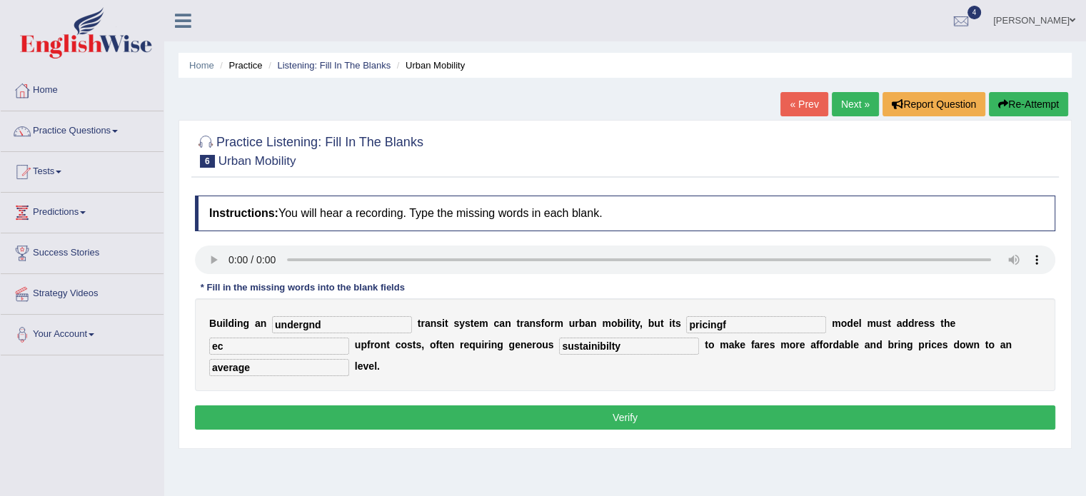
type input "average"
click at [238, 351] on input "ec" at bounding box center [279, 346] width 140 height 17
type input "expensive"
click at [740, 323] on input "pricingf" at bounding box center [756, 324] width 140 height 17
type input "pricing"
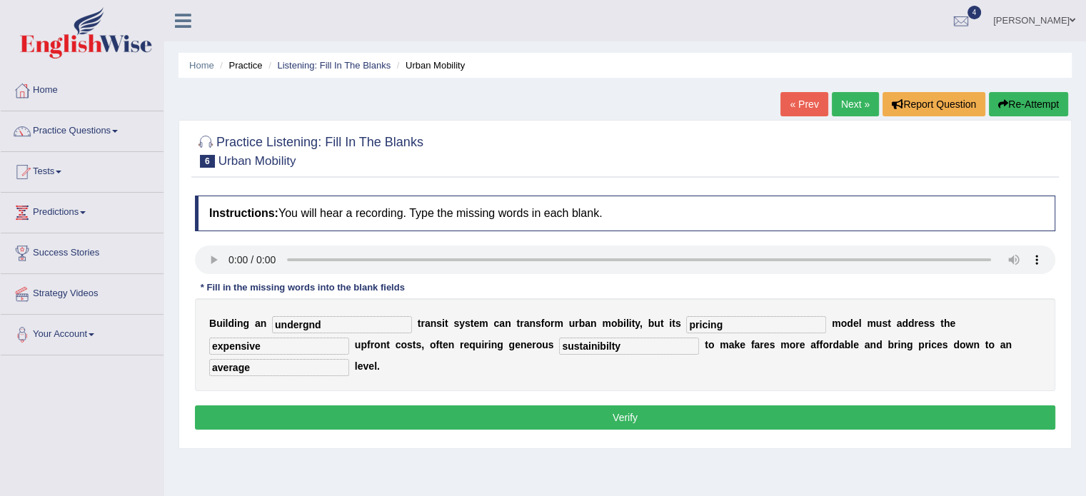
click at [346, 330] on input "undergnd" at bounding box center [342, 324] width 140 height 17
type input "underground"
click at [528, 418] on button "Verify" at bounding box center [625, 417] width 860 height 24
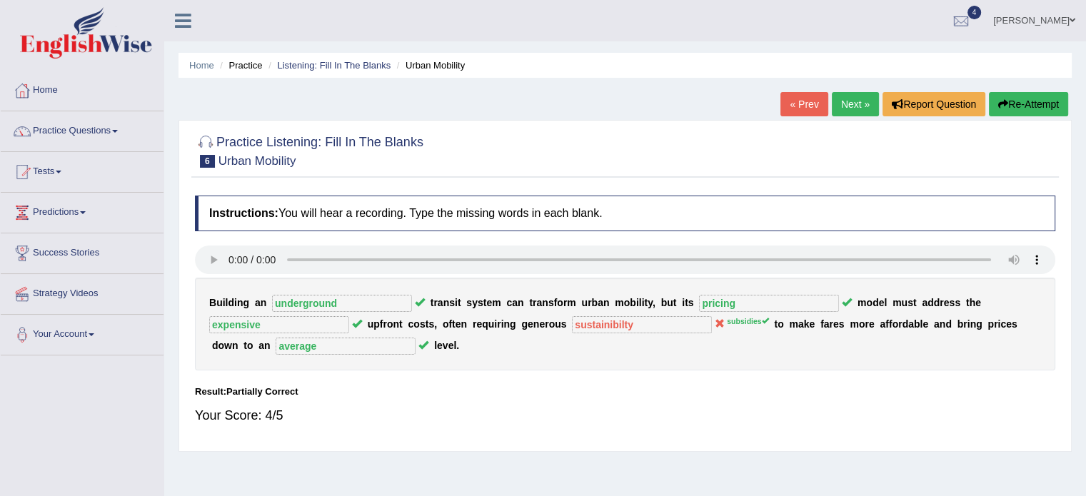
click at [840, 102] on link "Next »" at bounding box center [855, 104] width 47 height 24
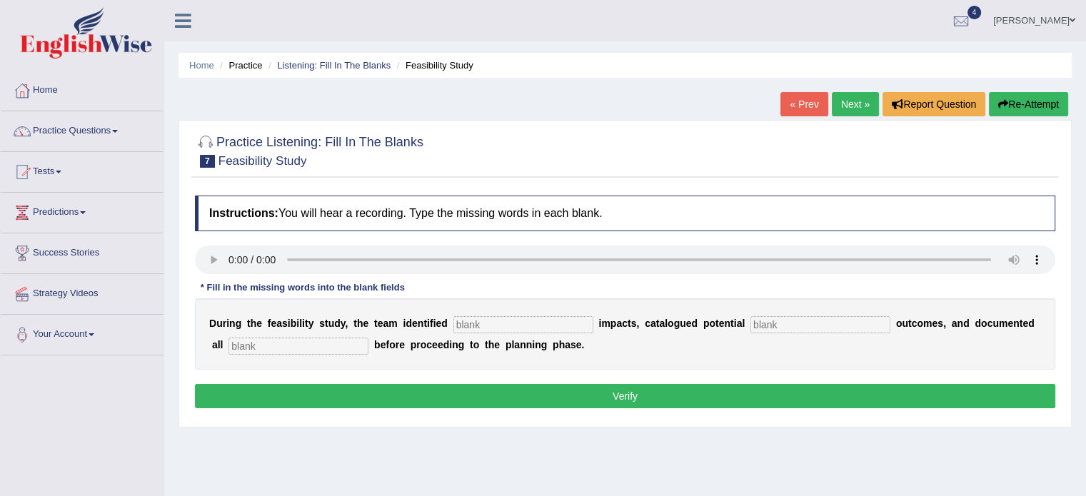
click at [524, 319] on input "text" at bounding box center [523, 324] width 140 height 17
type input "ser"
click at [845, 325] on input "text" at bounding box center [820, 324] width 140 height 17
type input "nega"
click at [272, 349] on input "text" at bounding box center [298, 346] width 140 height 17
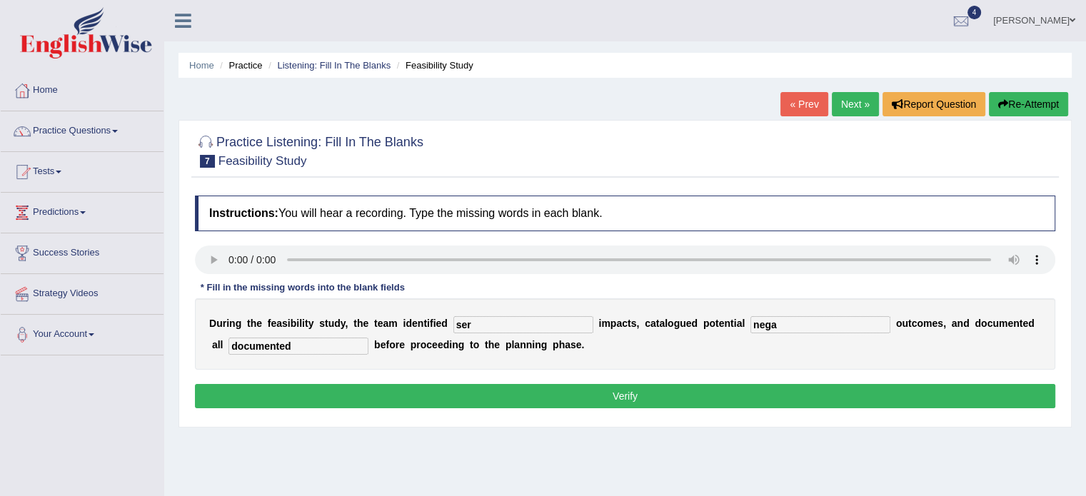
type input "documented"
click at [787, 331] on input "nega" at bounding box center [820, 324] width 140 height 17
type input "negative"
click at [505, 318] on input "ser" at bounding box center [523, 324] width 140 height 17
type input "serious"
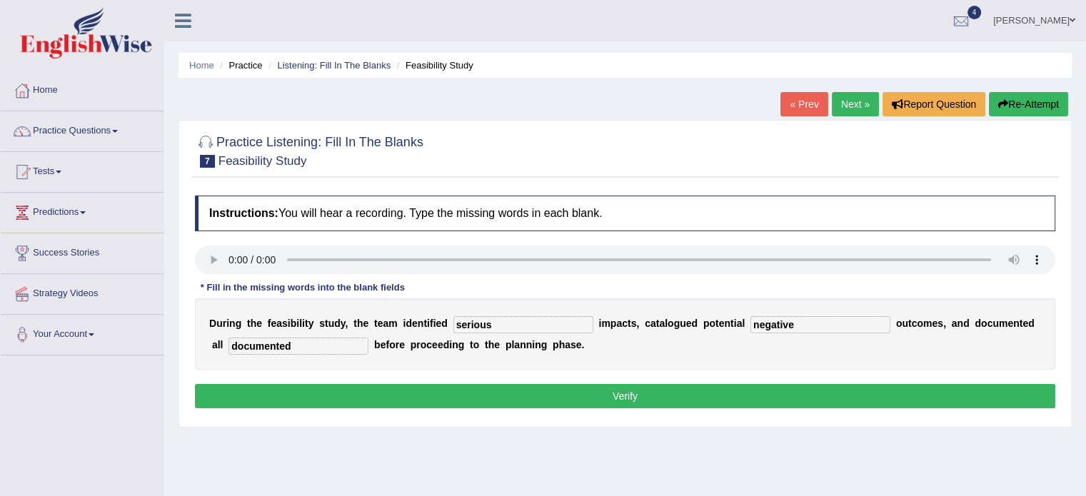
click at [617, 398] on button "Verify" at bounding box center [625, 396] width 860 height 24
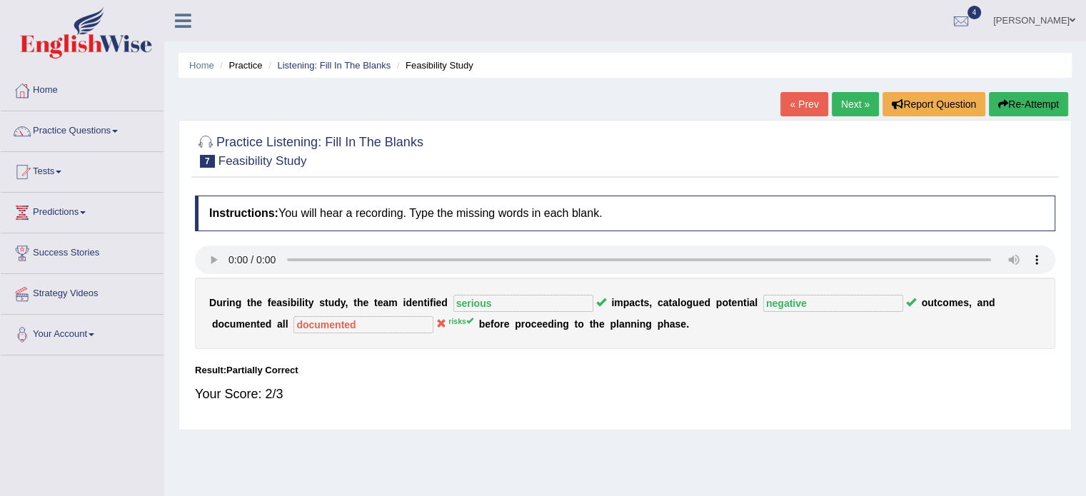
click at [851, 106] on link "Next »" at bounding box center [855, 104] width 47 height 24
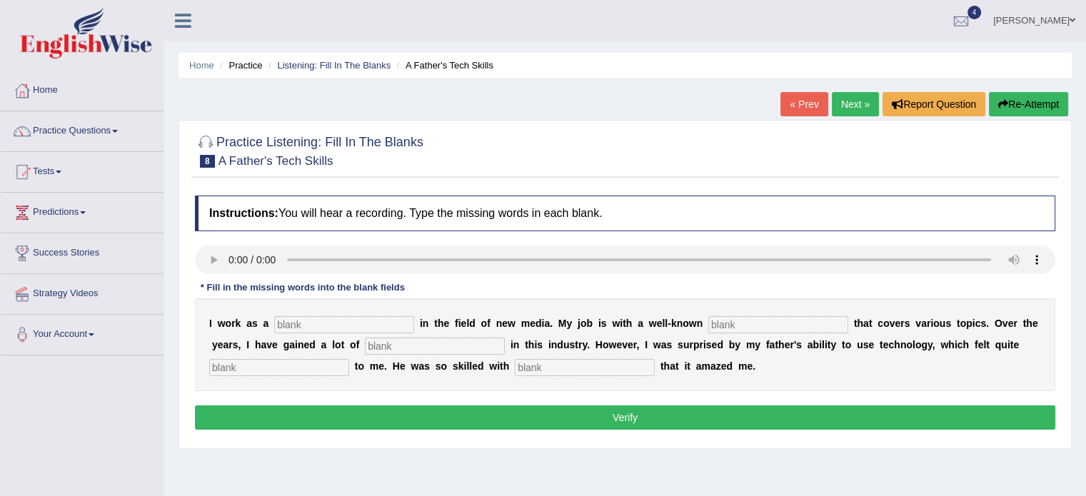
click at [329, 325] on input "text" at bounding box center [344, 324] width 140 height 17
type input "joura"
click at [759, 324] on input "text" at bounding box center [778, 324] width 140 height 17
type input "agencies"
click at [399, 348] on input "text" at bounding box center [435, 346] width 140 height 17
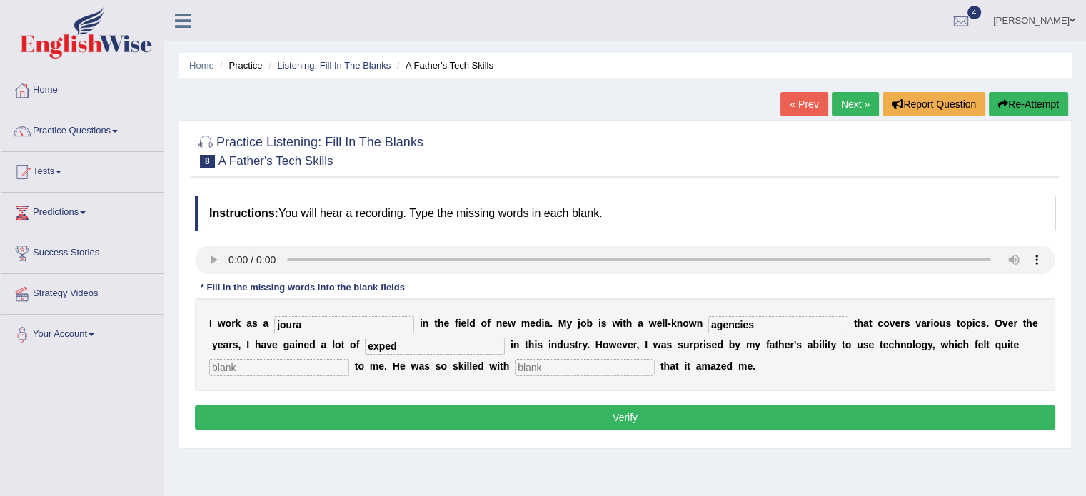
type input "exped"
click at [248, 361] on input "text" at bounding box center [279, 367] width 140 height 17
type input "scary"
click at [563, 361] on input "text" at bounding box center [585, 367] width 140 height 17
type input "electronics"
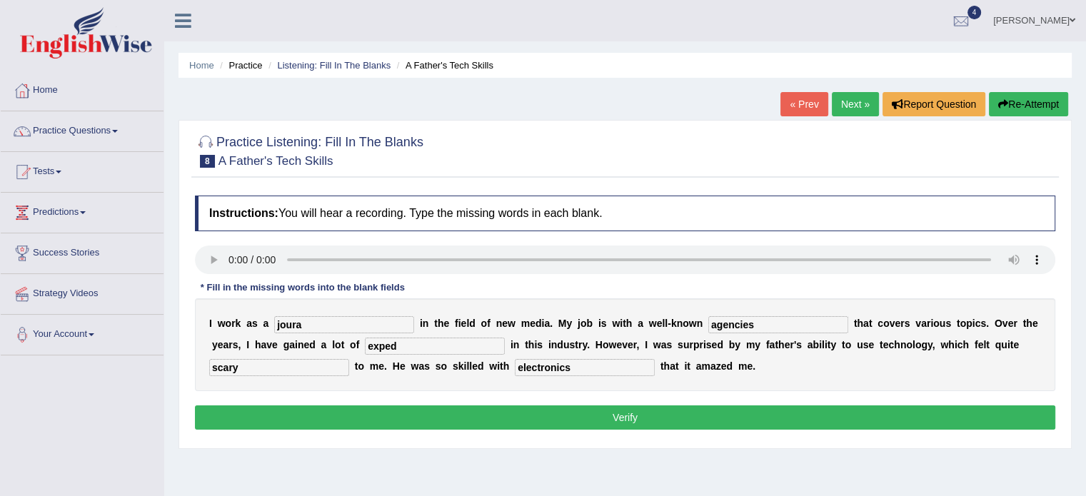
click at [397, 346] on input "exped" at bounding box center [435, 346] width 140 height 17
type input "experience"
click at [759, 328] on input "agencies" at bounding box center [778, 324] width 140 height 17
click at [362, 318] on input "joura" at bounding box center [344, 324] width 140 height 17
type input "journalist"
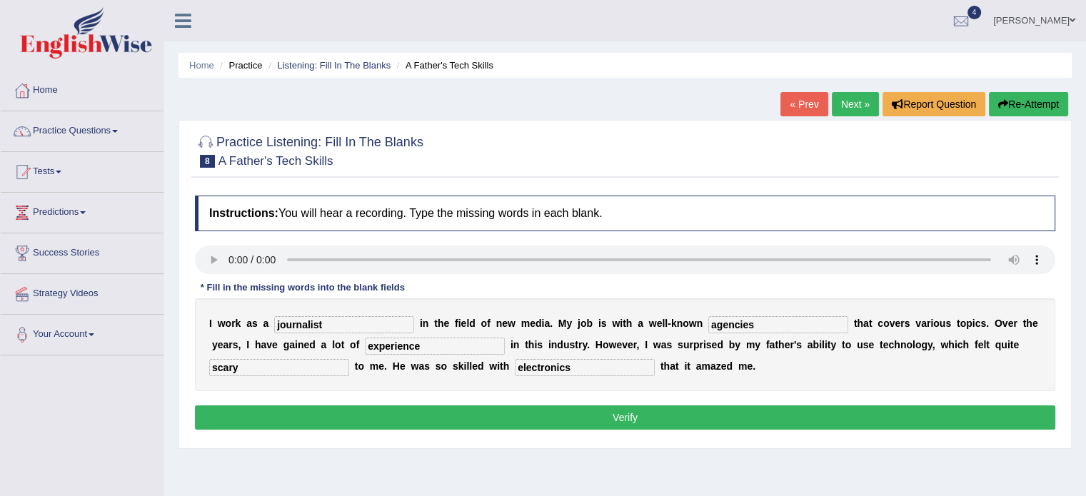
click at [524, 411] on button "Verify" at bounding box center [625, 417] width 860 height 24
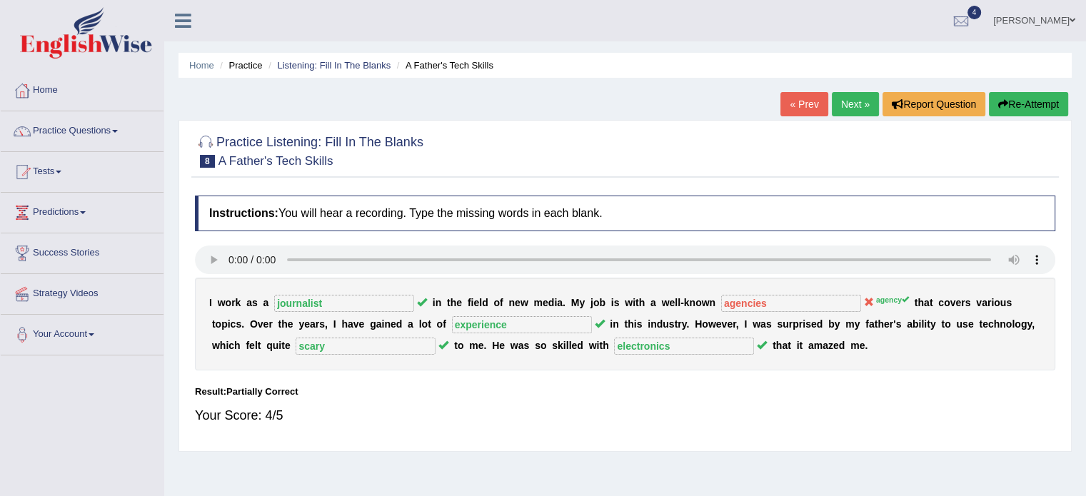
click at [859, 109] on link "Next »" at bounding box center [855, 104] width 47 height 24
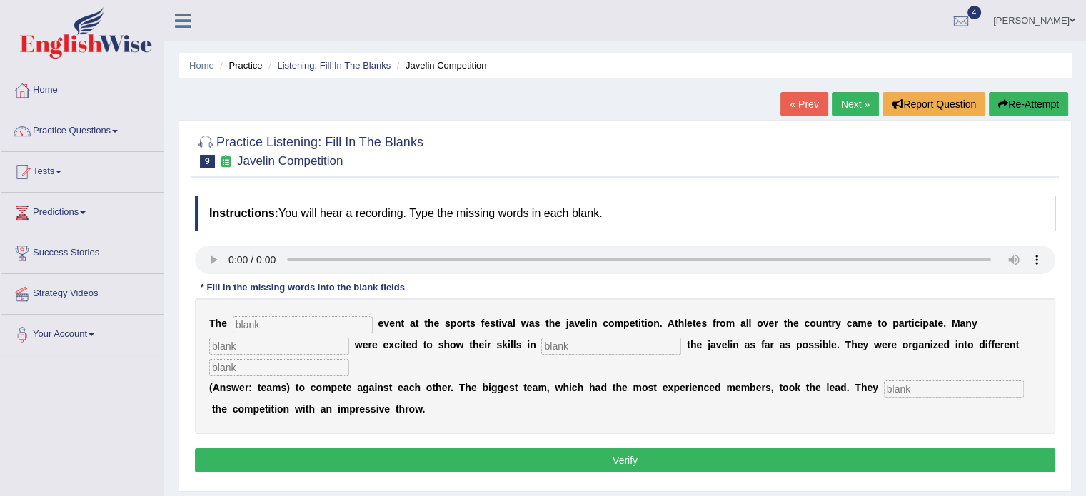
click at [265, 316] on input "text" at bounding box center [303, 324] width 140 height 17
type input "bigst"
click at [260, 344] on input "text" at bounding box center [279, 346] width 140 height 17
type input "people"
click at [573, 348] on input "text" at bounding box center [611, 346] width 140 height 17
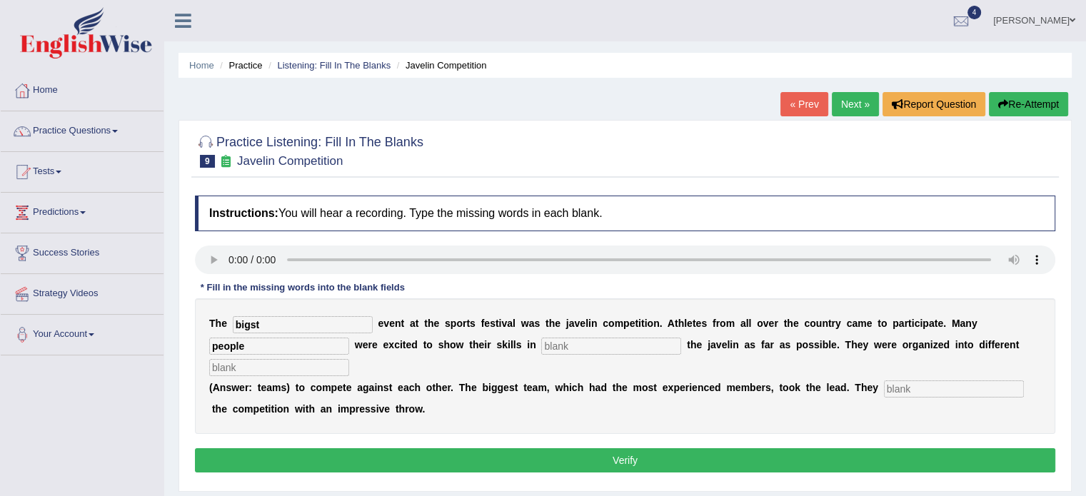
click at [246, 371] on input "text" at bounding box center [279, 367] width 140 height 17
type input "teams"
click at [917, 385] on input "text" at bounding box center [954, 388] width 140 height 17
type input "started"
click at [263, 325] on input "bigst" at bounding box center [303, 324] width 140 height 17
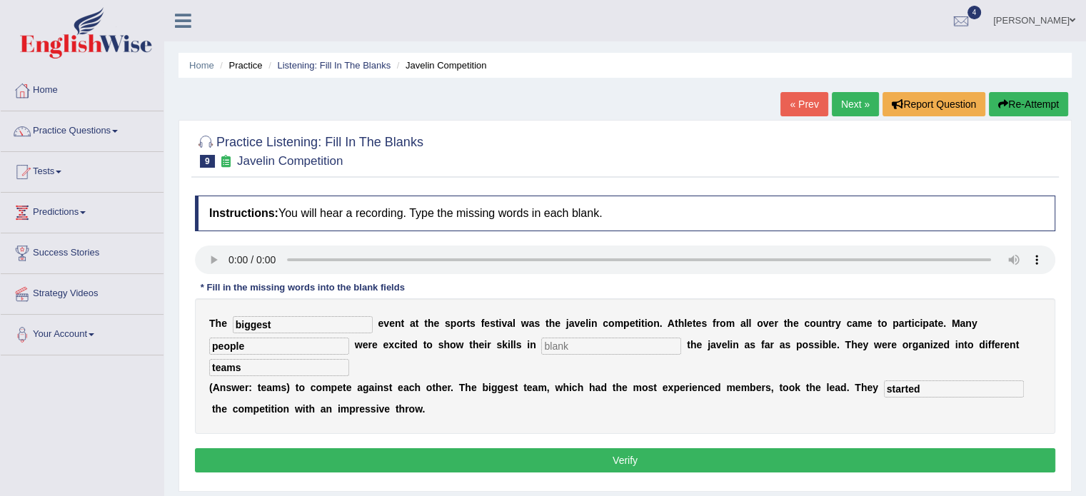
type input "biggest"
click at [587, 346] on input "text" at bounding box center [611, 346] width 140 height 17
type input "mjm"
click at [638, 450] on button "Verify" at bounding box center [625, 460] width 860 height 24
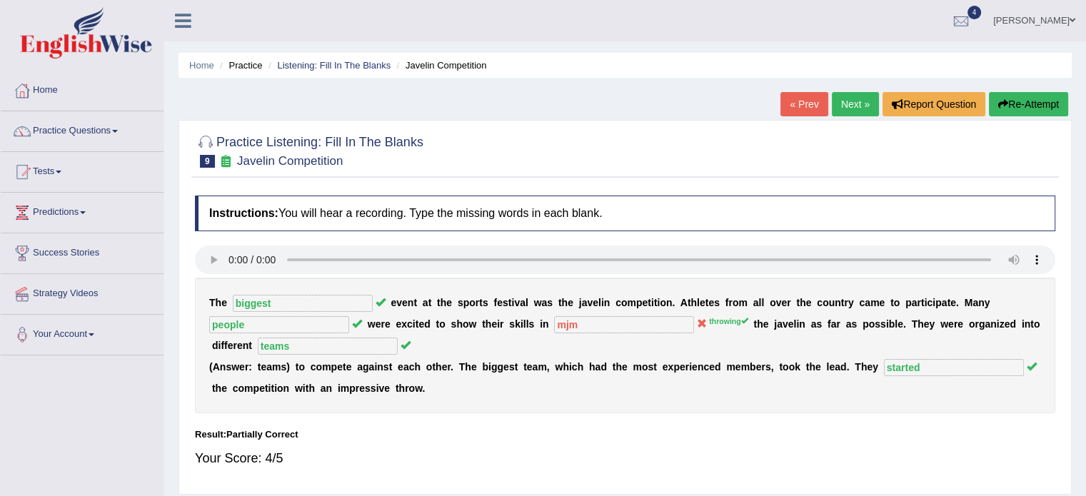
click at [855, 104] on link "Next »" at bounding box center [855, 104] width 47 height 24
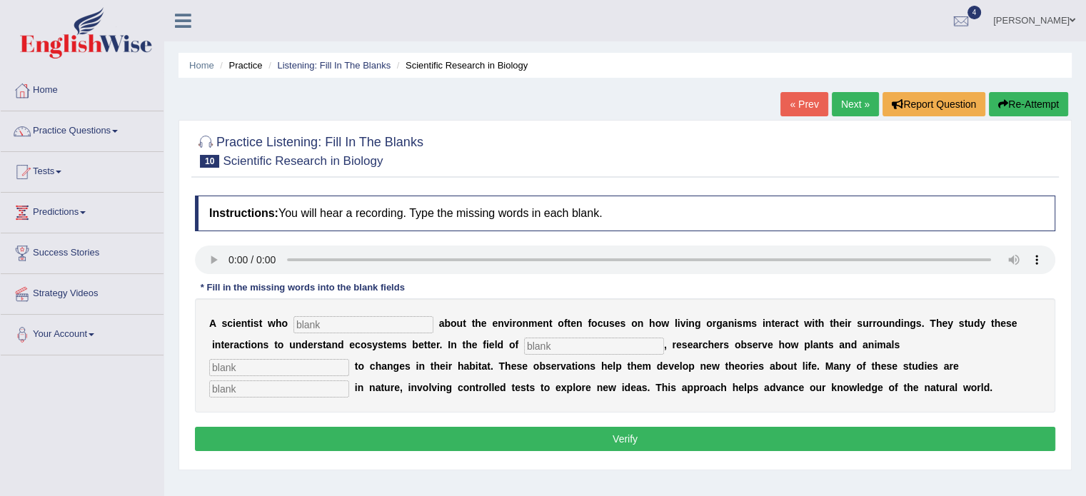
click at [321, 330] on input "text" at bounding box center [363, 324] width 140 height 17
type input "cares"
click at [613, 342] on input "text" at bounding box center [594, 346] width 140 height 17
type input "biology"
click at [288, 368] on input "text" at bounding box center [279, 367] width 140 height 17
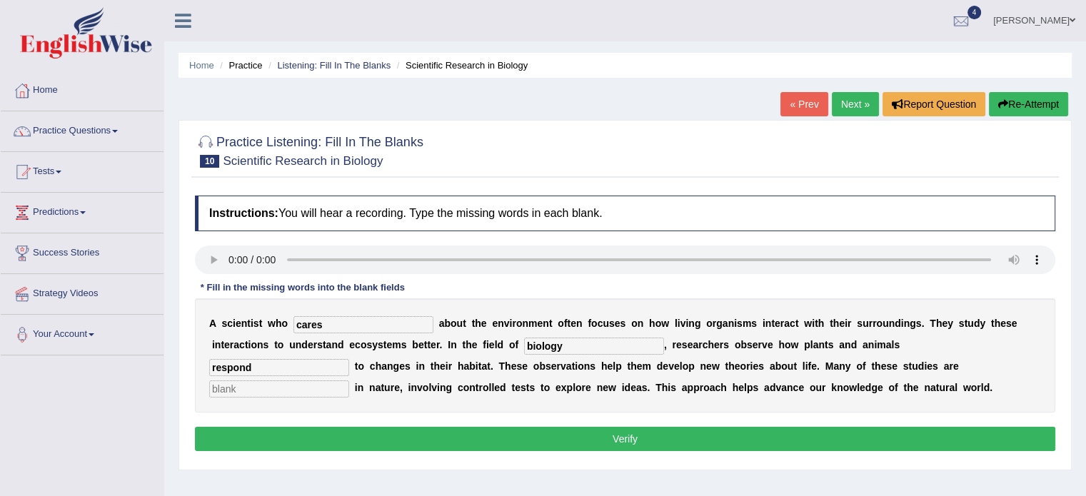
type input "respond"
click at [251, 388] on input "text" at bounding box center [279, 388] width 140 height 17
type input "experimental"
click at [596, 348] on input "biology" at bounding box center [594, 346] width 140 height 17
click at [573, 430] on button "Verify" at bounding box center [625, 439] width 860 height 24
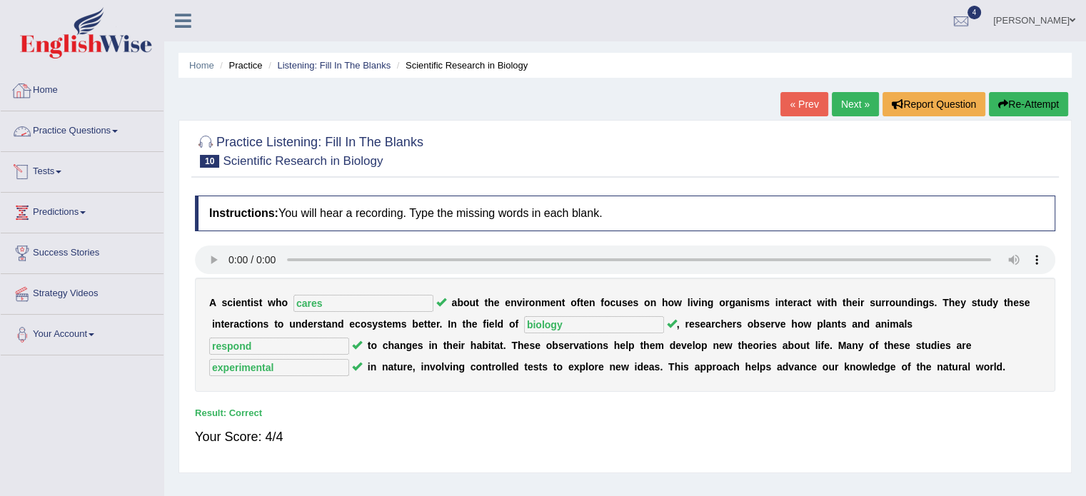
click at [62, 135] on link "Practice Questions" at bounding box center [82, 129] width 163 height 36
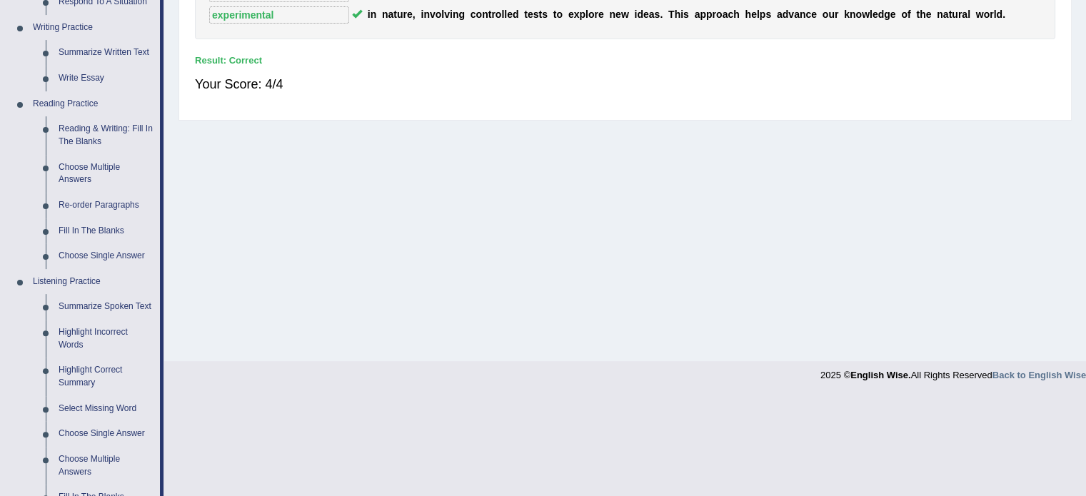
scroll to position [361, 0]
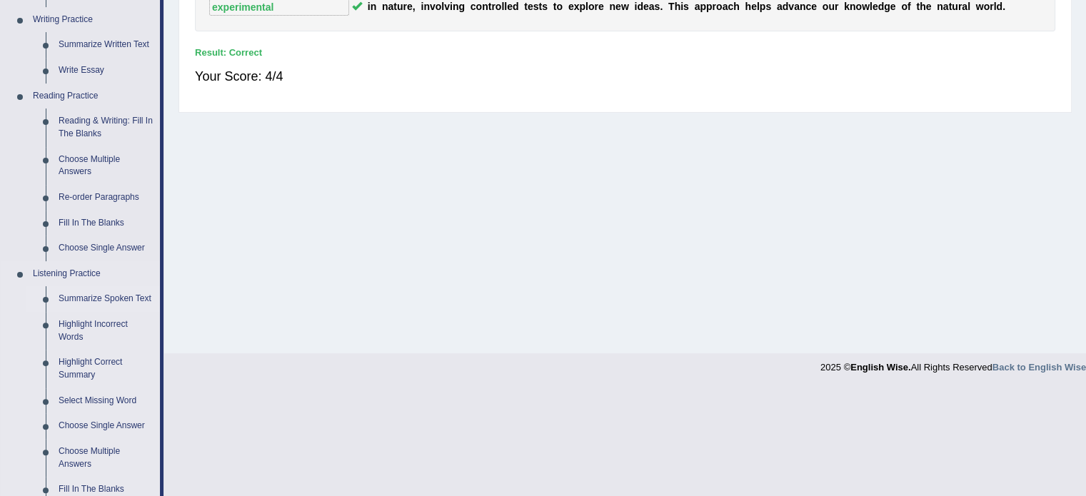
click at [120, 298] on link "Summarize Spoken Text" at bounding box center [106, 299] width 108 height 26
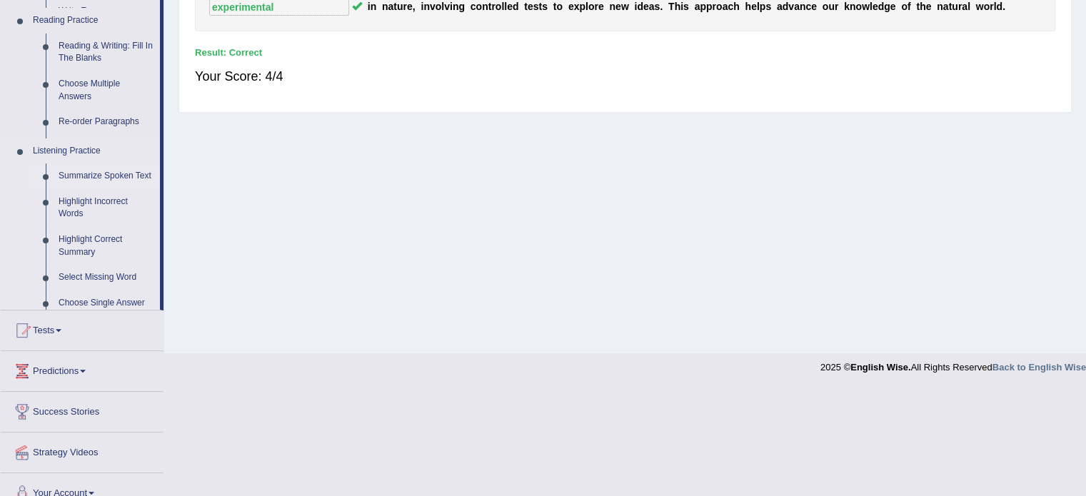
scroll to position [253, 0]
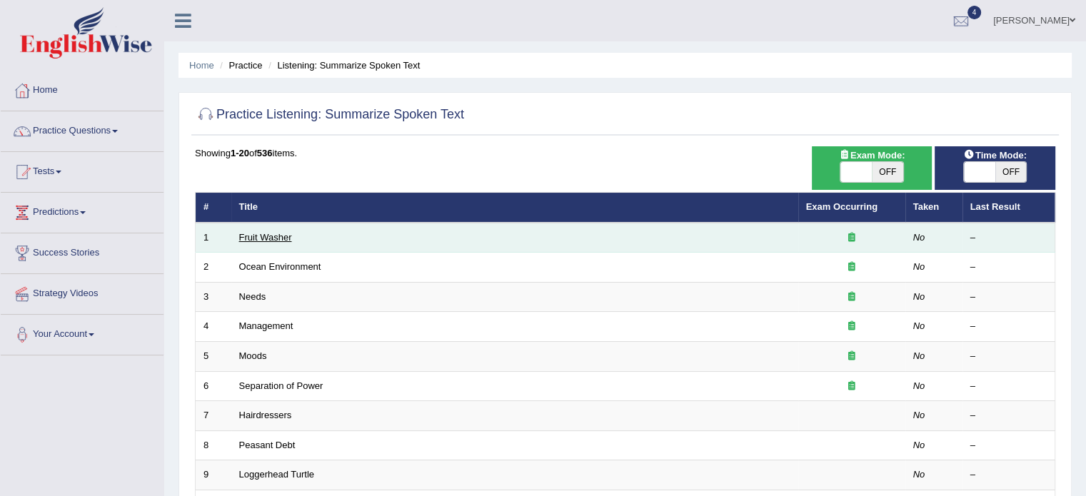
click at [273, 236] on link "Fruit Washer" at bounding box center [265, 237] width 53 height 11
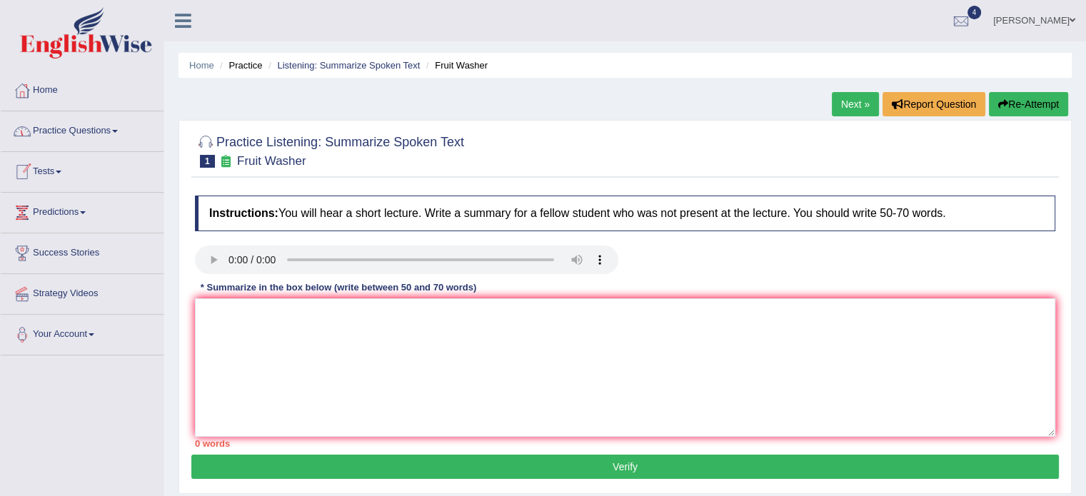
click at [94, 131] on link "Practice Questions" at bounding box center [82, 129] width 163 height 36
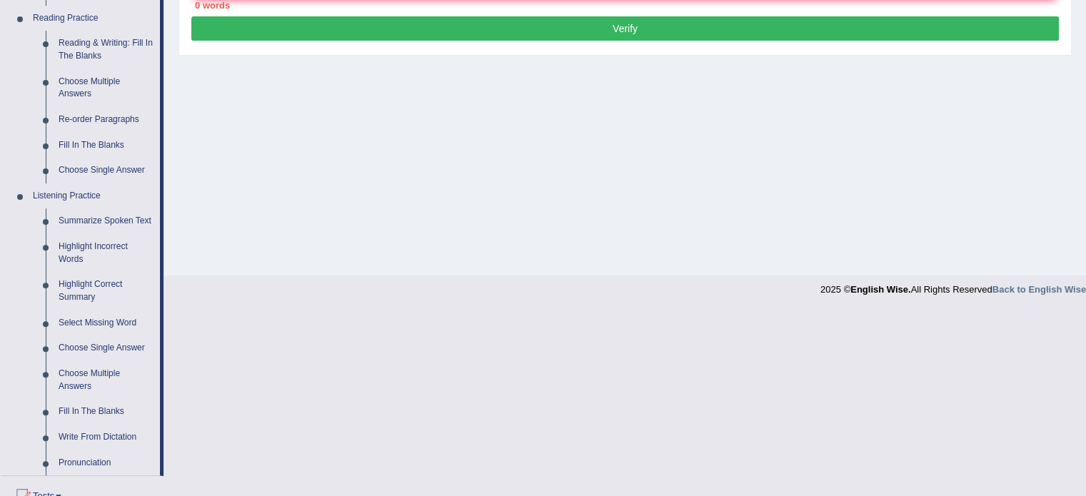
scroll to position [478, 0]
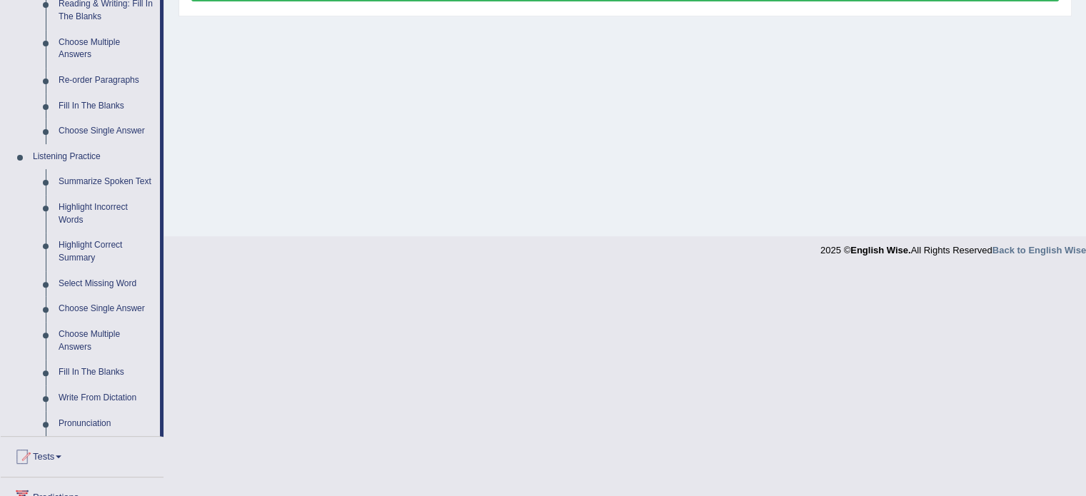
drag, startPoint x: 1075, startPoint y: 268, endPoint x: 1087, endPoint y: 219, distance: 49.9
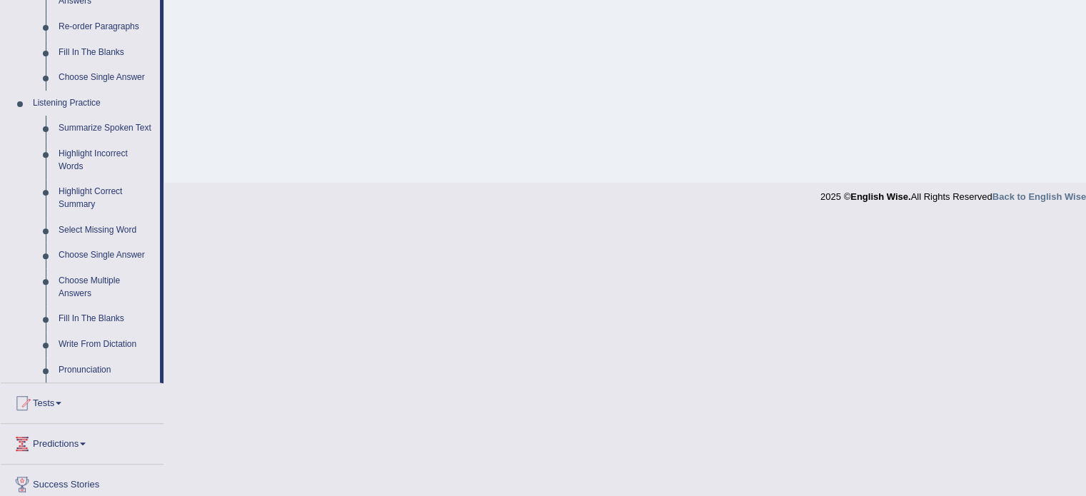
scroll to position [530, 0]
click at [73, 183] on link "Highlight Correct Summary" at bounding box center [106, 200] width 108 height 38
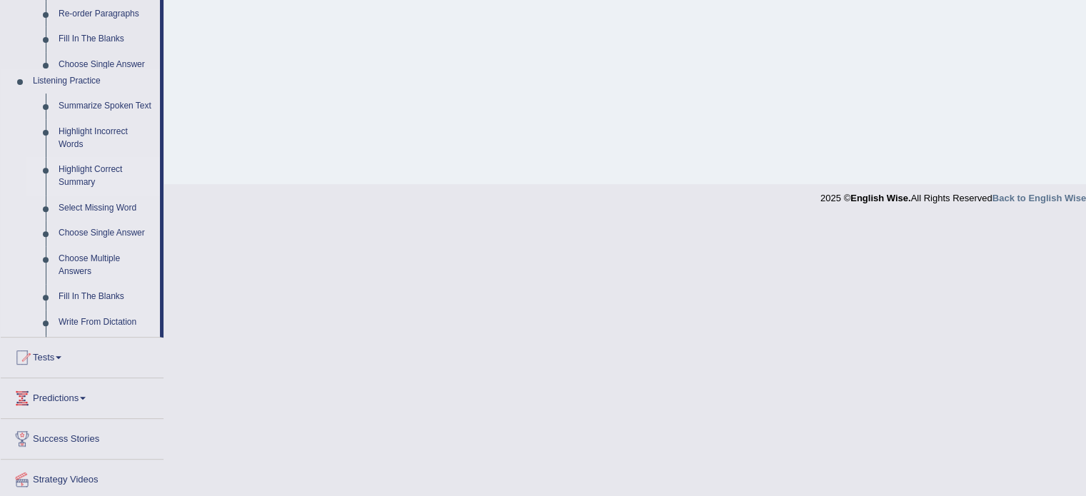
scroll to position [253, 0]
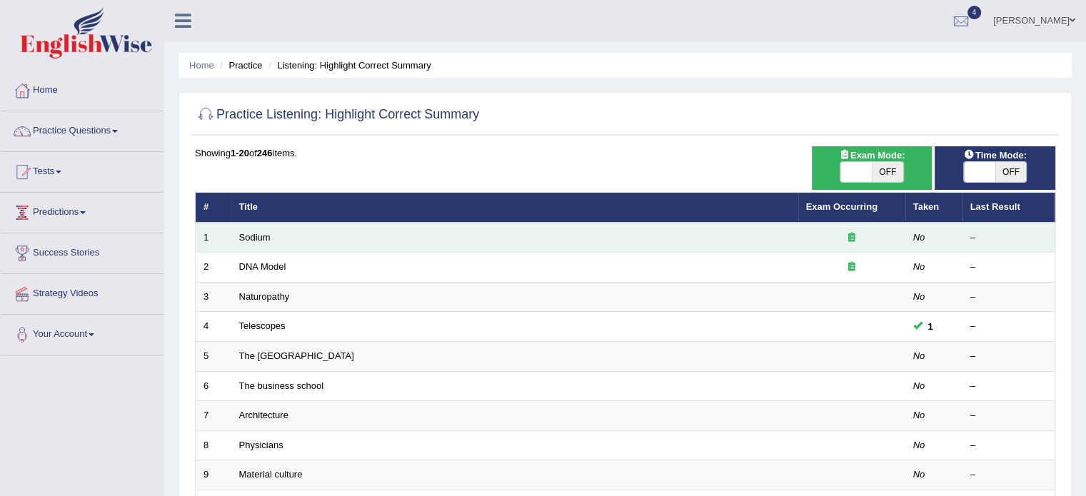
click at [297, 228] on td "Sodium" at bounding box center [514, 238] width 567 height 30
click at [263, 237] on link "Sodium" at bounding box center [254, 237] width 31 height 11
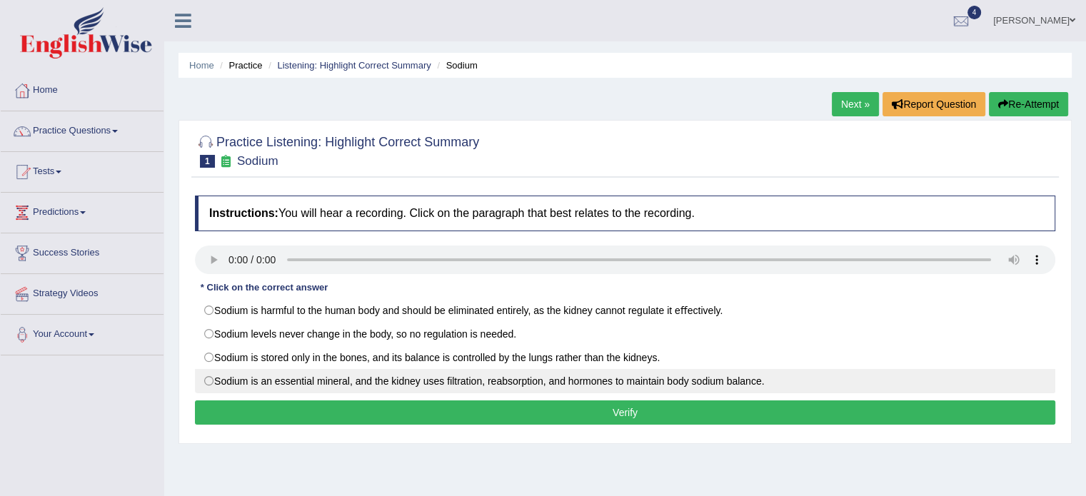
click at [433, 373] on label "Sodium is an essential mineral, and the kidney uses ﬁltration, reabsorption, an…" at bounding box center [625, 381] width 860 height 24
radio input "true"
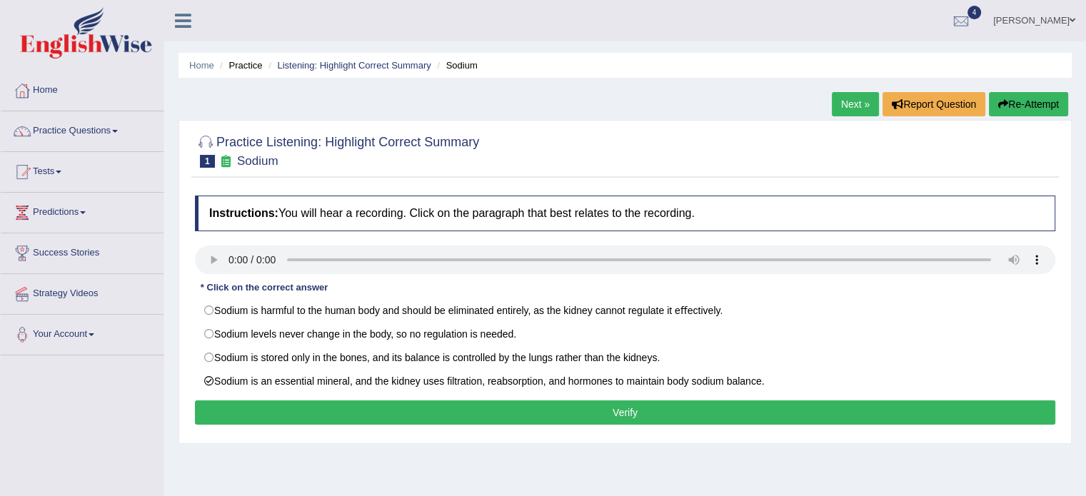
click at [513, 415] on button "Verify" at bounding box center [625, 412] width 860 height 24
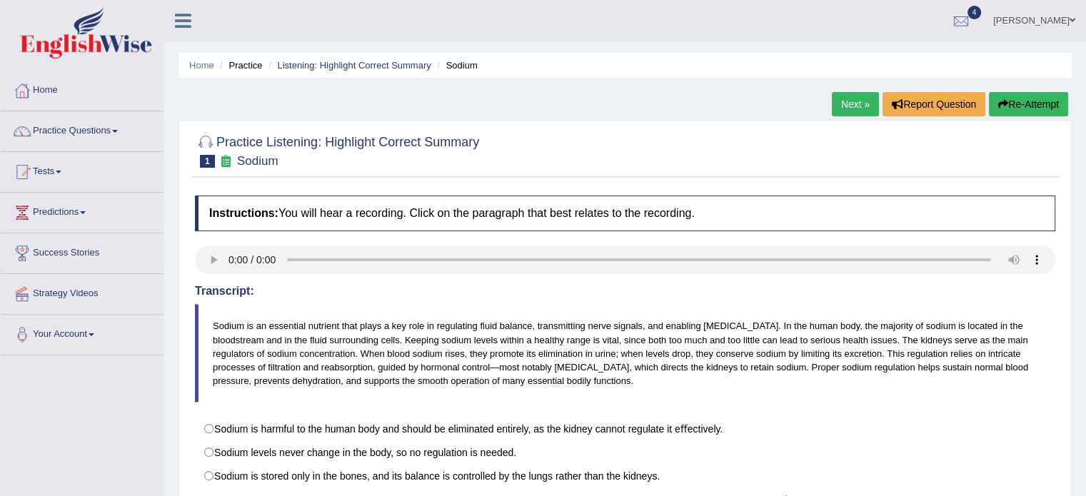
click at [845, 97] on link "Next »" at bounding box center [855, 104] width 47 height 24
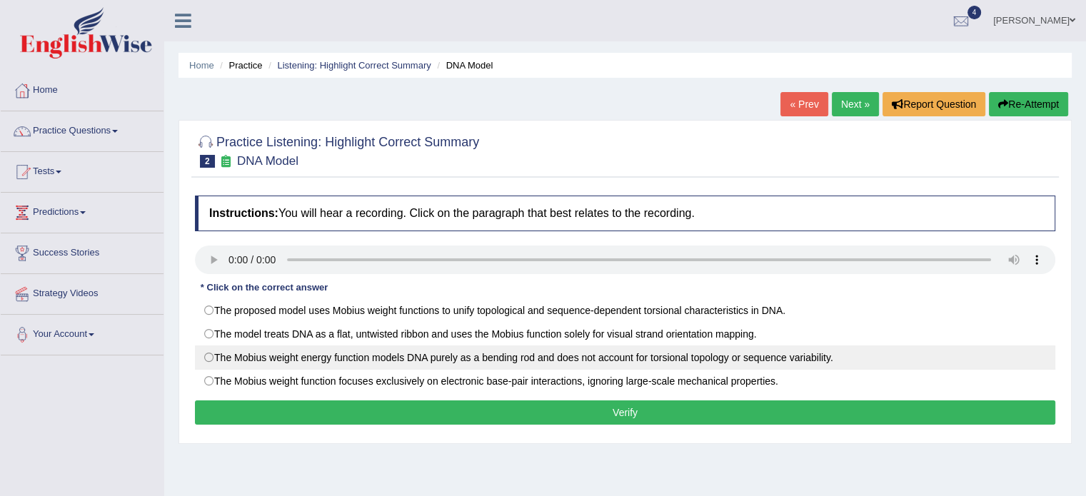
click at [351, 362] on label "The Mobius weight energy function models DNA purely as a bending rod and does n…" at bounding box center [625, 358] width 860 height 24
radio input "true"
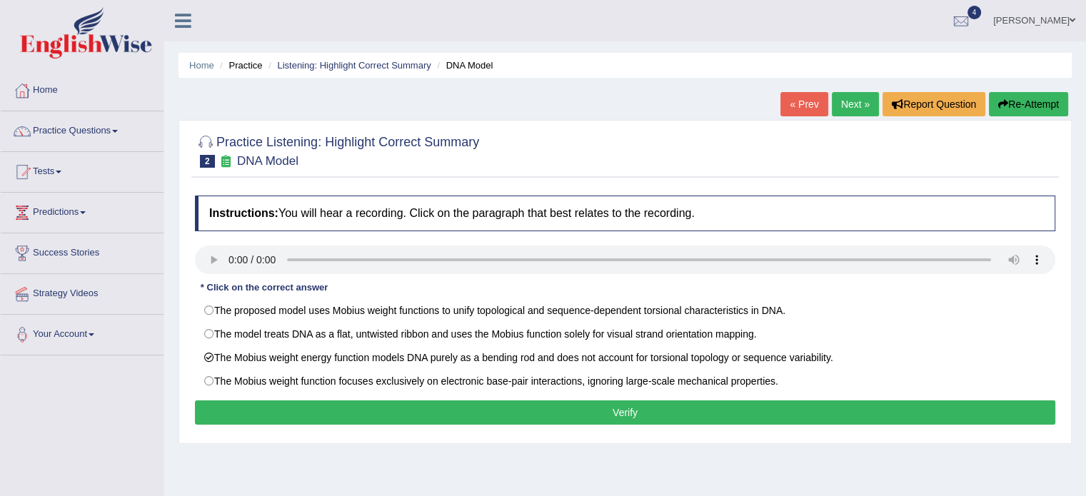
click at [398, 422] on button "Verify" at bounding box center [625, 412] width 860 height 24
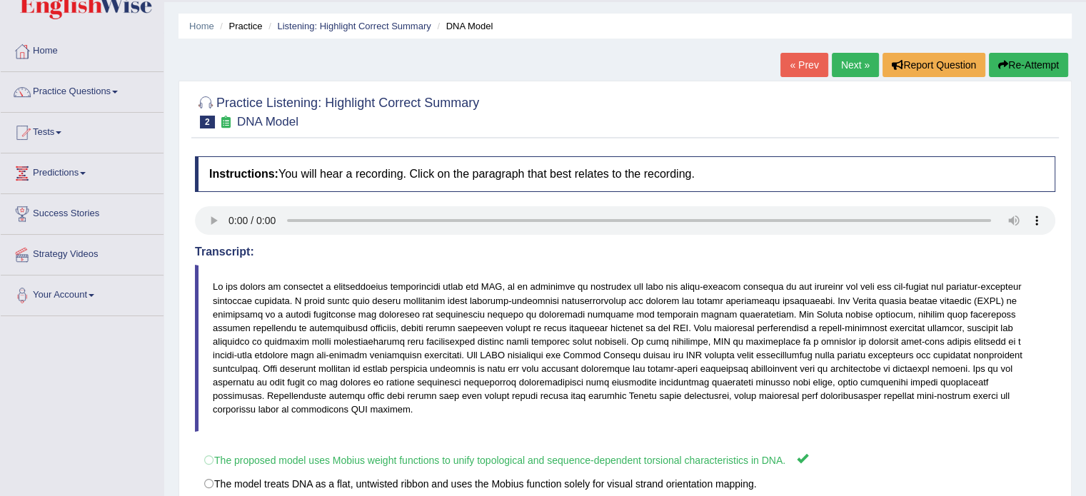
scroll to position [23, 0]
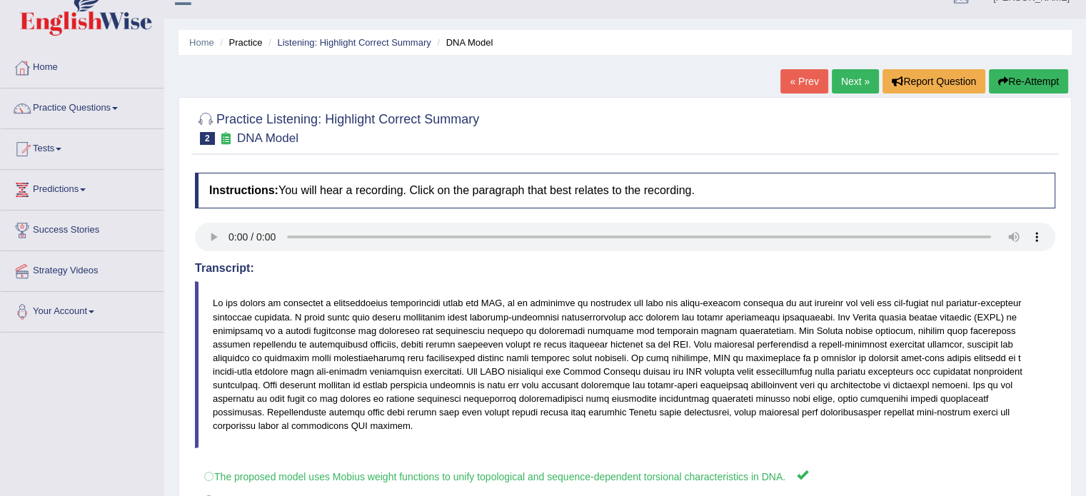
click at [862, 84] on link "Next »" at bounding box center [855, 81] width 47 height 24
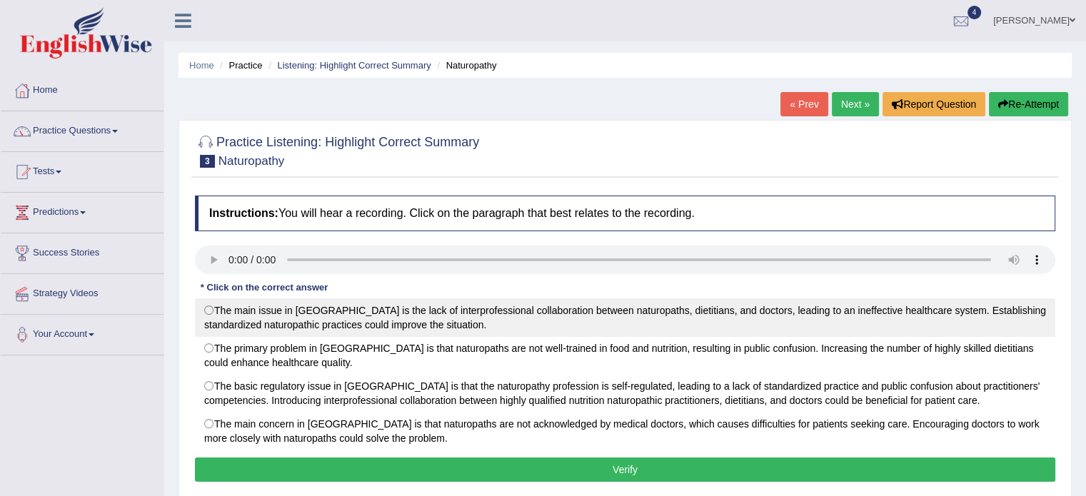
click at [217, 311] on label "The main issue in [GEOGRAPHIC_DATA] is the lack of interprofessional collaborat…" at bounding box center [625, 317] width 860 height 39
radio input "true"
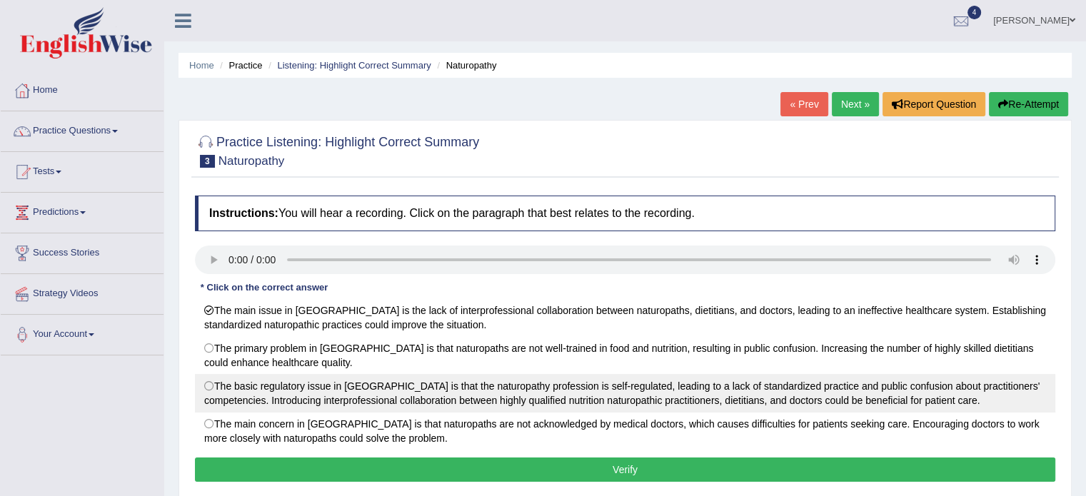
click at [251, 390] on label "The basic regulatory issue in [GEOGRAPHIC_DATA] is that the naturopathy profess…" at bounding box center [625, 393] width 860 height 39
radio input "true"
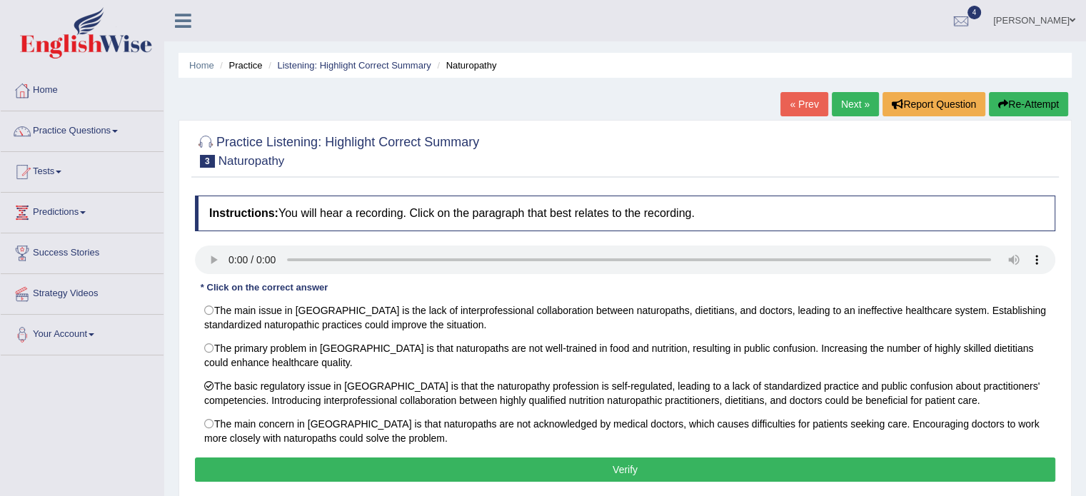
click at [598, 474] on button "Verify" at bounding box center [625, 470] width 860 height 24
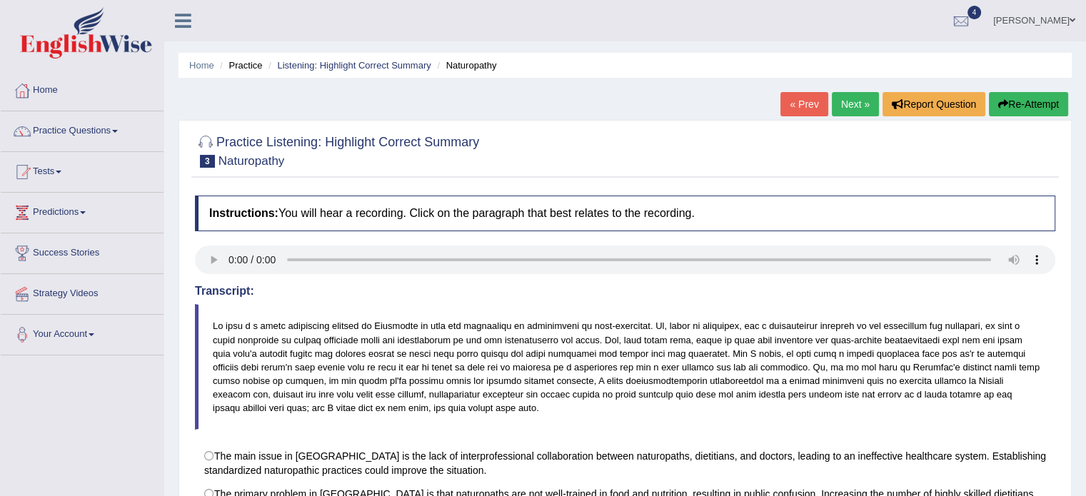
click at [847, 94] on link "Next »" at bounding box center [855, 104] width 47 height 24
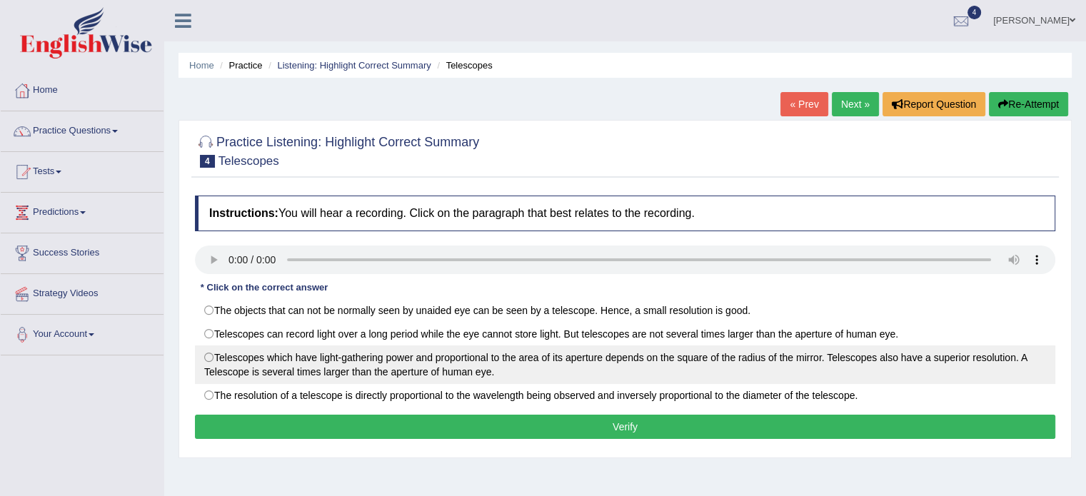
click at [448, 376] on label "Telescopes which have light-gathering power and proportional to the area of its…" at bounding box center [625, 365] width 860 height 39
radio input "true"
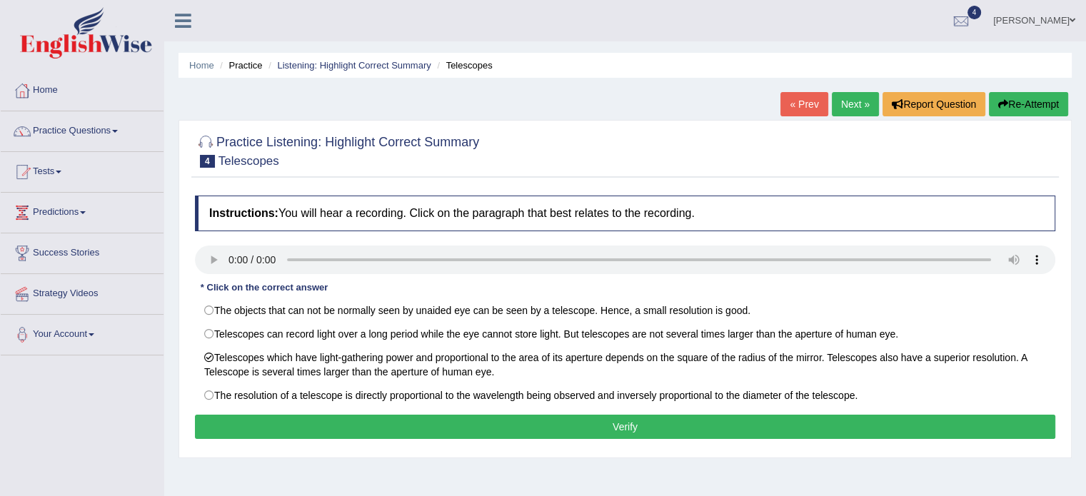
click at [475, 425] on button "Verify" at bounding box center [625, 427] width 860 height 24
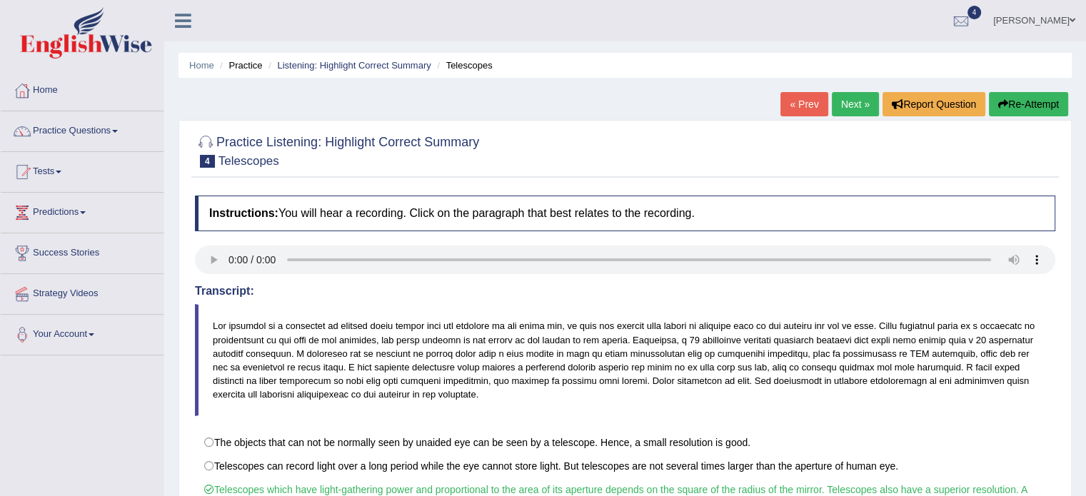
click at [851, 104] on link "Next »" at bounding box center [855, 104] width 47 height 24
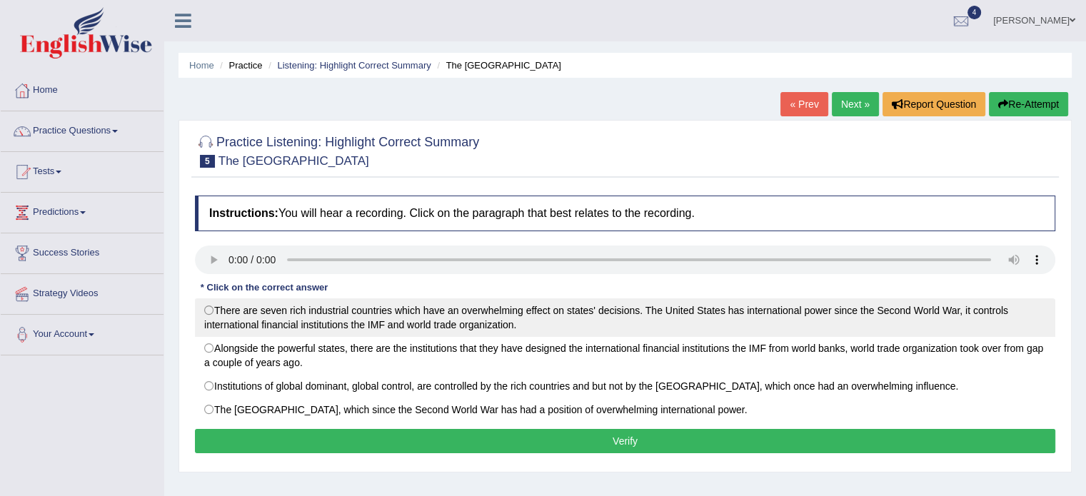
click at [265, 327] on label "There are seven rich industrial countries which have an overwhelming effect on …" at bounding box center [625, 317] width 860 height 39
radio input "true"
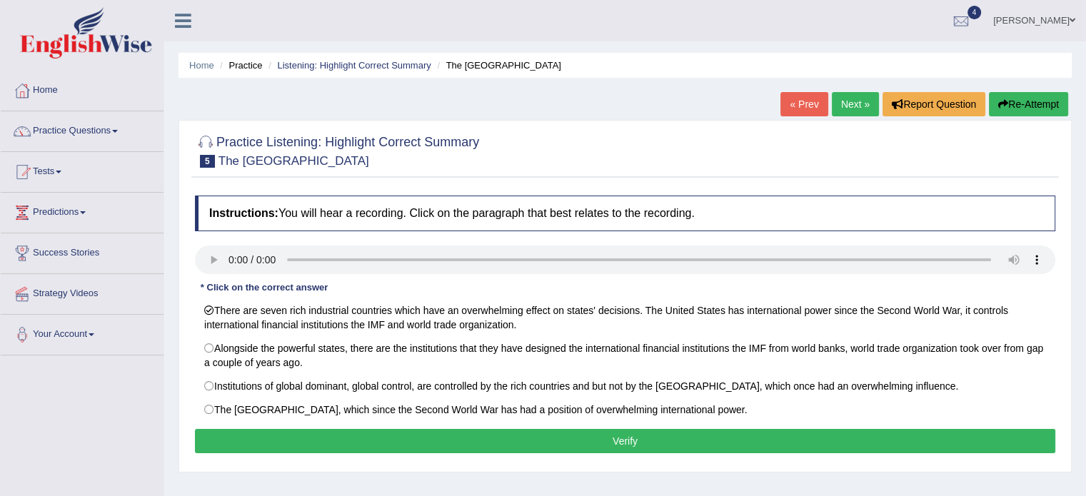
click at [386, 442] on button "Verify" at bounding box center [625, 441] width 860 height 24
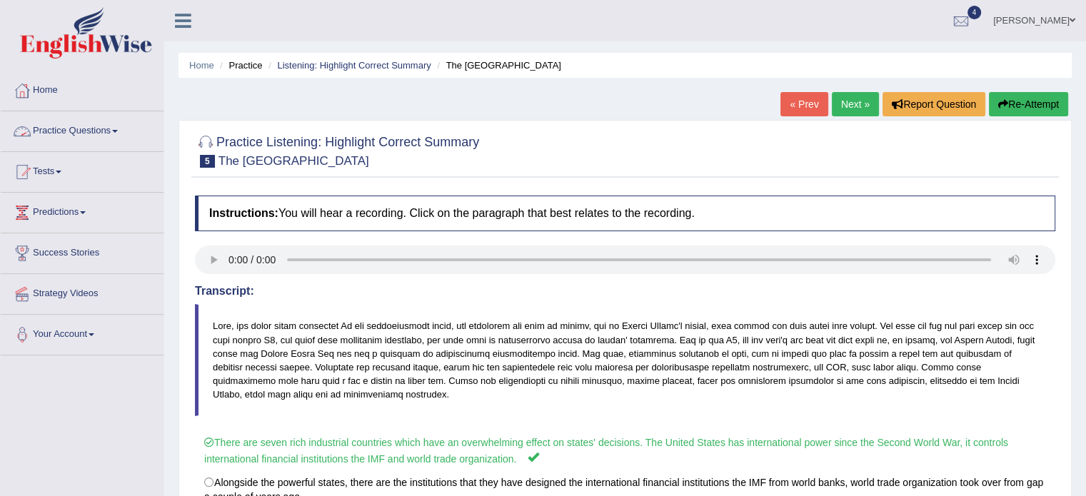
click at [75, 131] on link "Practice Questions" at bounding box center [82, 129] width 163 height 36
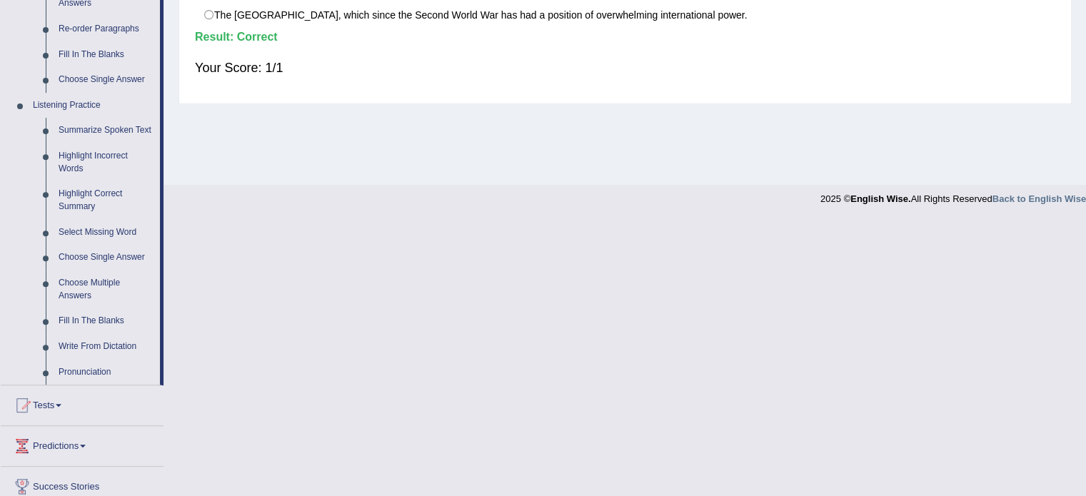
scroll to position [570, 0]
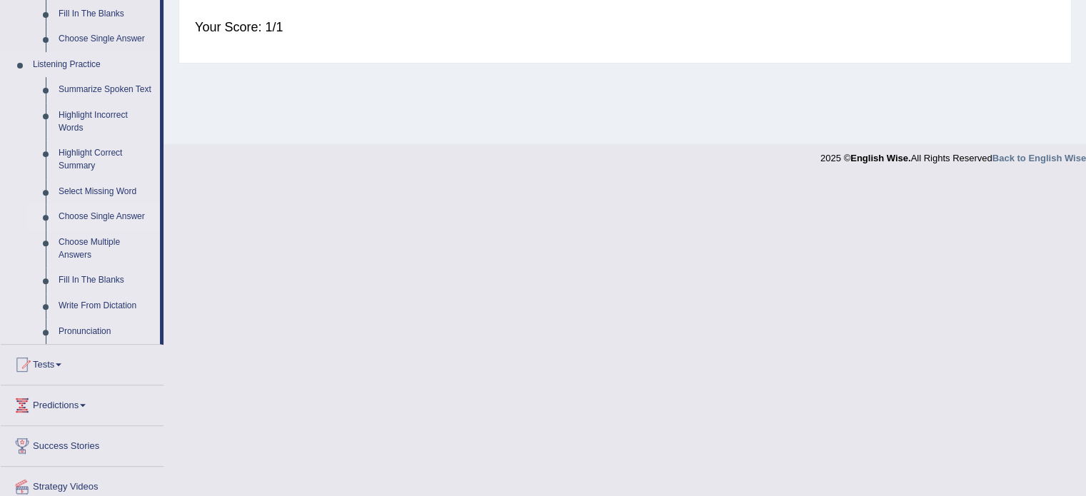
click at [100, 214] on link "Choose Single Answer" at bounding box center [106, 217] width 108 height 26
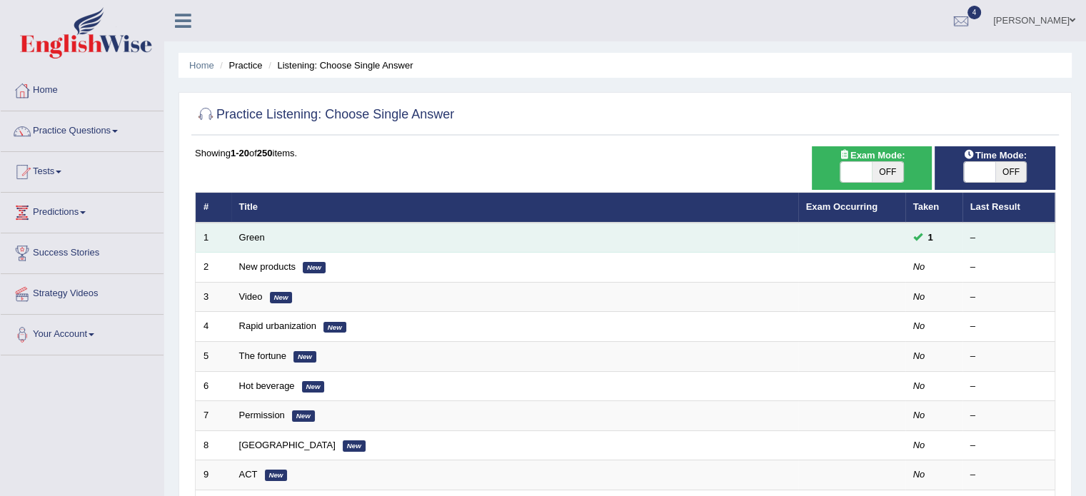
click at [258, 243] on td "Green" at bounding box center [514, 238] width 567 height 30
click at [252, 234] on link "Green" at bounding box center [252, 237] width 26 height 11
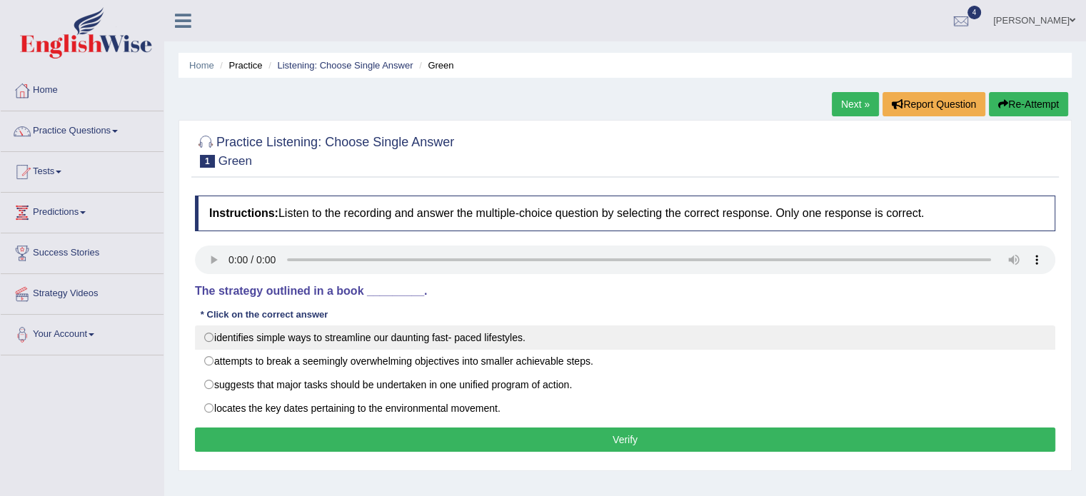
click at [345, 338] on label "identifies simple ways to streamline our daunting fast- paced lifestyles." at bounding box center [625, 338] width 860 height 24
radio input "true"
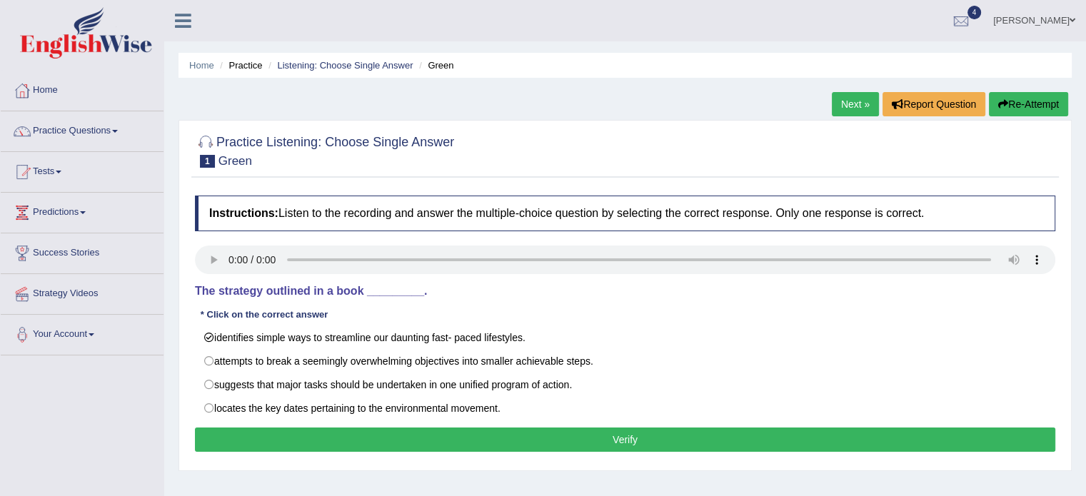
click at [366, 443] on button "Verify" at bounding box center [625, 440] width 860 height 24
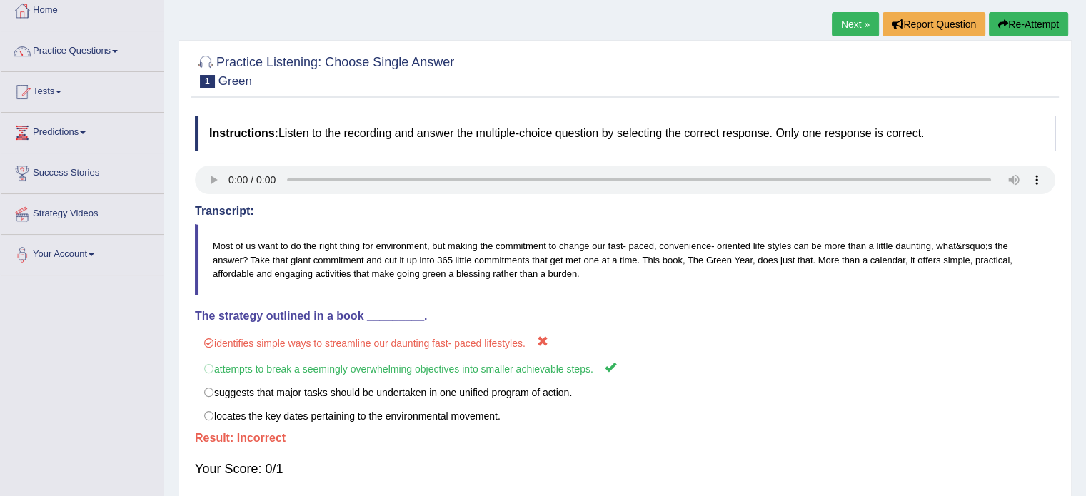
scroll to position [79, 0]
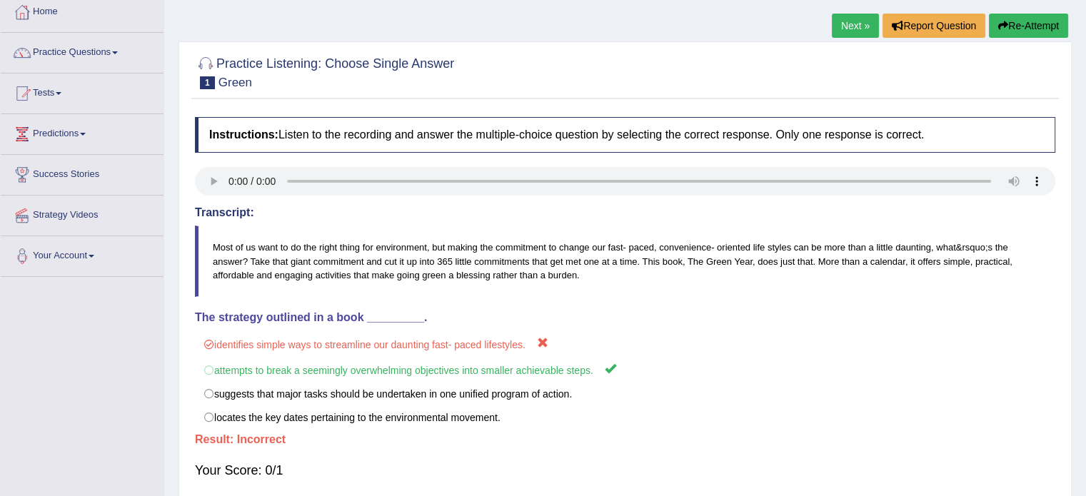
click at [850, 19] on link "Next »" at bounding box center [855, 26] width 47 height 24
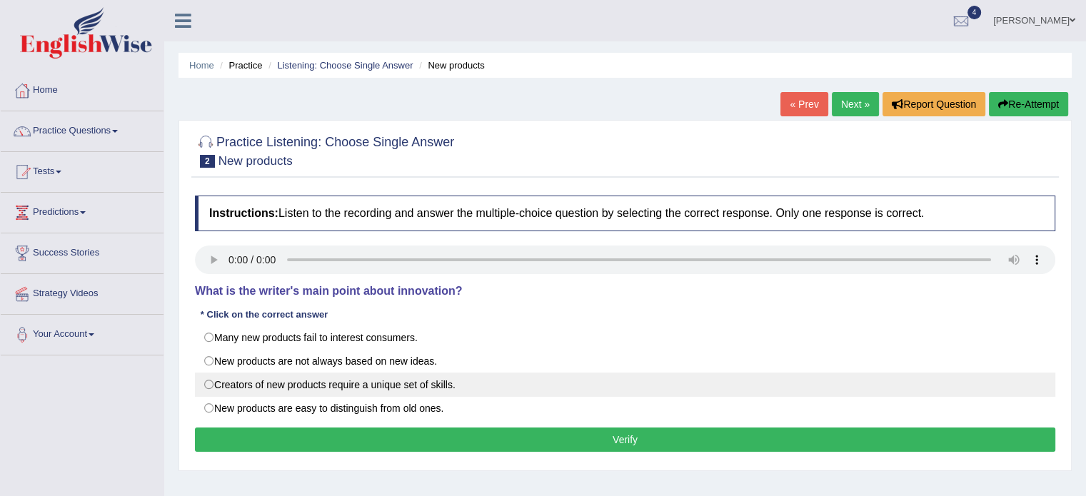
click at [223, 388] on label "Creators of new products require a unique set of skills." at bounding box center [625, 385] width 860 height 24
radio input "true"
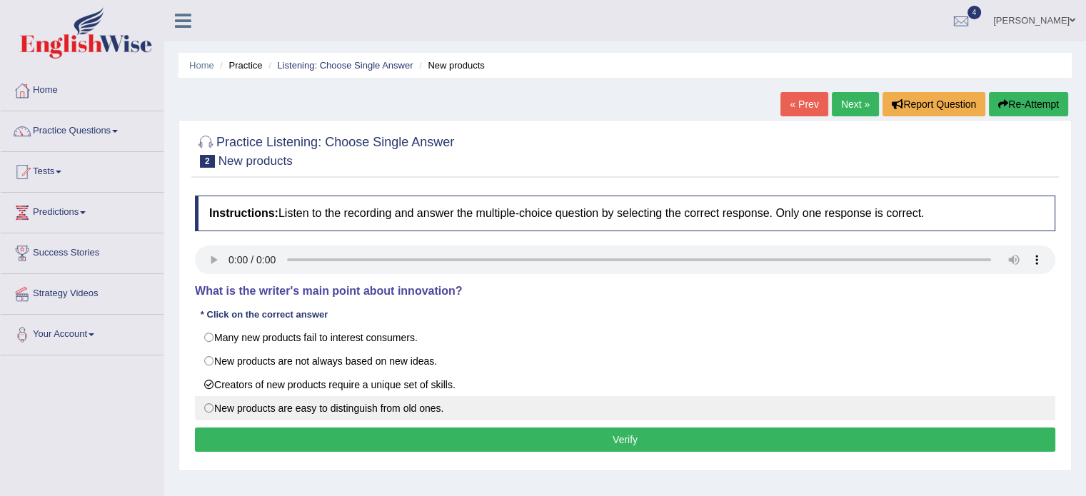
click at [226, 416] on label "New products are easy to distinguish from old ones." at bounding box center [625, 408] width 860 height 24
radio input "true"
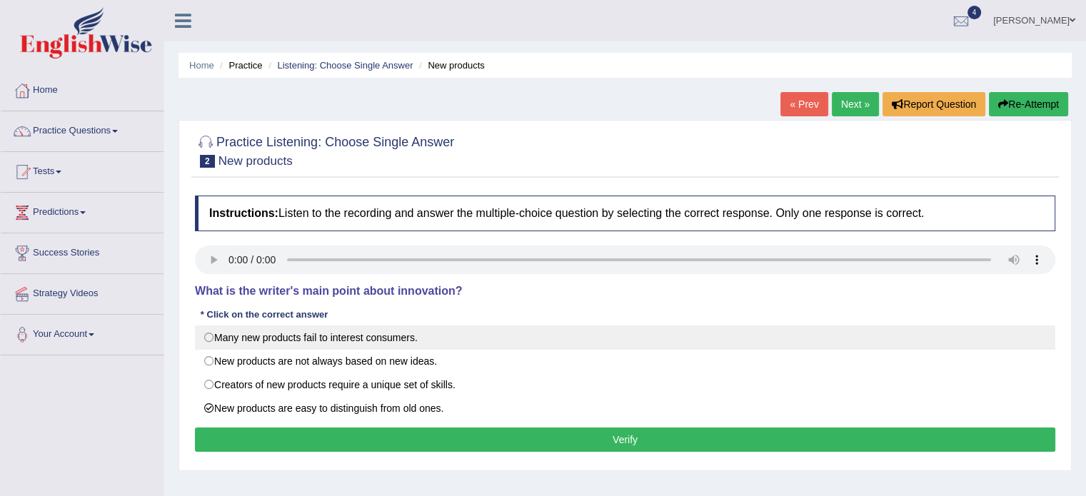
click at [321, 332] on label "Many new products fail to interest consumers." at bounding box center [625, 338] width 860 height 24
radio input "true"
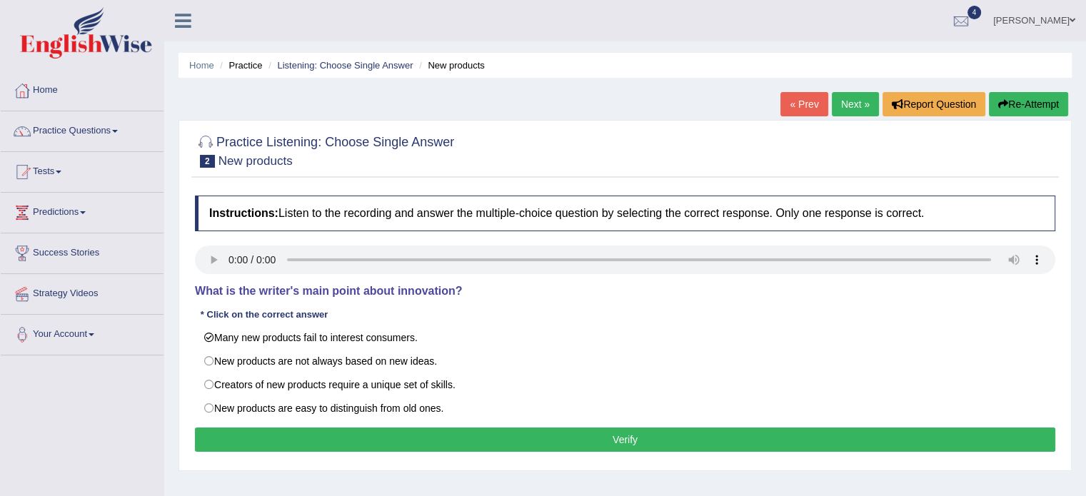
click at [483, 451] on button "Verify" at bounding box center [625, 440] width 860 height 24
